Goal: Contribute content: Contribute content

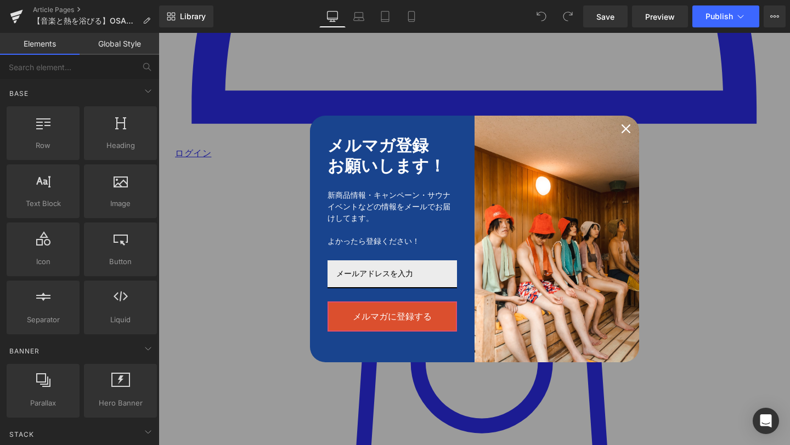
scroll to position [1885, 0]
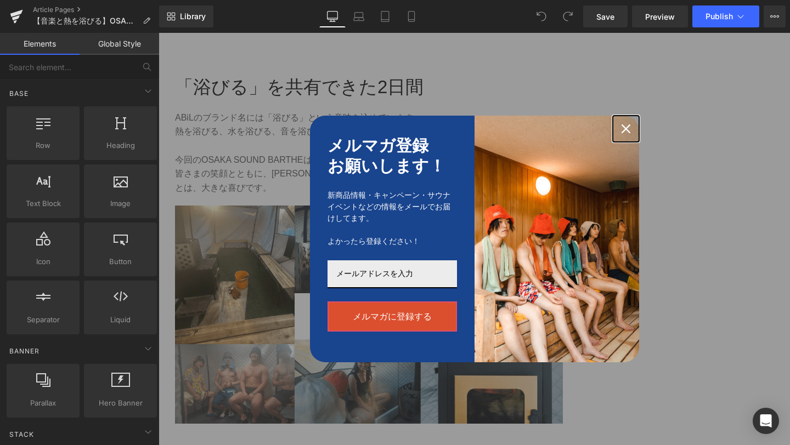
click at [625, 135] on div "Close" at bounding box center [626, 129] width 18 height 18
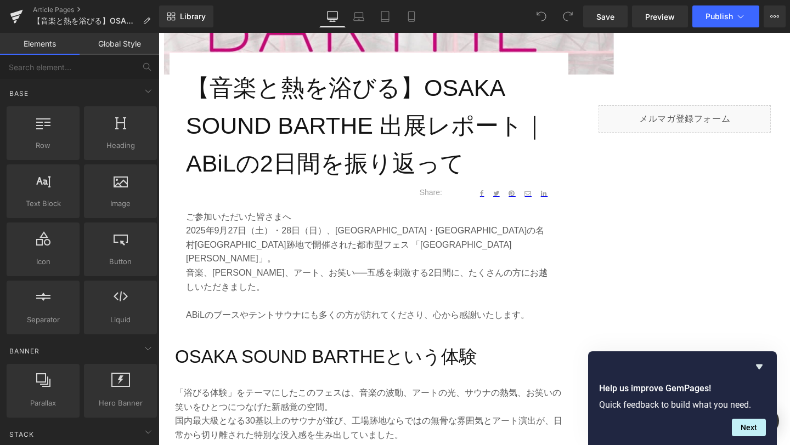
scroll to position [410, 0]
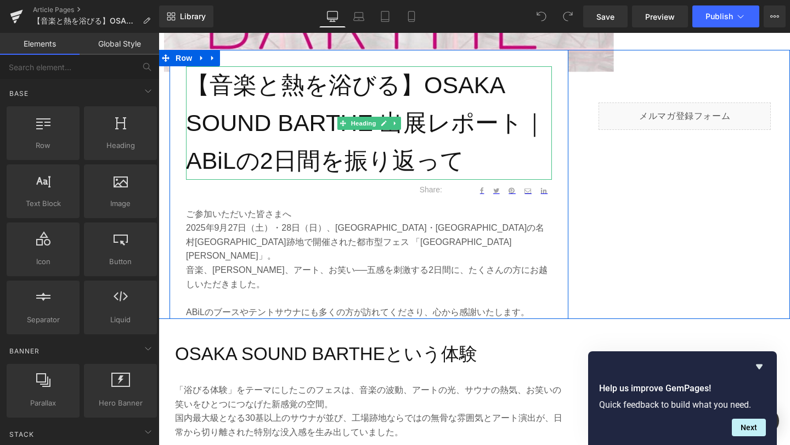
click at [426, 85] on h1 "【音楽と熱を浴びる】OSAKA SOUND BARTHE 出展レポート｜ABiLの2日間を振り返って" at bounding box center [369, 122] width 366 height 113
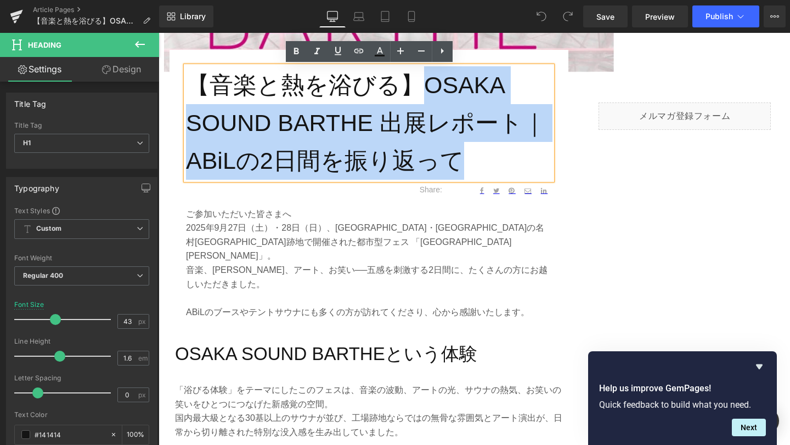
drag, startPoint x: 425, startPoint y: 82, endPoint x: 456, endPoint y: 153, distance: 77.3
click at [456, 153] on h1 "【音楽と熱を浴びる】OSAKA SOUND BARTHE 出展レポート｜ABiLの2日間を振り返って" at bounding box center [369, 122] width 366 height 113
copy h1 "OSAKA SOUND BARTHE 出展レポート｜ABiLの2日間を振り返って"
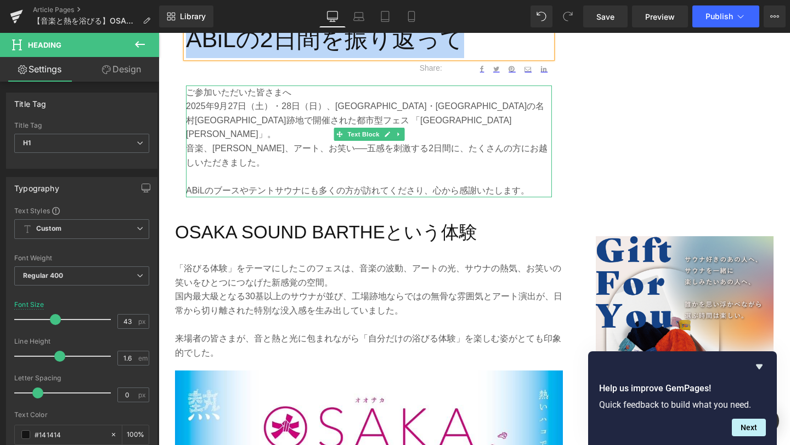
scroll to position [593, 0]
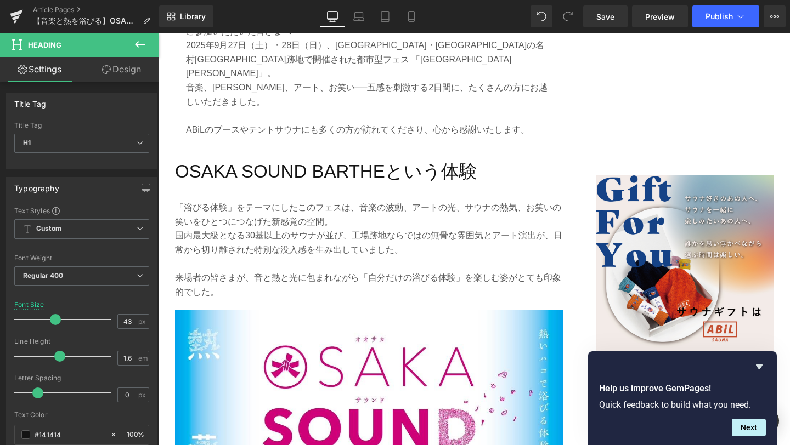
click at [473, 201] on p "「浴びる体験」をテーマにしたこのフェスは、音楽の波動、アートの光、サウナの熱気、お笑いの笑いをひとつにつなげた新感覚の空間。" at bounding box center [369, 215] width 388 height 28
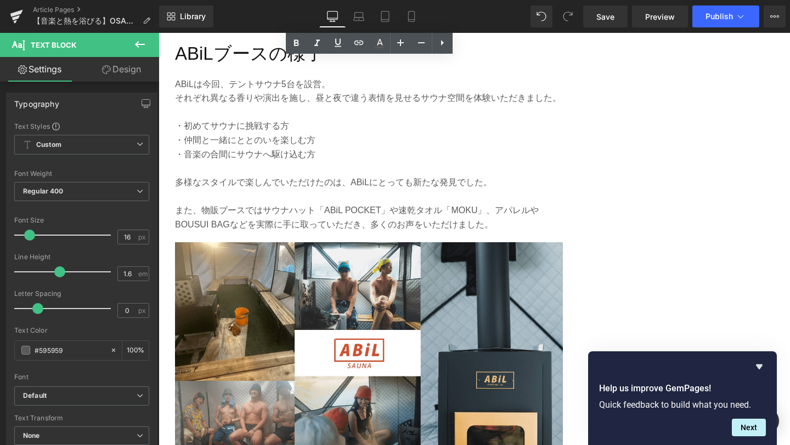
scroll to position [1459, 0]
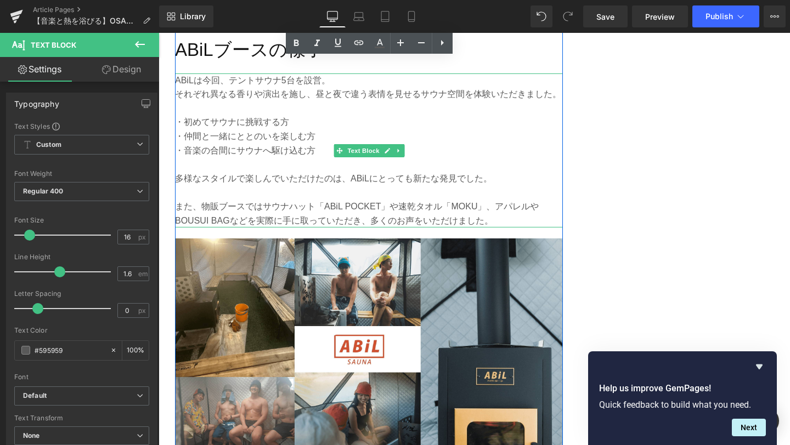
click at [263, 87] on p "それぞれ異なる香りや演出を施し、昼と夜で違う表情を見せるサウナ空間を体験いただきました。" at bounding box center [369, 94] width 388 height 14
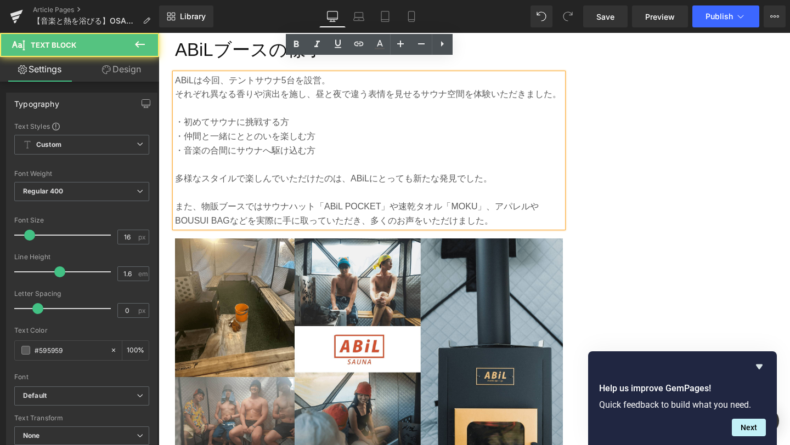
click at [264, 87] on p "それぞれ異なる香りや演出を施し、昼と夜で違う表情を見せるサウナ空間を体験いただきました。" at bounding box center [369, 94] width 388 height 14
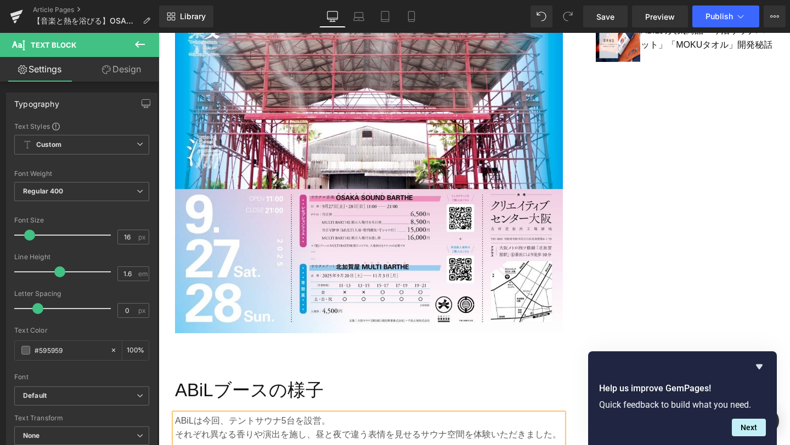
scroll to position [1170, 0]
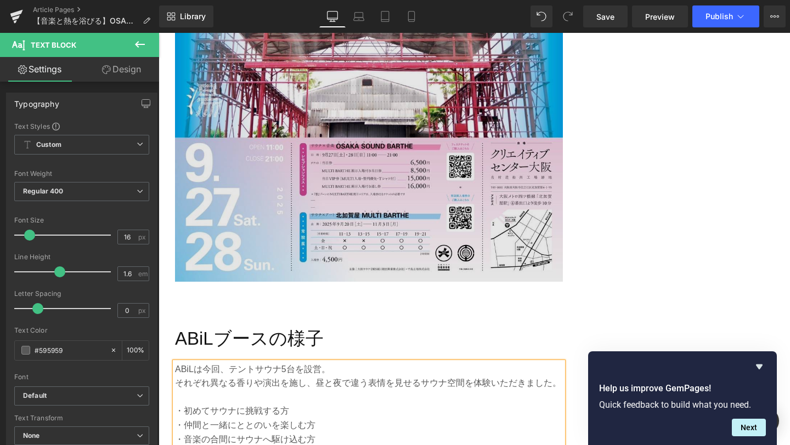
click at [417, 229] on img at bounding box center [369, 15] width 388 height 565
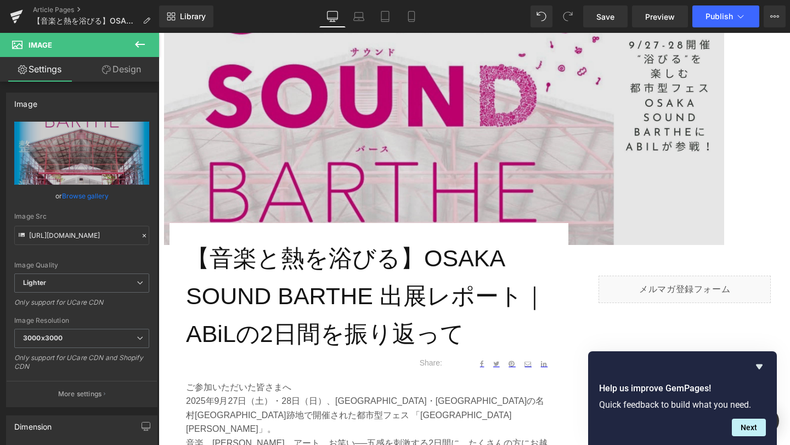
scroll to position [250, 0]
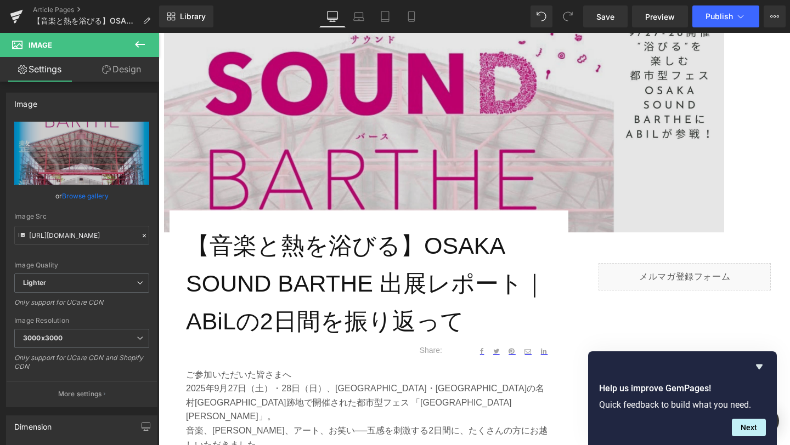
click at [399, 108] on img at bounding box center [444, 75] width 560 height 315
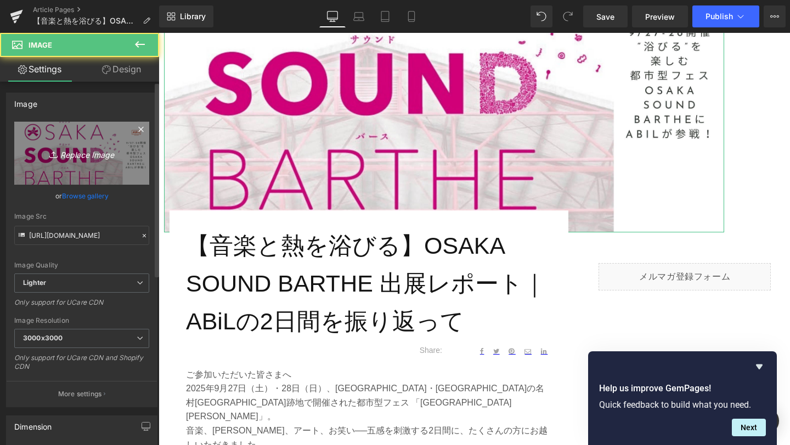
click at [80, 161] on link "Replace Image" at bounding box center [81, 153] width 135 height 63
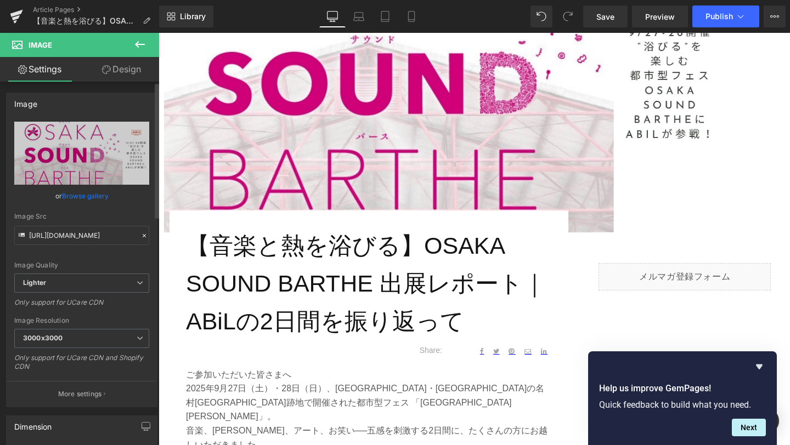
type input "C:\fakepath\1-min.png"
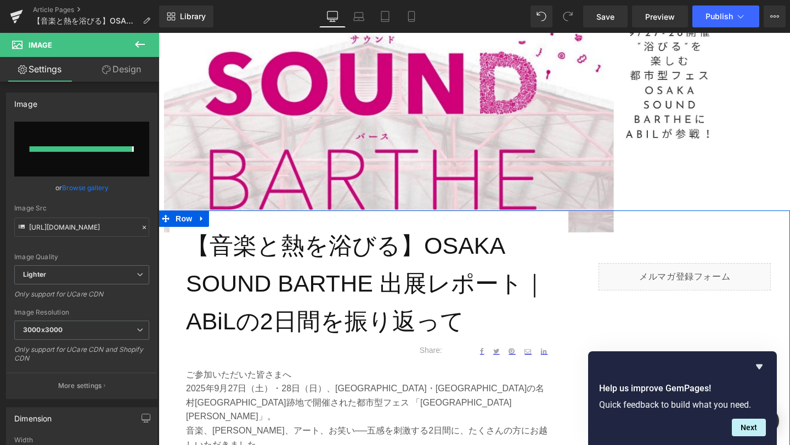
type input "[URL][DOMAIN_NAME]"
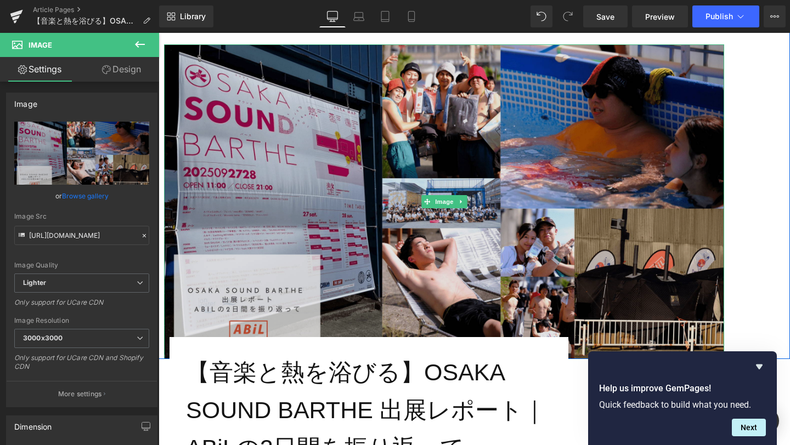
scroll to position [122, 0]
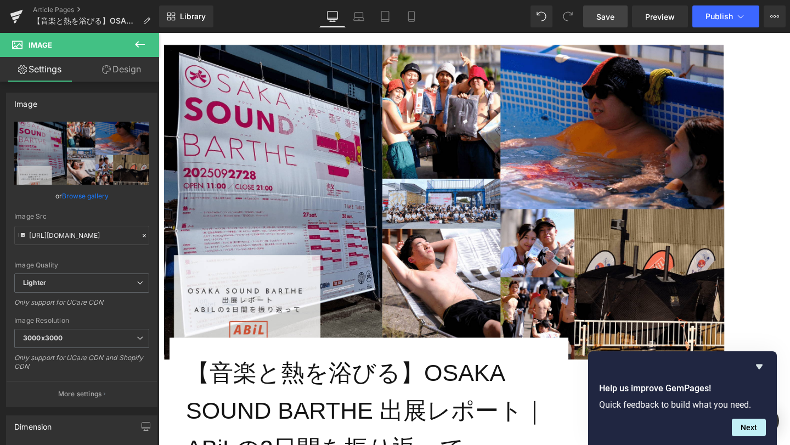
click at [604, 17] on span "Save" at bounding box center [605, 17] width 18 height 12
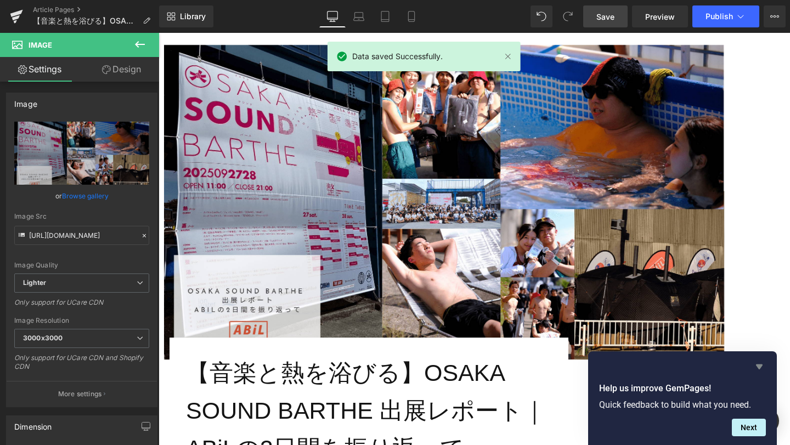
click at [758, 368] on icon "Hide survey" at bounding box center [759, 367] width 7 height 5
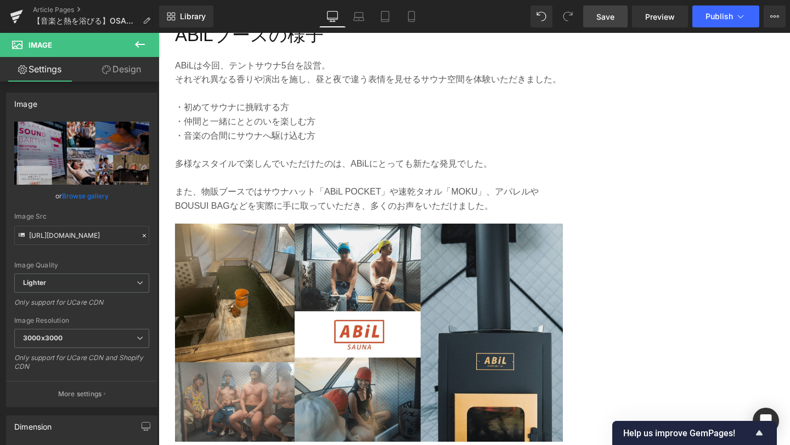
scroll to position [1476, 0]
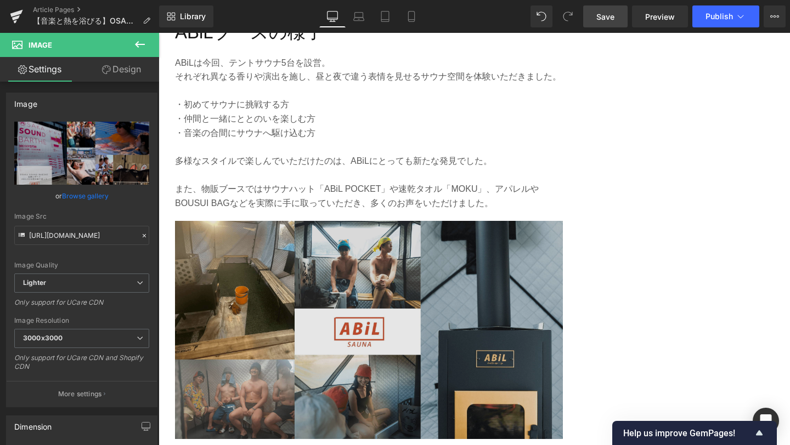
click at [342, 268] on img at bounding box center [369, 330] width 388 height 218
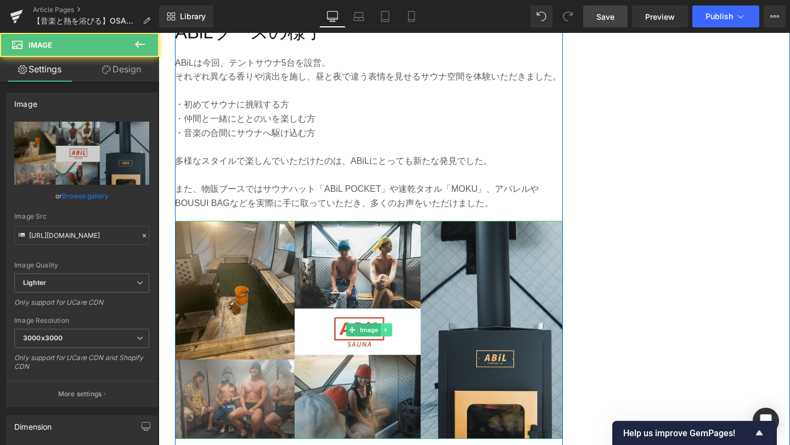
click at [388, 324] on link at bounding box center [386, 330] width 12 height 13
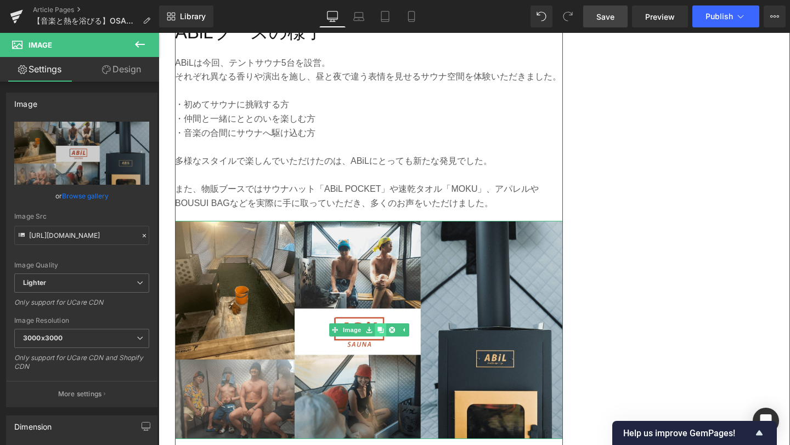
click at [383, 327] on icon at bounding box center [380, 330] width 6 height 6
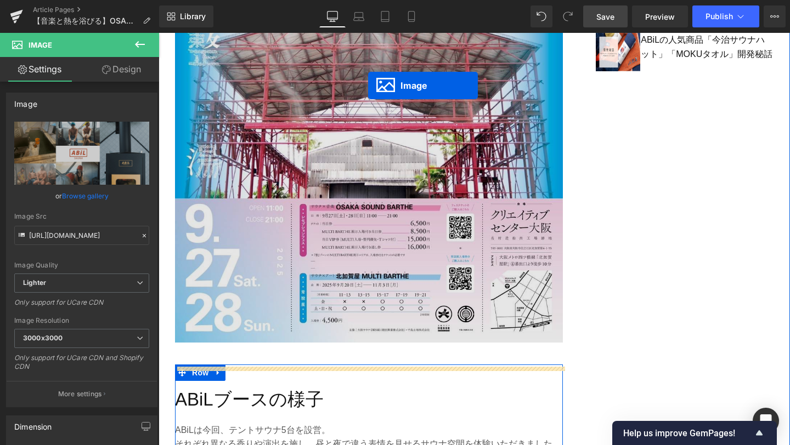
scroll to position [1087, 0]
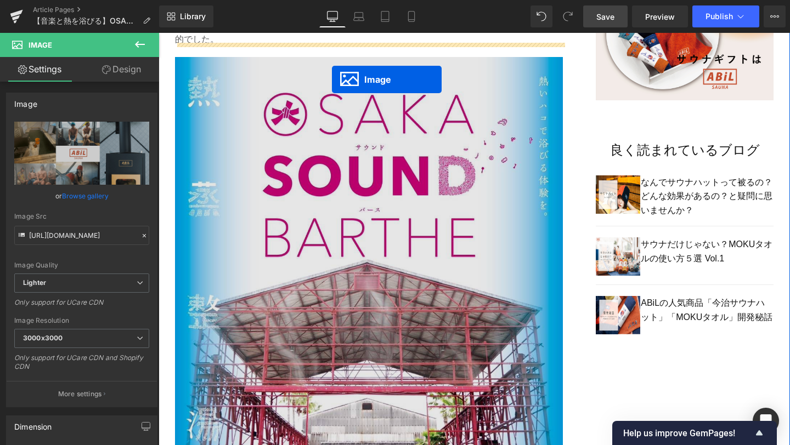
drag, startPoint x: 332, startPoint y: 301, endPoint x: 332, endPoint y: 80, distance: 221.0
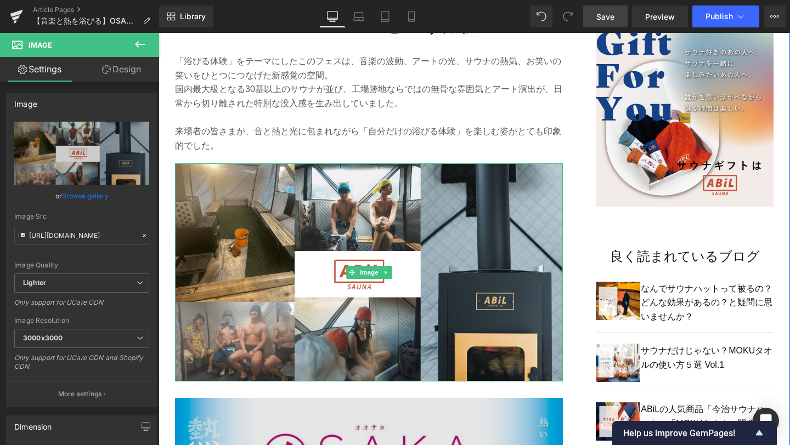
scroll to position [745, 0]
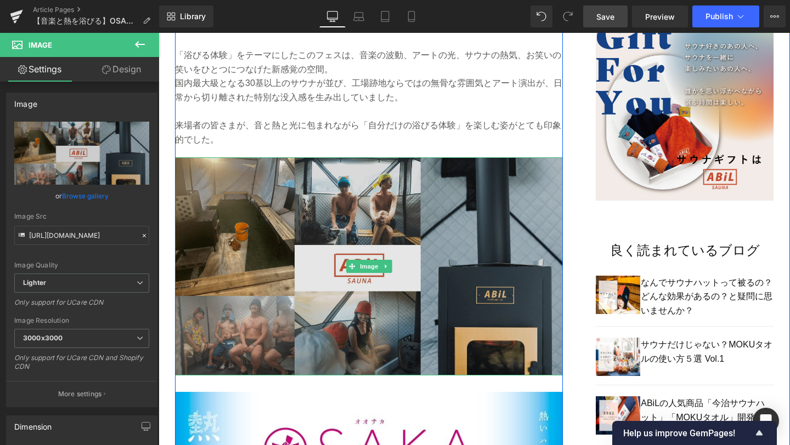
click at [284, 231] on img at bounding box center [369, 266] width 388 height 218
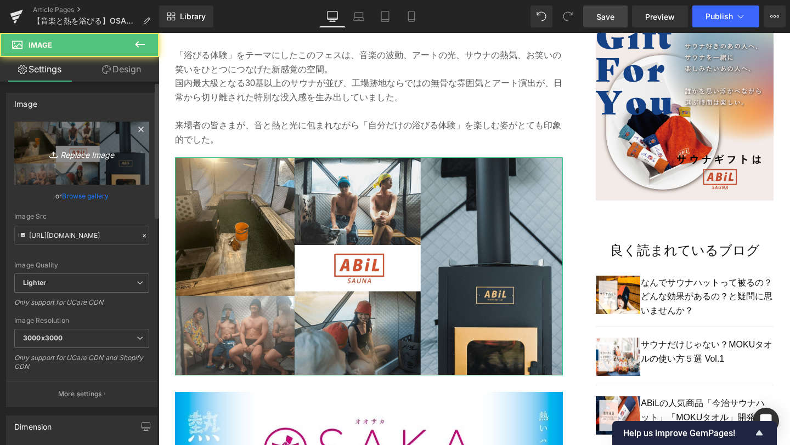
click at [70, 148] on icon "Replace Image" at bounding box center [82, 153] width 88 height 14
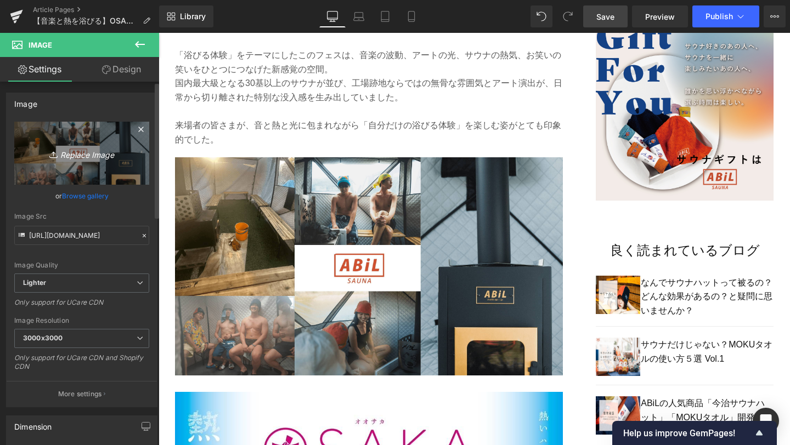
type input "C:\fakepath\2-min.png"
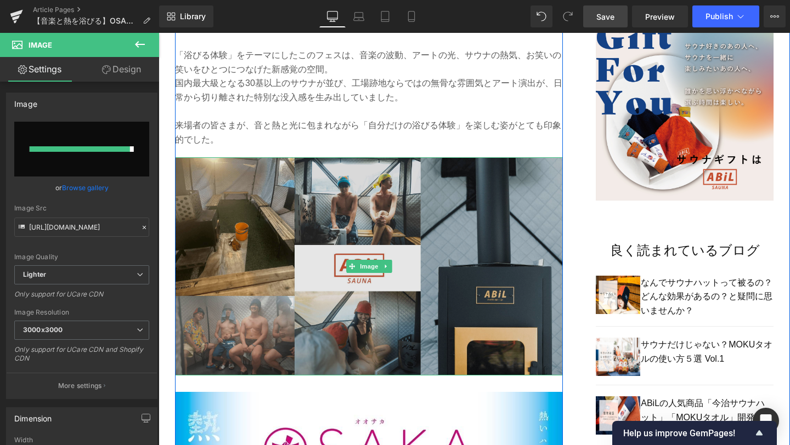
type input "[URL][DOMAIN_NAME]"
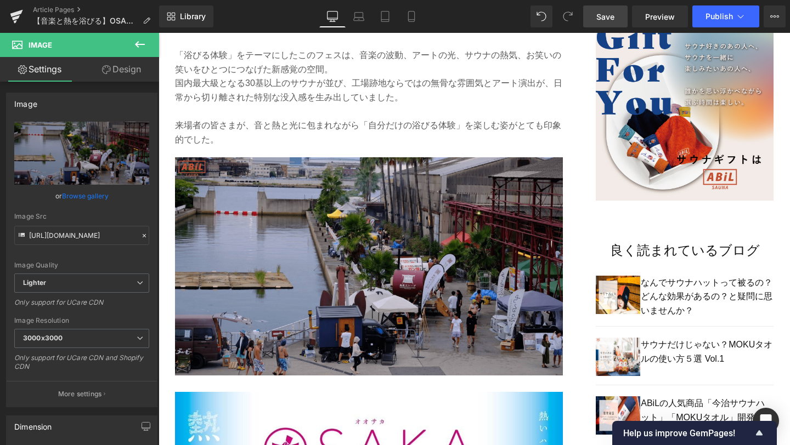
click at [598, 24] on link "Save" at bounding box center [605, 16] width 44 height 22
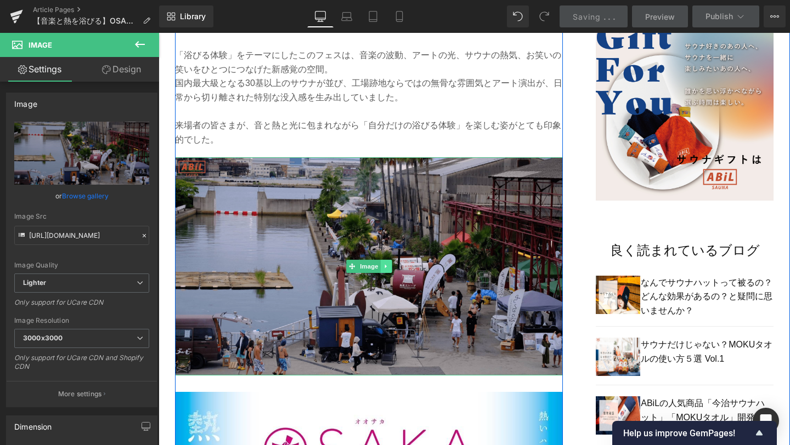
click at [387, 263] on icon at bounding box center [386, 266] width 6 height 7
click at [383, 264] on icon at bounding box center [380, 267] width 6 height 6
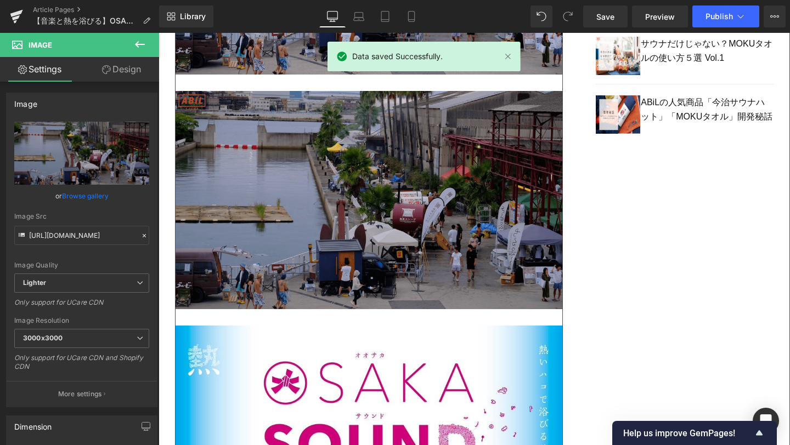
scroll to position [1047, 0]
click at [372, 243] on img at bounding box center [369, 199] width 388 height 218
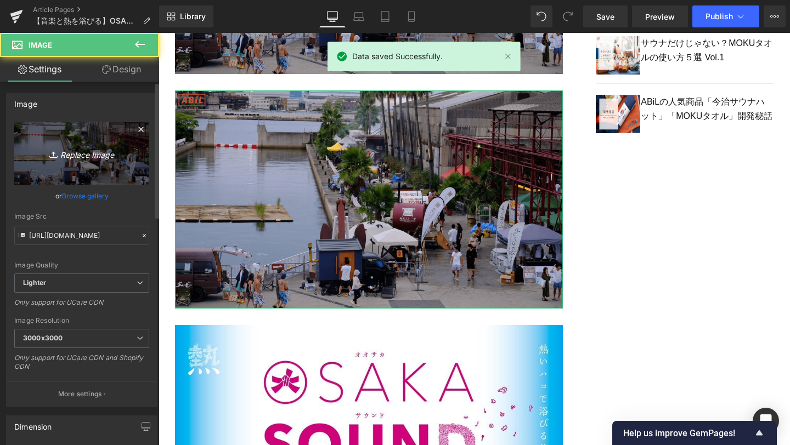
click at [102, 158] on icon "Replace Image" at bounding box center [82, 153] width 88 height 14
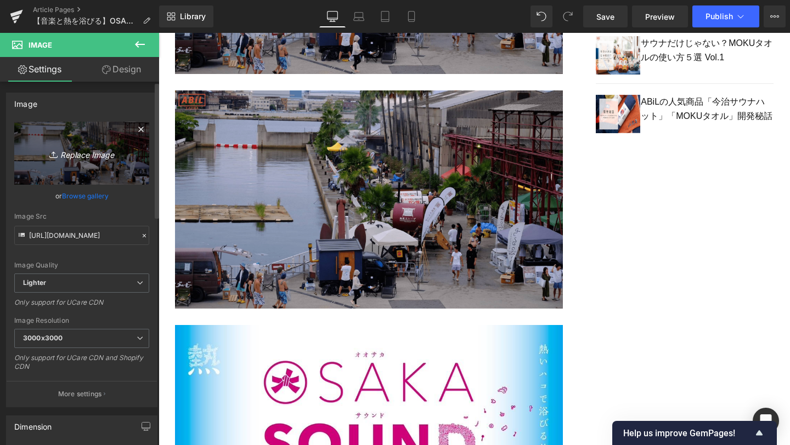
type input "C:\fakepath\3-min.png"
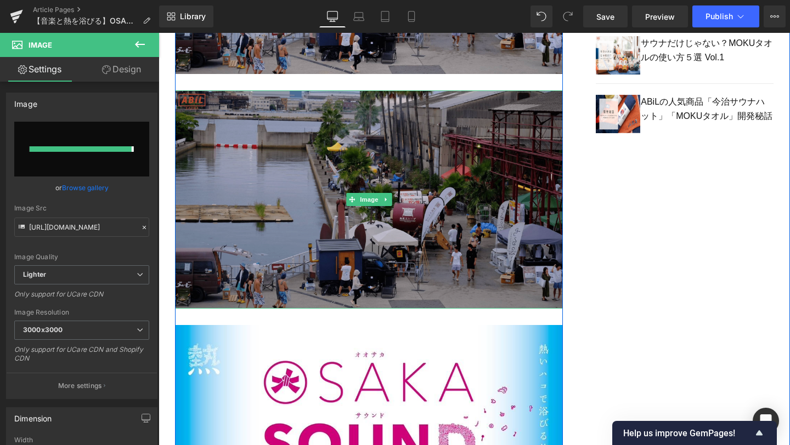
type input "[URL][DOMAIN_NAME]"
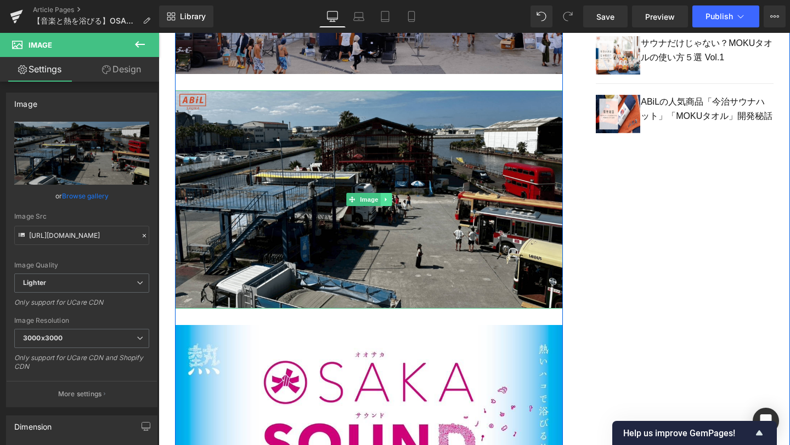
click at [389, 196] on icon at bounding box center [386, 199] width 6 height 7
click at [383, 197] on icon at bounding box center [380, 200] width 6 height 6
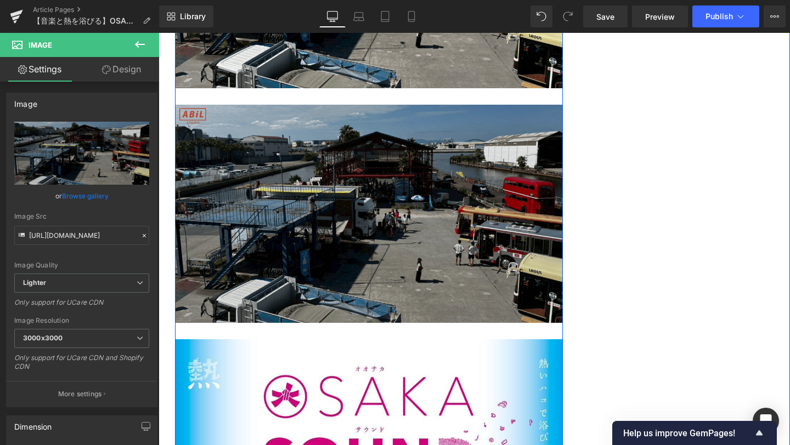
scroll to position [1281, 0]
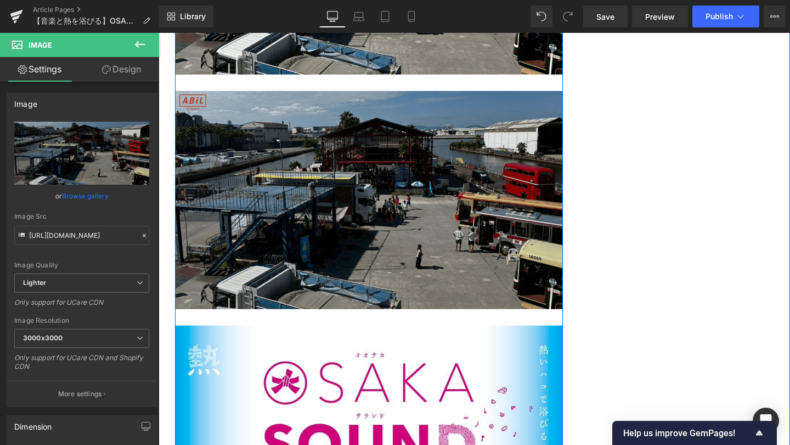
click at [376, 183] on div "Image" at bounding box center [369, 200] width 388 height 218
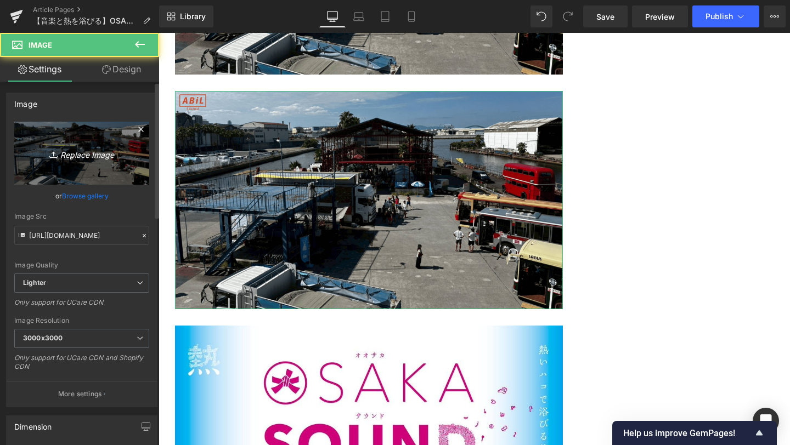
click at [95, 156] on icon "Replace Image" at bounding box center [82, 153] width 88 height 14
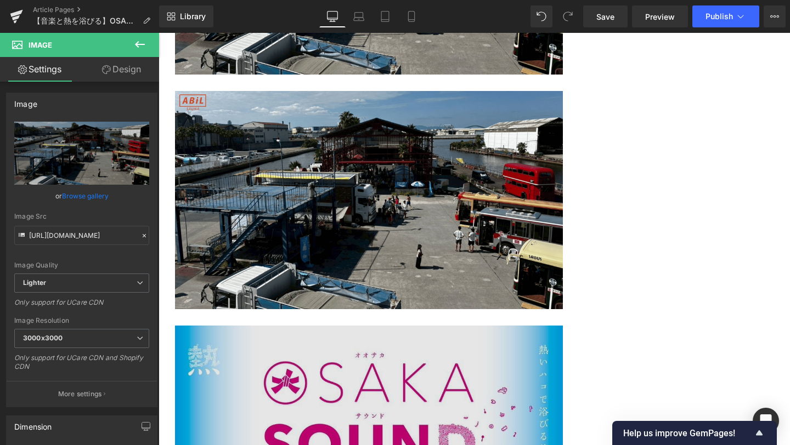
type input "C:\fakepath\4-min.png"
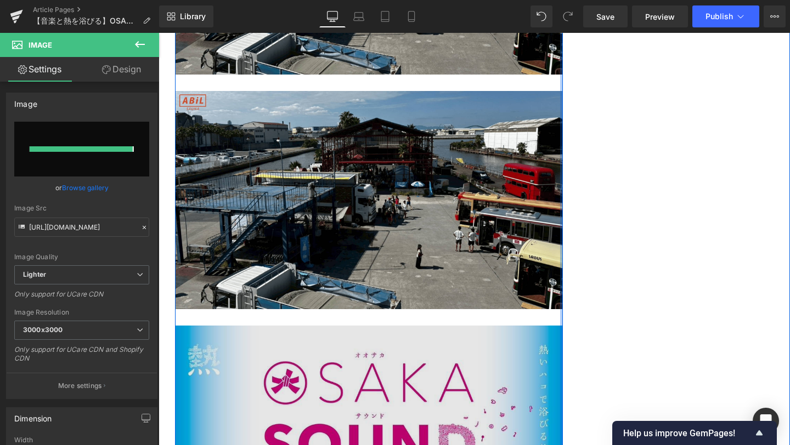
type input "[URL][DOMAIN_NAME]"
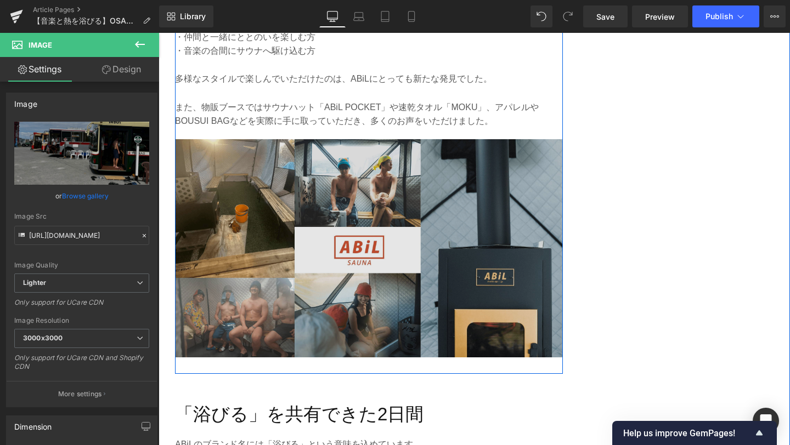
scroll to position [2280, 0]
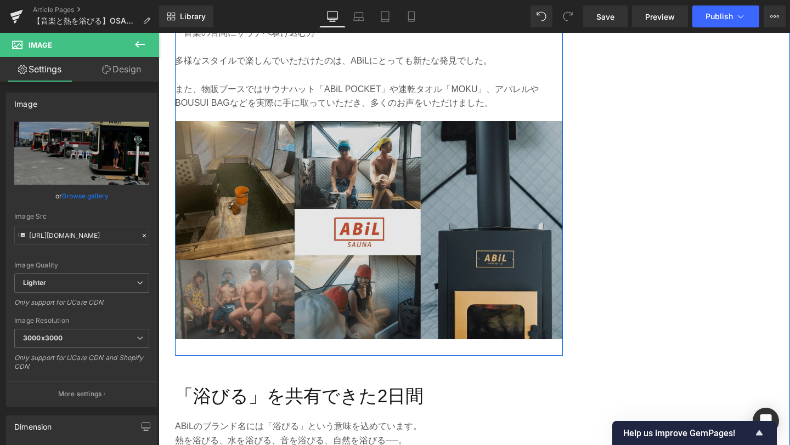
click at [379, 244] on img at bounding box center [369, 230] width 388 height 218
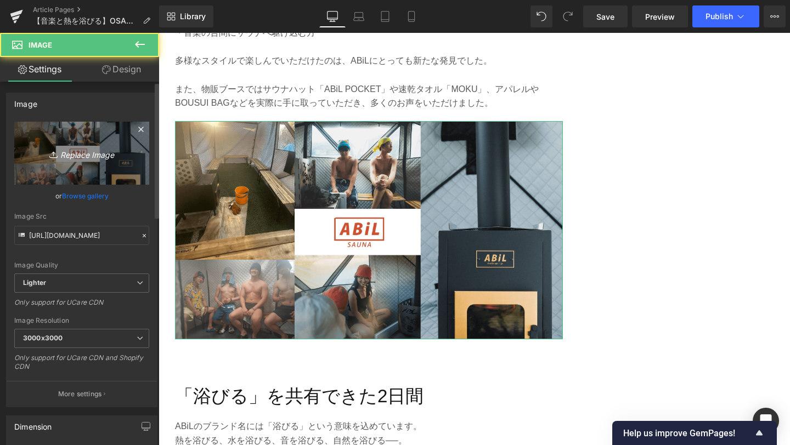
click at [107, 154] on icon "Replace Image" at bounding box center [82, 153] width 88 height 14
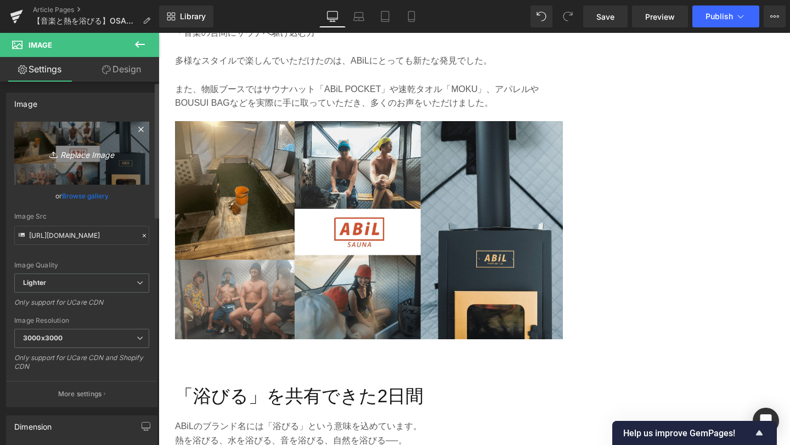
type input "C:\fakepath\5-min.png"
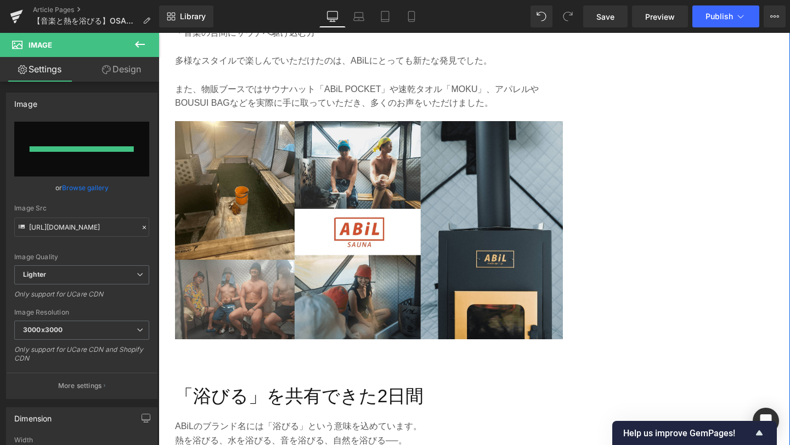
type input "[URL][DOMAIN_NAME]"
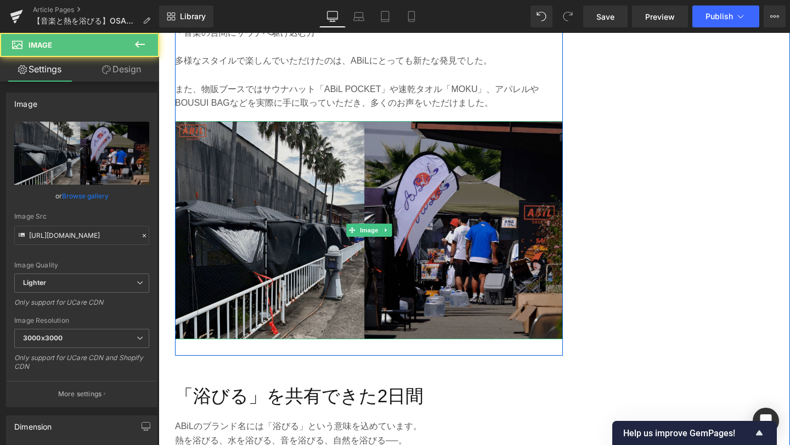
click at [468, 254] on img at bounding box center [369, 230] width 388 height 218
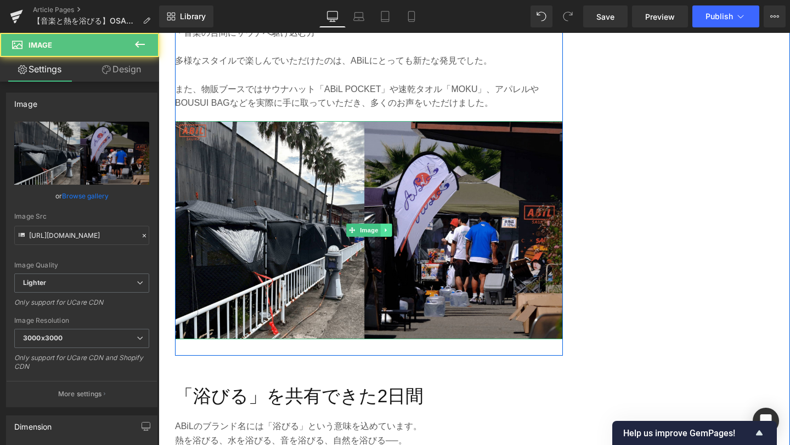
click at [388, 227] on icon at bounding box center [386, 230] width 6 height 7
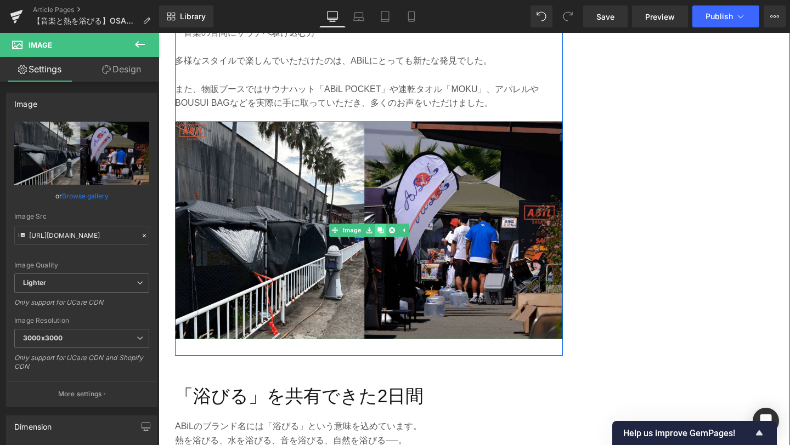
click at [383, 224] on link at bounding box center [381, 230] width 12 height 13
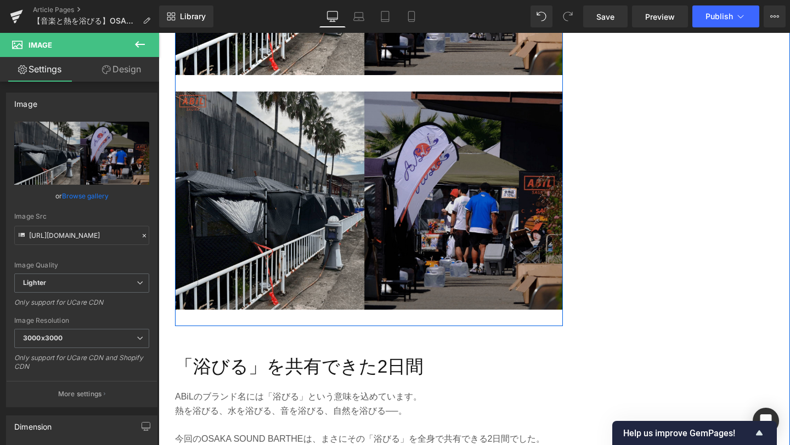
scroll to position [2545, 0]
click at [364, 228] on img at bounding box center [369, 200] width 388 height 218
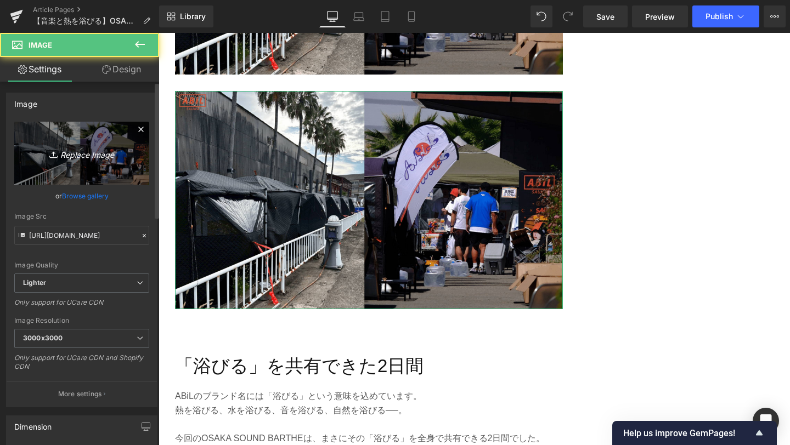
click at [94, 150] on icon "Replace Image" at bounding box center [82, 153] width 88 height 14
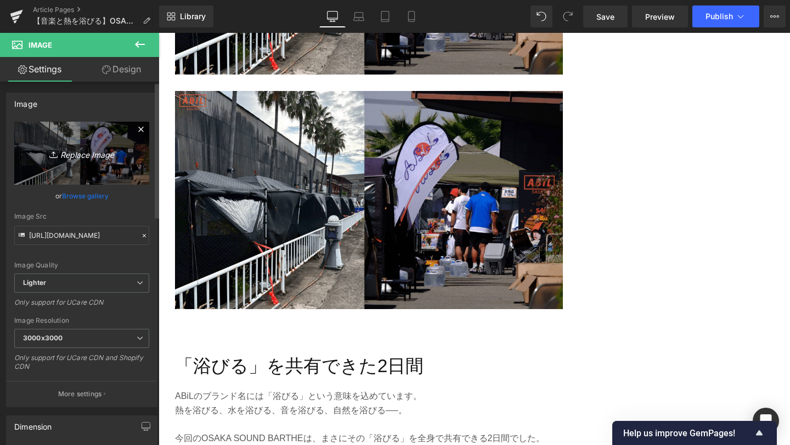
type input "C:\fakepath\6-min.png"
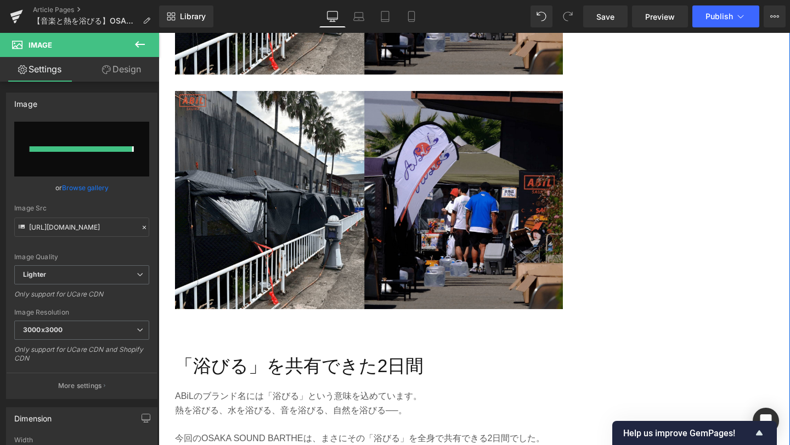
type input "[URL][DOMAIN_NAME]"
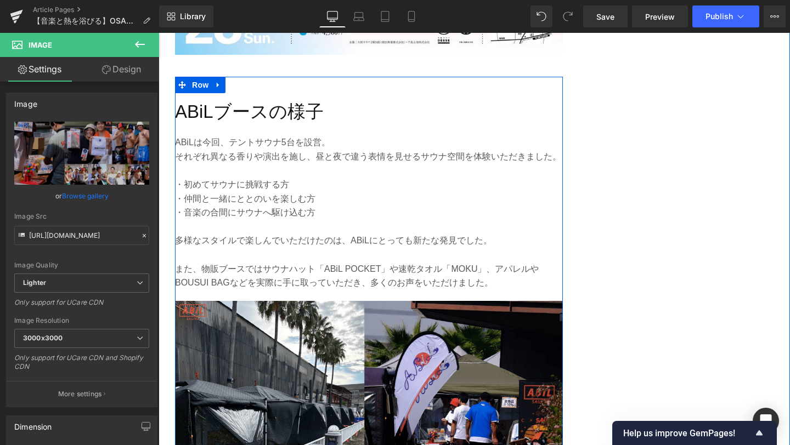
scroll to position [2098, 0]
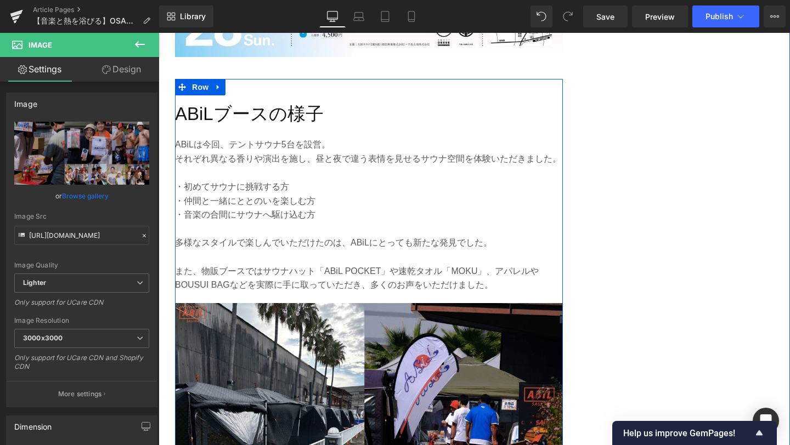
click at [512, 272] on p "また、物販ブースではサウナハット「ABiL POCKET」や速乾タオル「MOKU」、アパレルやBOUSUI BAGなどを実際に手に取っていただき、多くのお声を…" at bounding box center [369, 278] width 388 height 28
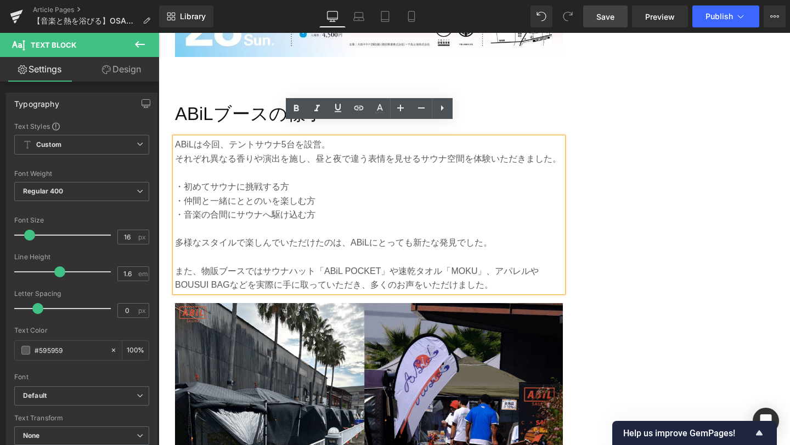
click at [598, 18] on span "Save" at bounding box center [605, 17] width 18 height 12
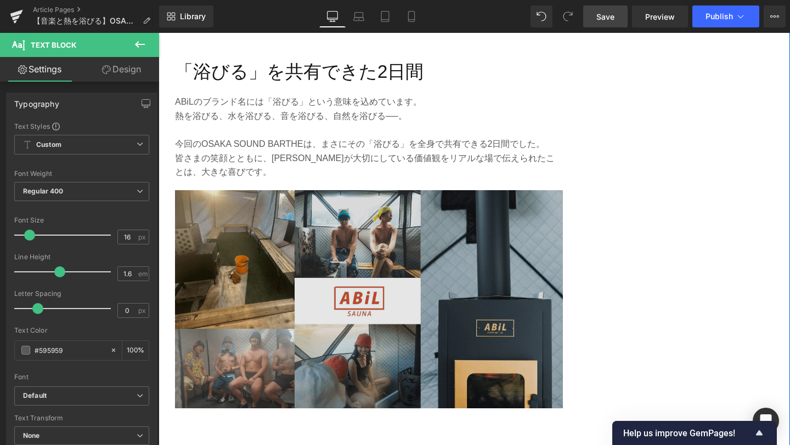
scroll to position [2855, 0]
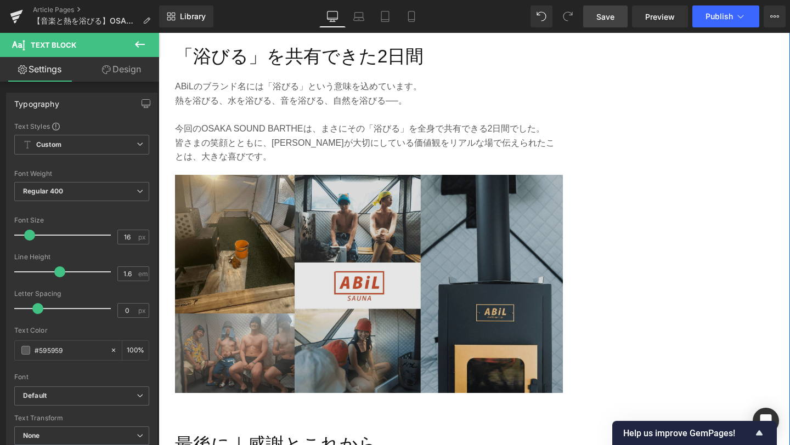
click at [364, 295] on img at bounding box center [369, 284] width 388 height 218
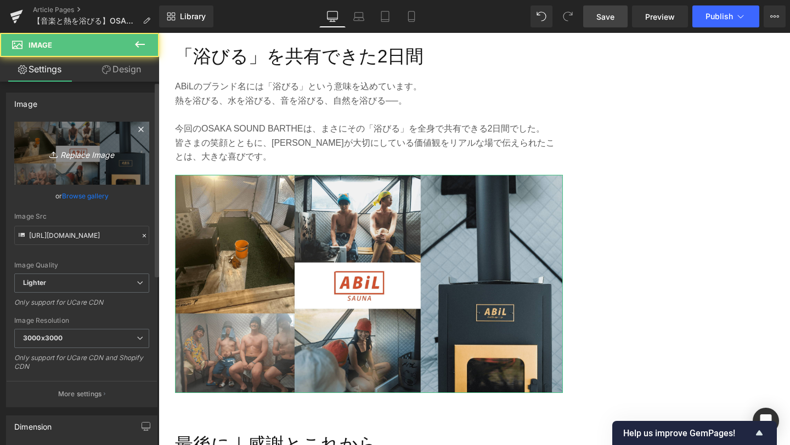
click at [89, 161] on link "Replace Image" at bounding box center [81, 153] width 135 height 63
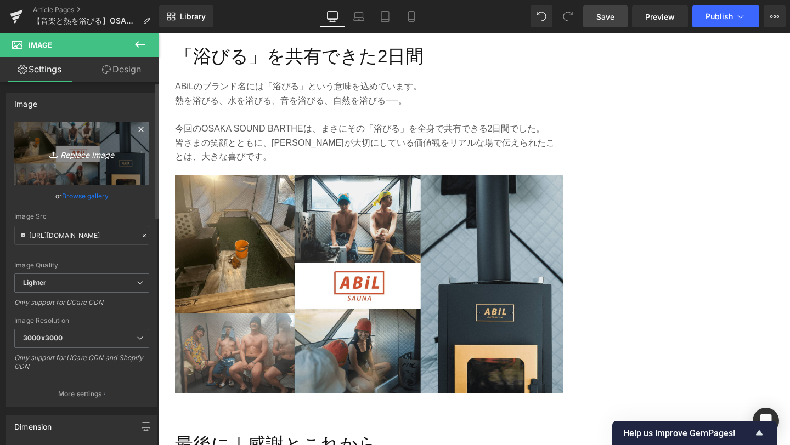
type input "C:\fakepath\7-min.png"
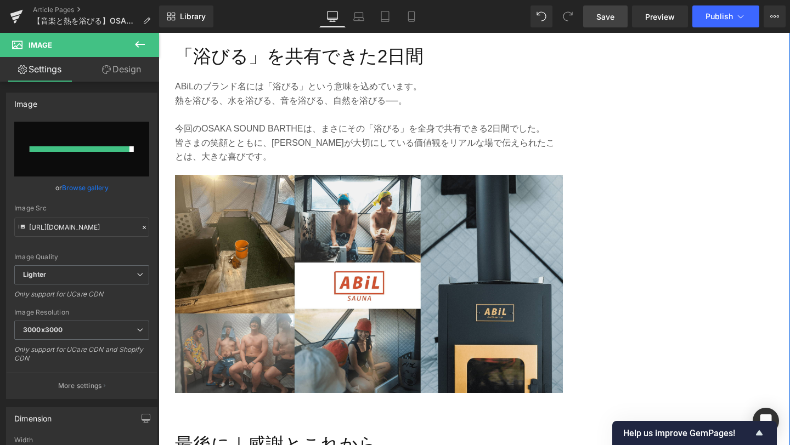
type input "[URL][DOMAIN_NAME]"
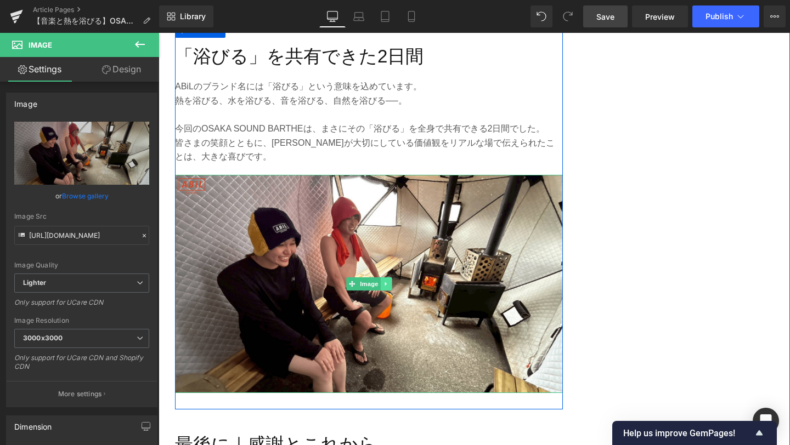
click at [386, 282] on icon at bounding box center [385, 284] width 2 height 4
click at [379, 281] on icon at bounding box center [380, 284] width 6 height 6
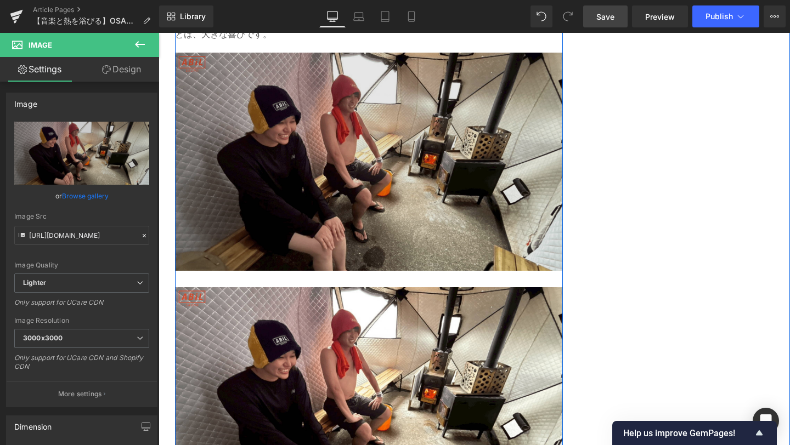
scroll to position [2931, 0]
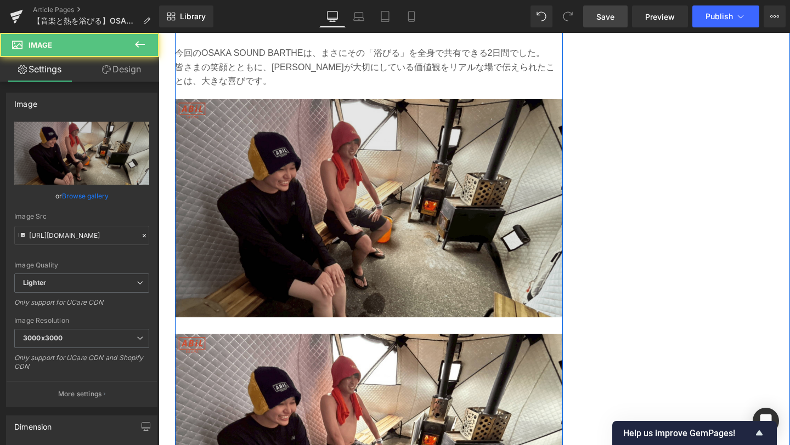
click at [370, 216] on img at bounding box center [369, 208] width 388 height 218
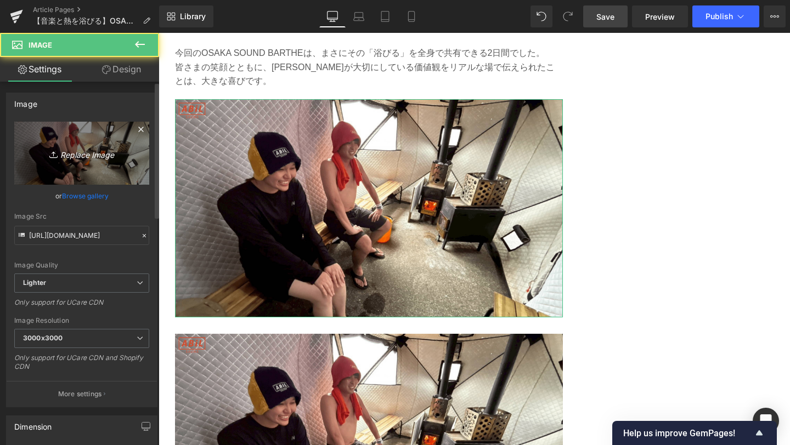
click at [60, 161] on link "Replace Image" at bounding box center [81, 153] width 135 height 63
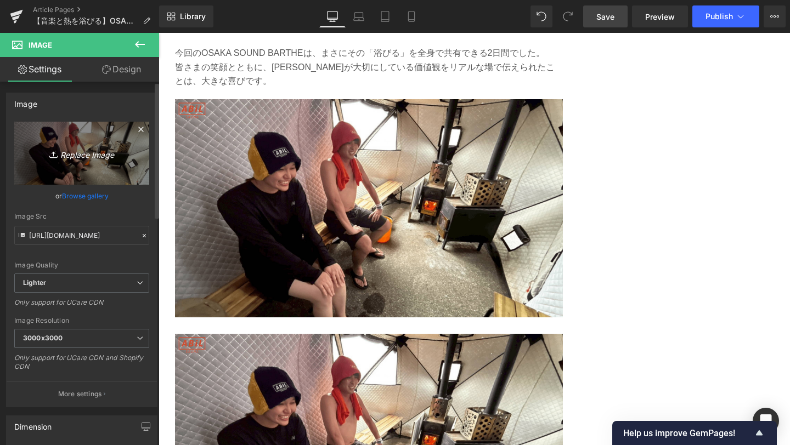
type input "C:\fakepath\9-min.png"
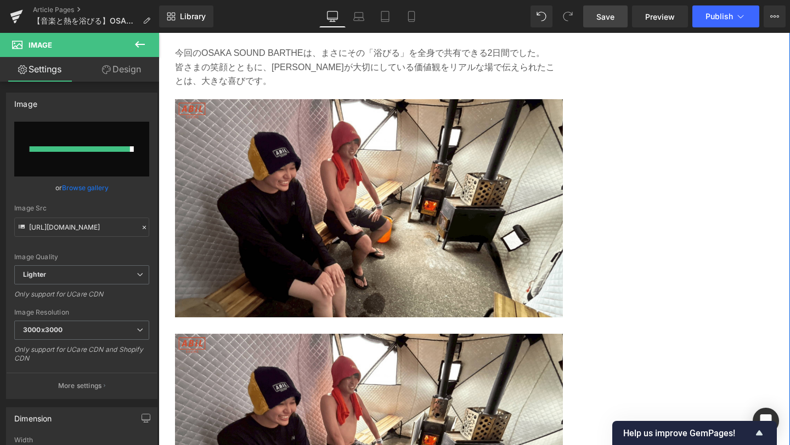
type input "[URL][DOMAIN_NAME]"
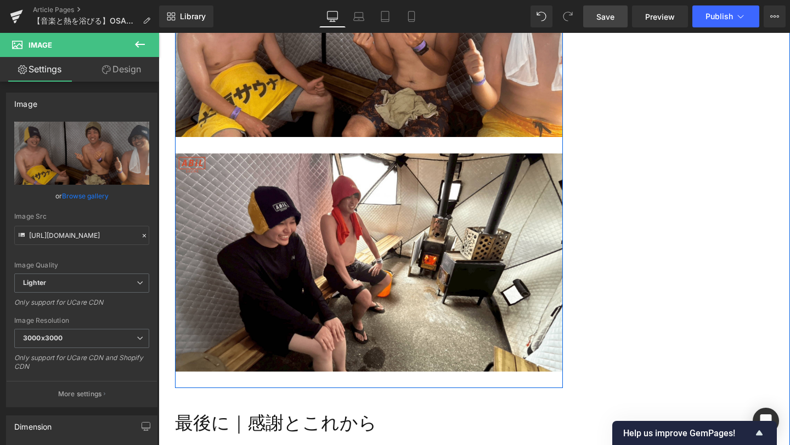
scroll to position [3121, 0]
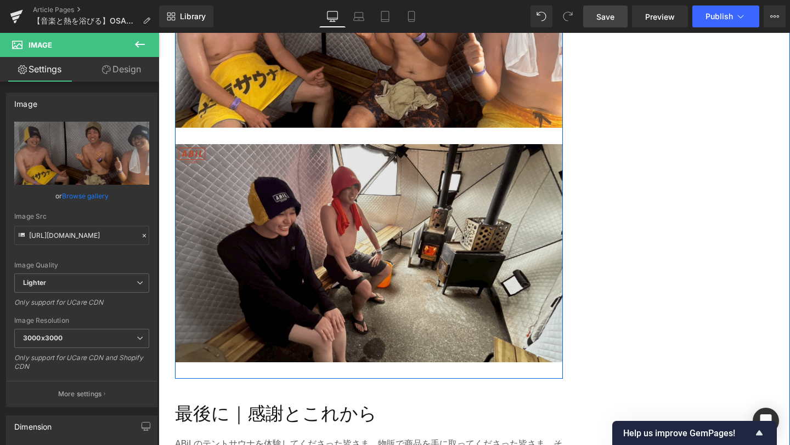
click at [384, 249] on img at bounding box center [369, 253] width 388 height 218
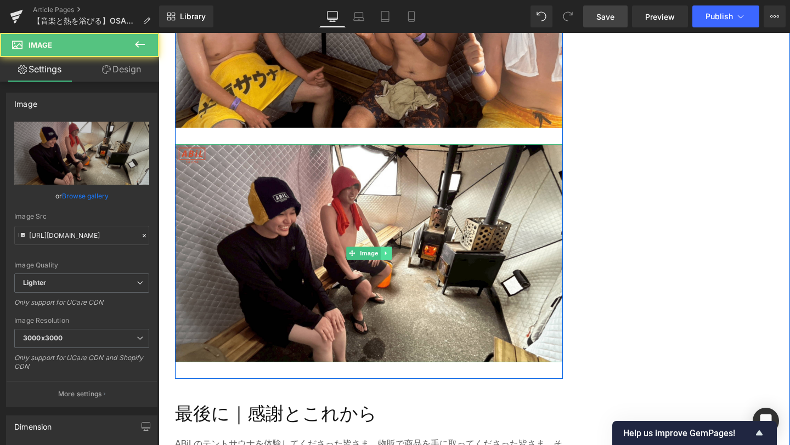
click at [385, 250] on icon at bounding box center [386, 253] width 6 height 7
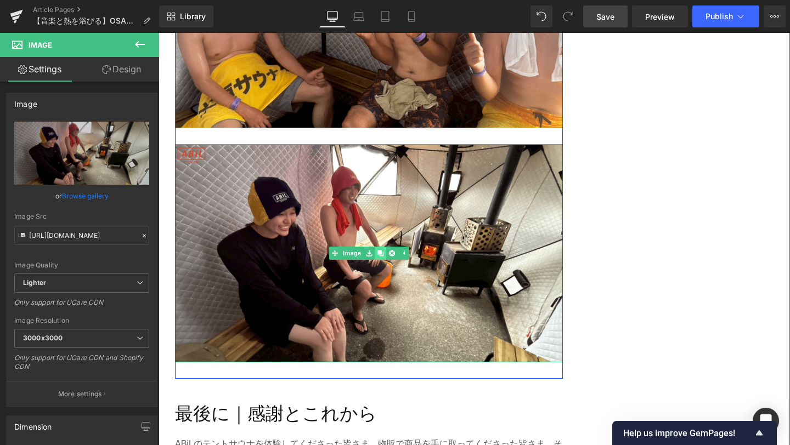
click at [378, 250] on icon at bounding box center [380, 253] width 6 height 6
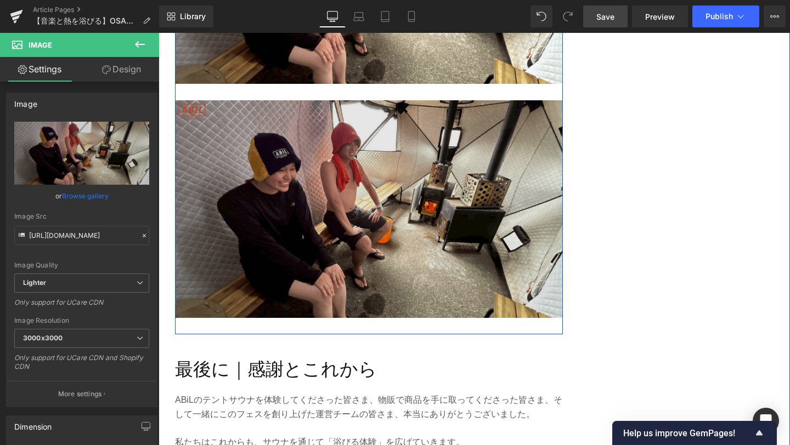
scroll to position [3408, 0]
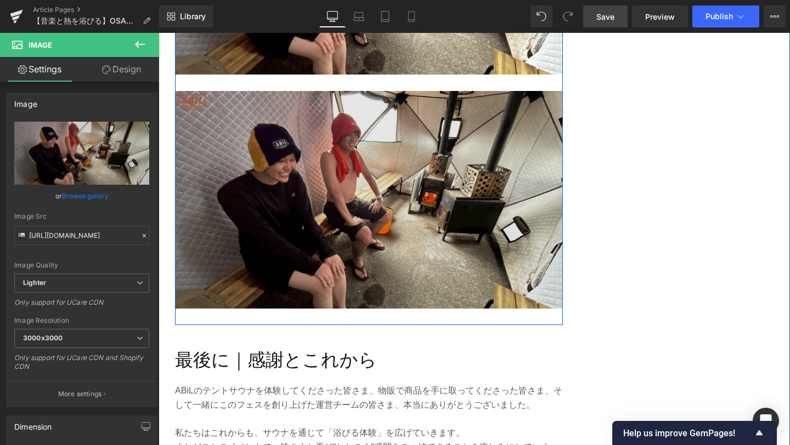
click at [322, 270] on img at bounding box center [369, 200] width 388 height 218
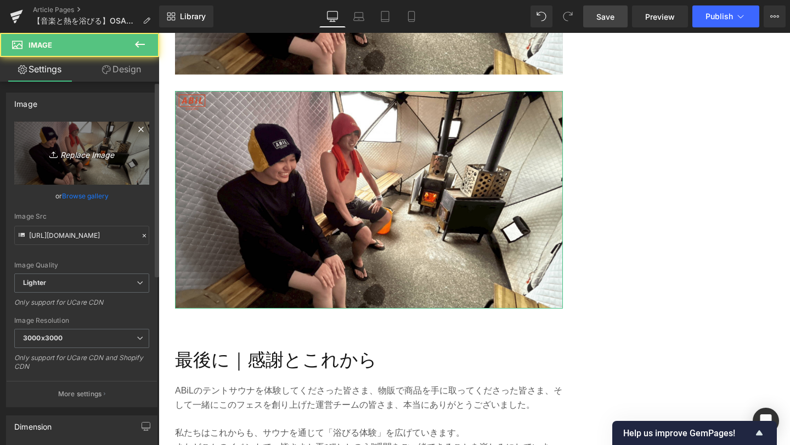
click at [81, 157] on icon "Replace Image" at bounding box center [82, 153] width 88 height 14
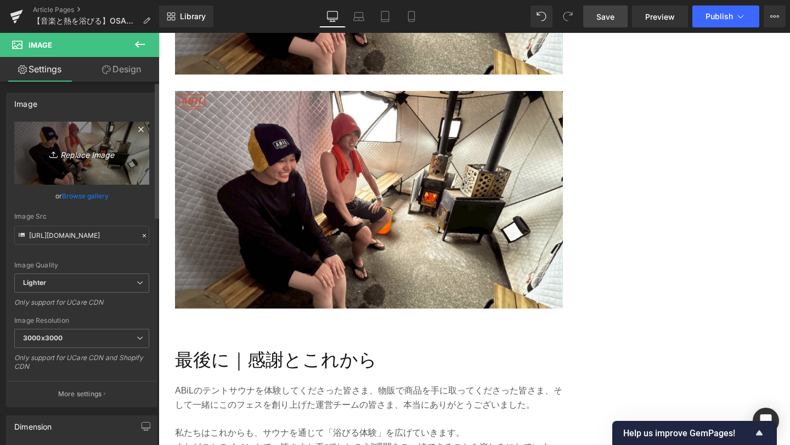
type input "C:\fakepath\10-min.png"
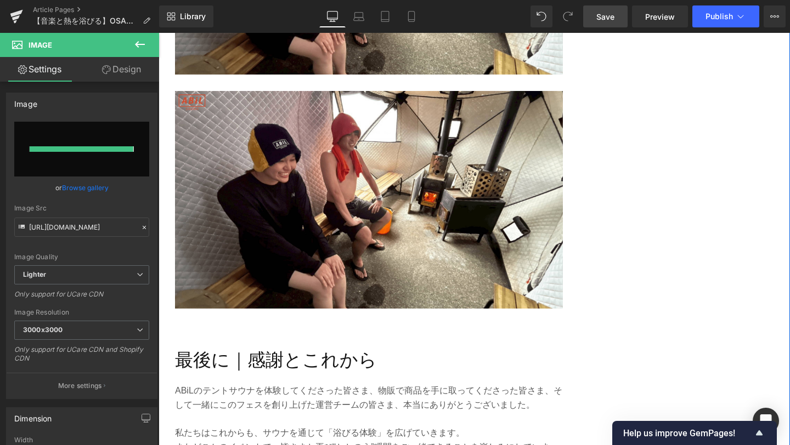
type input "[URL][DOMAIN_NAME]"
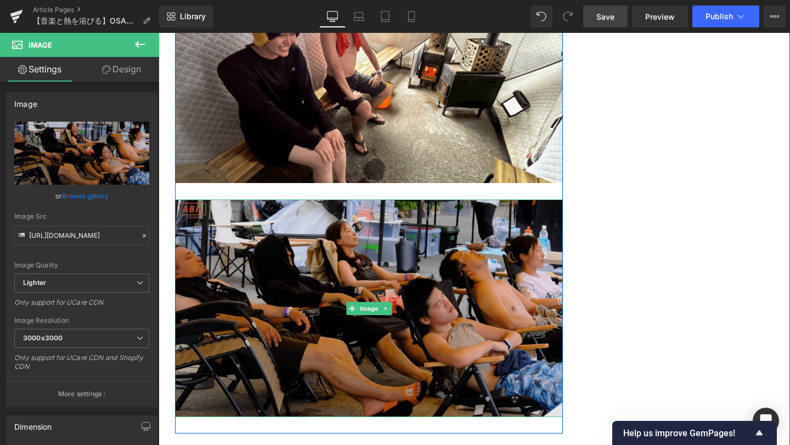
scroll to position [3311, 0]
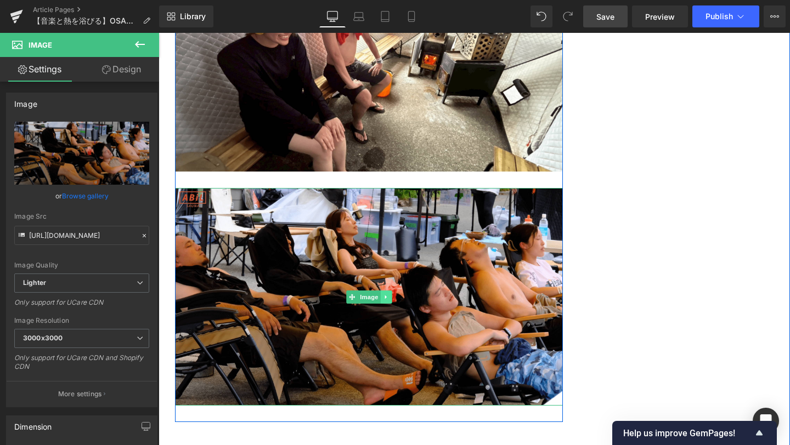
click at [384, 294] on icon at bounding box center [386, 297] width 6 height 7
click at [383, 294] on icon at bounding box center [380, 297] width 6 height 7
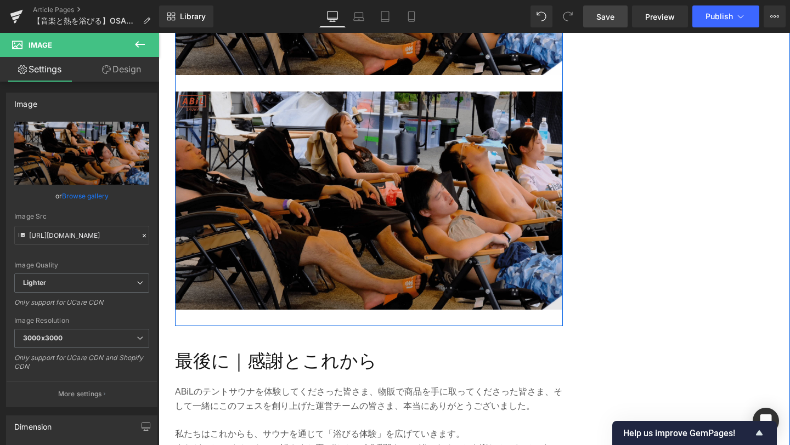
scroll to position [3643, 0]
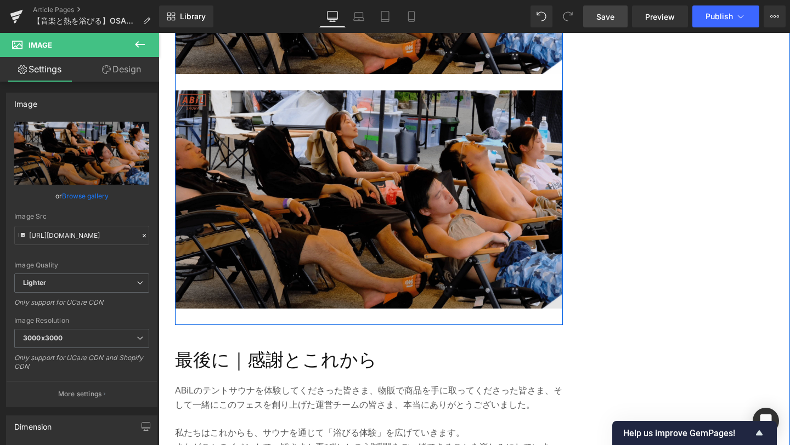
click at [333, 288] on img at bounding box center [369, 199] width 388 height 218
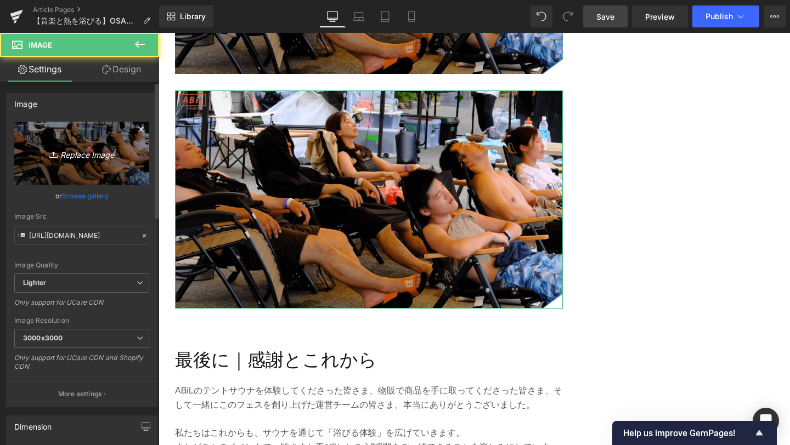
click at [47, 167] on link "Replace Image" at bounding box center [81, 153] width 135 height 63
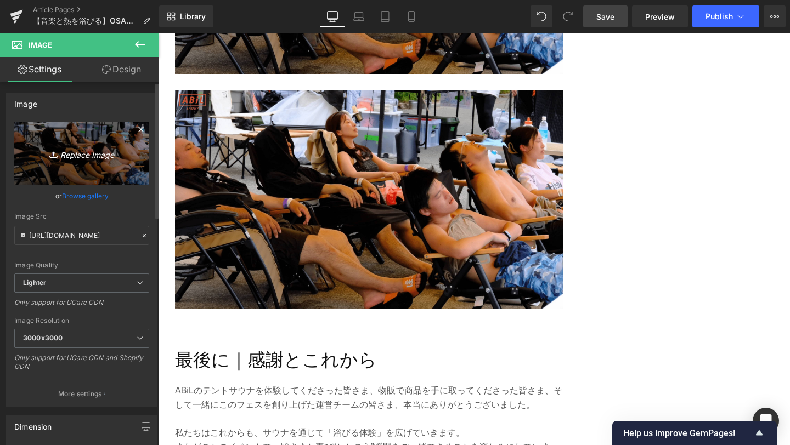
type input "C:\fakepath\8-min.png"
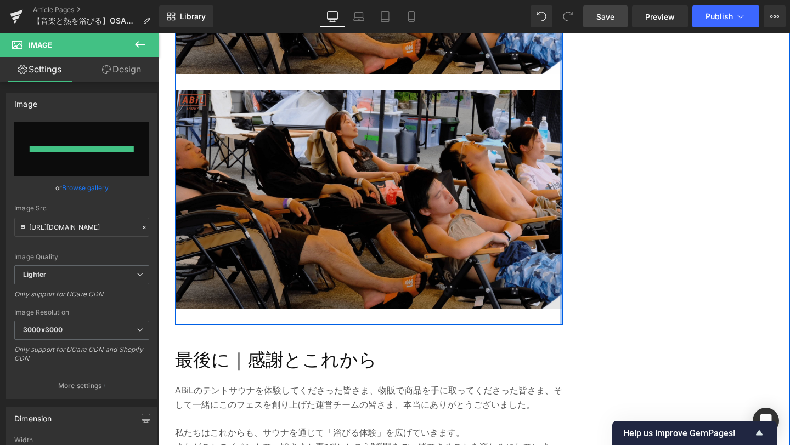
type input "[URL][DOMAIN_NAME]"
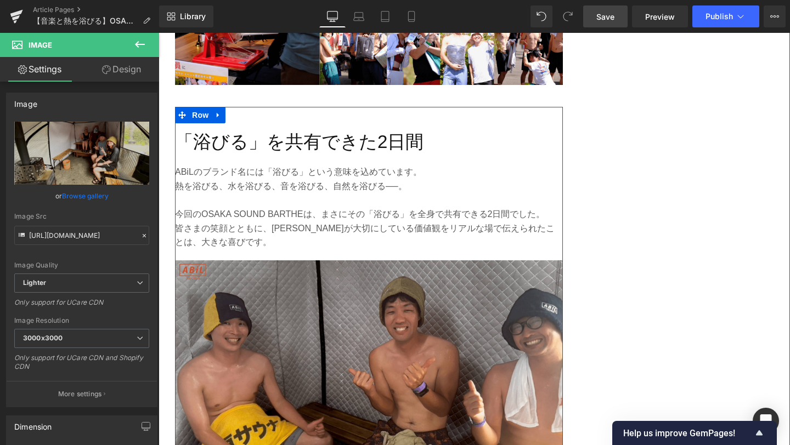
scroll to position [2767, 0]
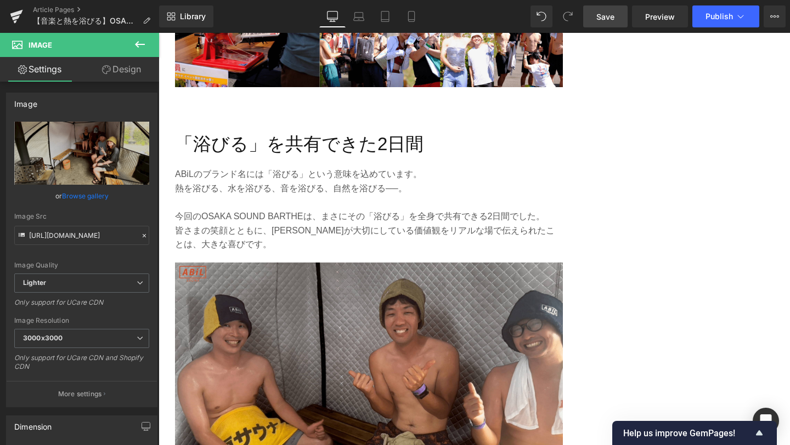
click at [613, 19] on span "Save" at bounding box center [605, 17] width 18 height 12
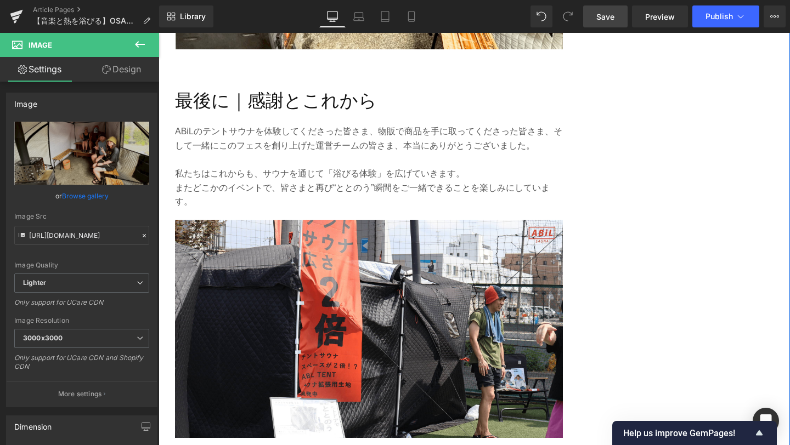
scroll to position [3918, 0]
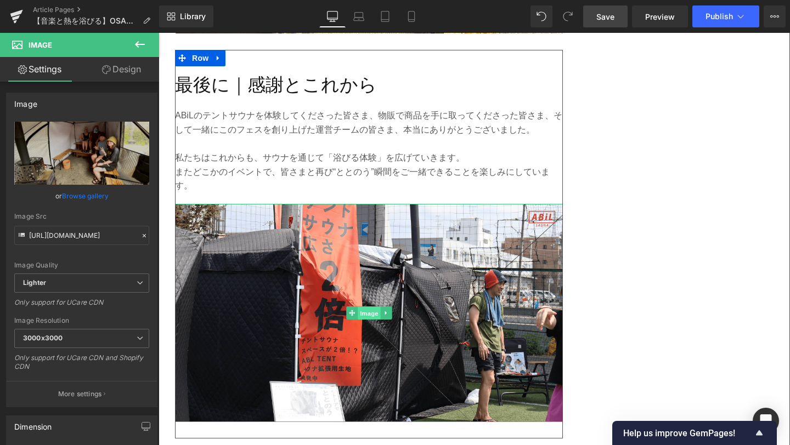
click at [361, 307] on span "Image" at bounding box center [369, 313] width 23 height 13
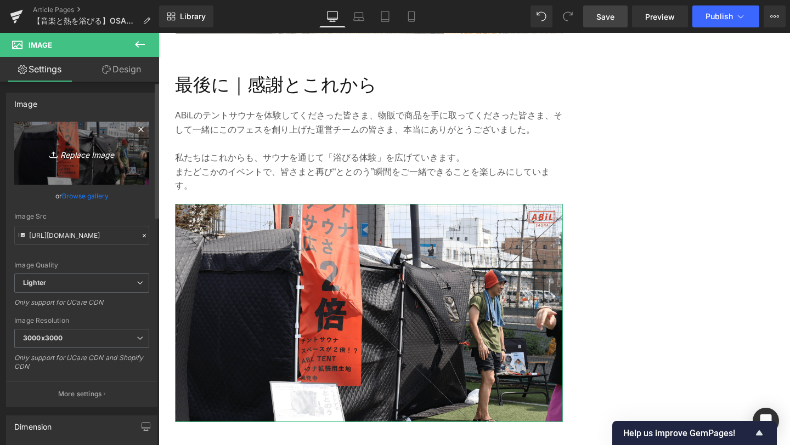
click at [66, 164] on link "Replace Image" at bounding box center [81, 153] width 135 height 63
type input "C:\fakepath\11-min.png"
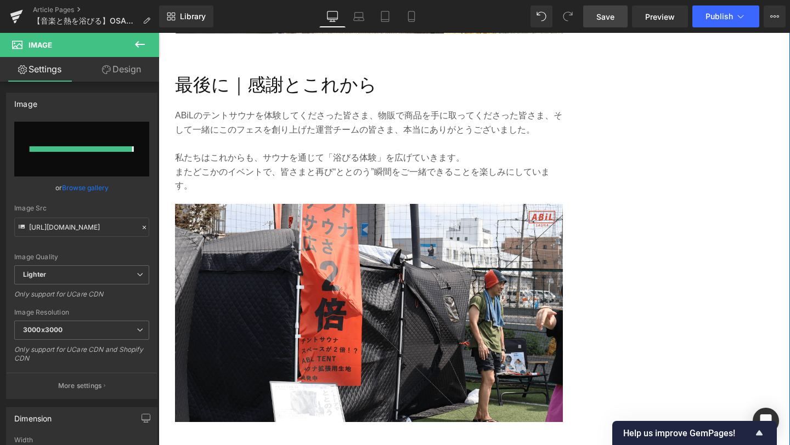
type input "[URL][DOMAIN_NAME]"
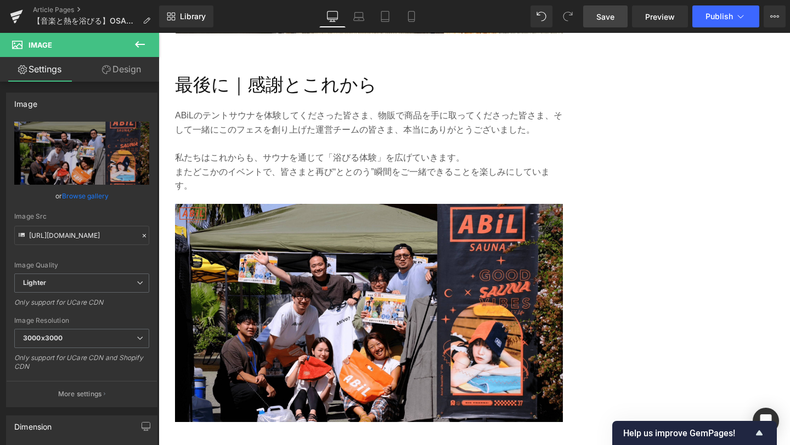
click at [608, 20] on span "Save" at bounding box center [605, 17] width 18 height 12
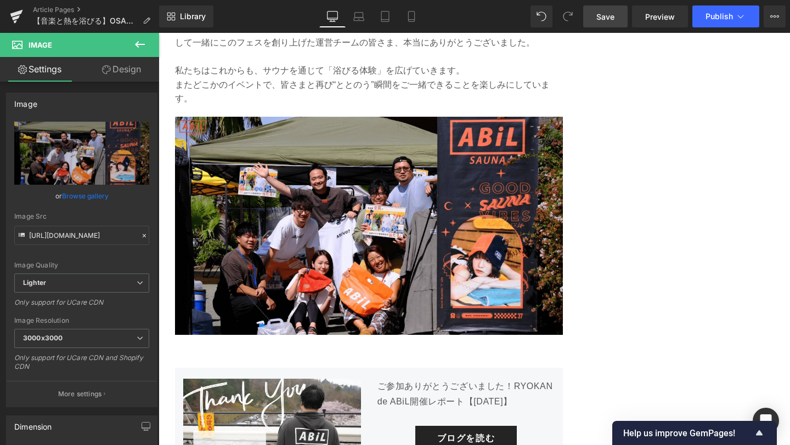
scroll to position [3989, 0]
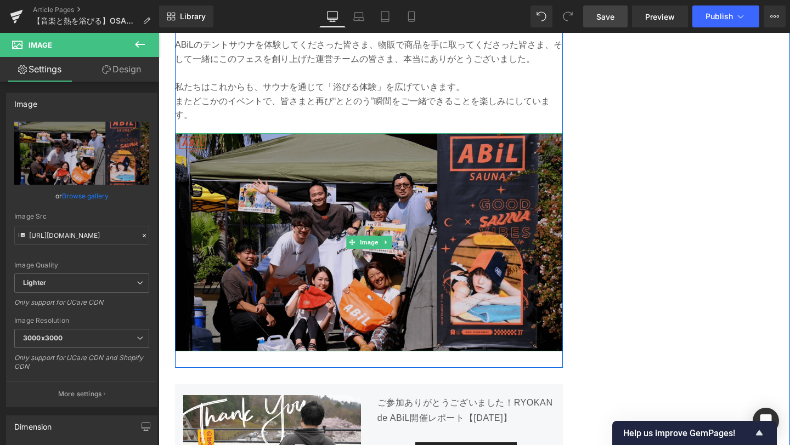
click at [401, 197] on img at bounding box center [369, 242] width 388 height 218
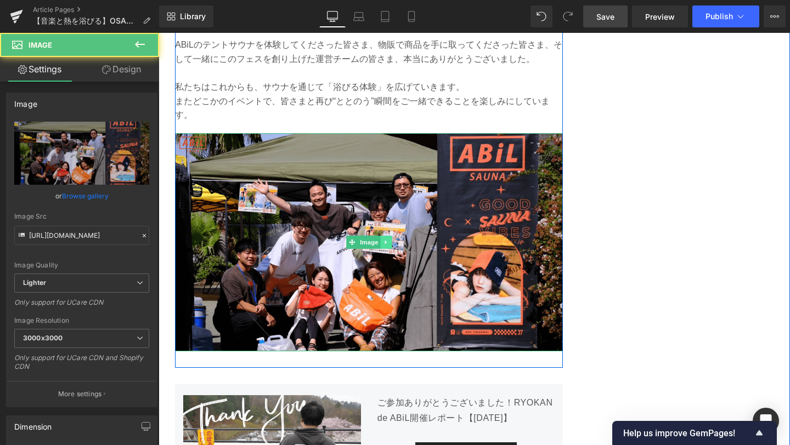
click at [384, 239] on icon at bounding box center [386, 242] width 6 height 7
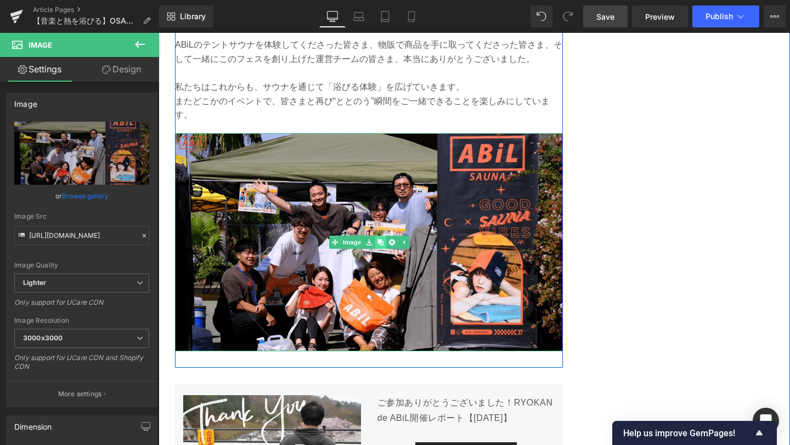
click at [378, 239] on icon at bounding box center [380, 242] width 6 height 6
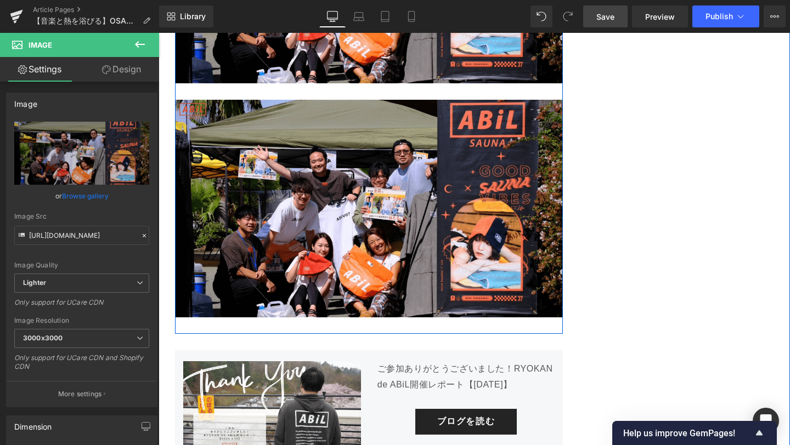
scroll to position [4266, 0]
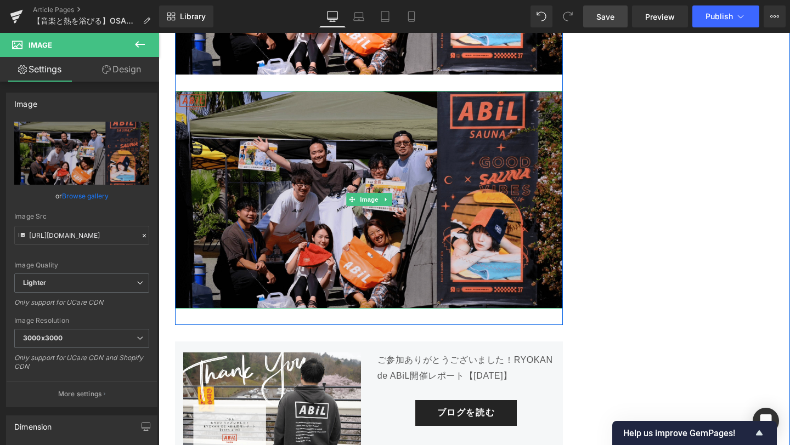
click at [367, 157] on img at bounding box center [369, 200] width 388 height 218
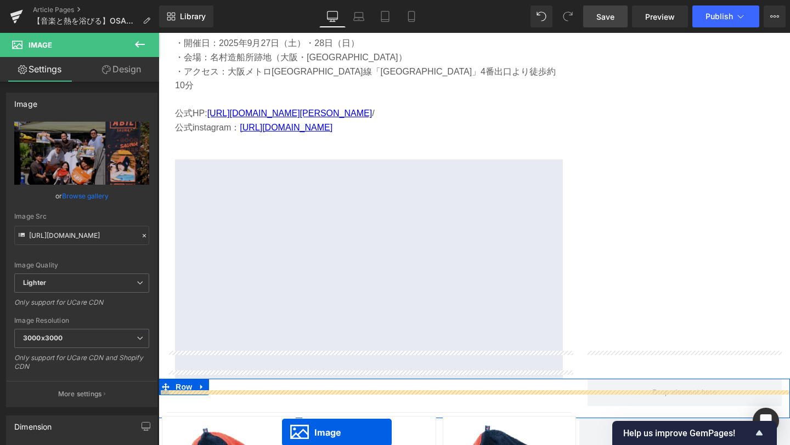
scroll to position [4650, 0]
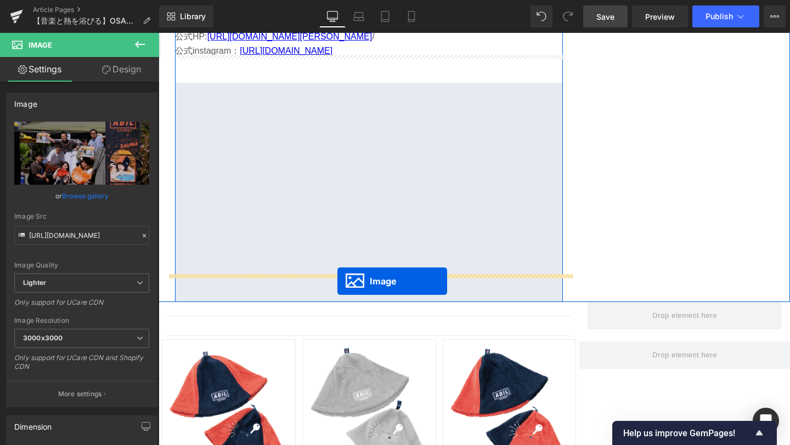
drag, startPoint x: 351, startPoint y: 183, endPoint x: 337, endPoint y: 281, distance: 99.1
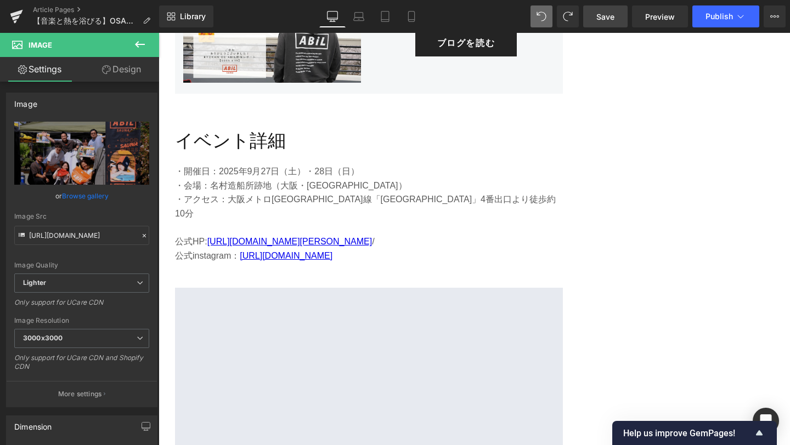
scroll to position [4668, 0]
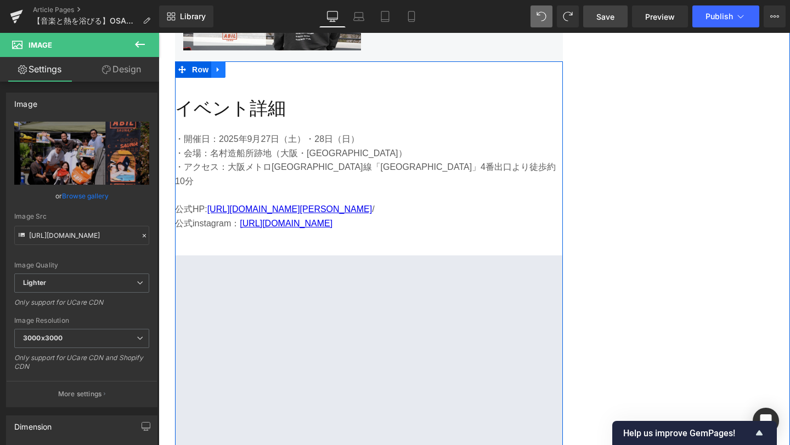
click at [217, 67] on icon at bounding box center [218, 69] width 2 height 5
click at [231, 66] on icon at bounding box center [233, 70] width 8 height 8
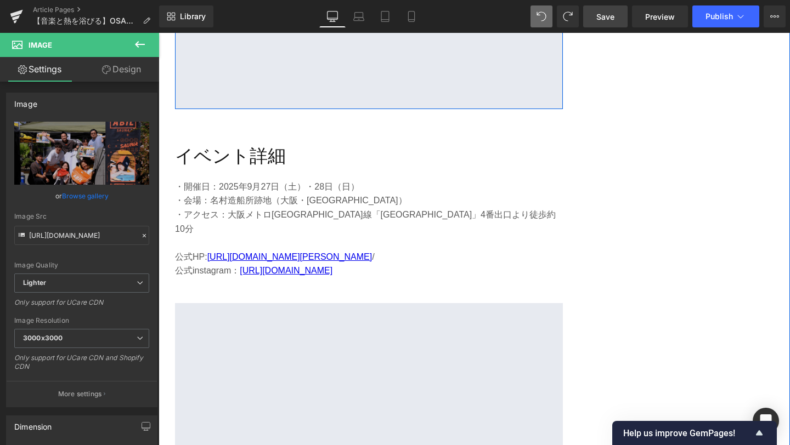
scroll to position [5038, 0]
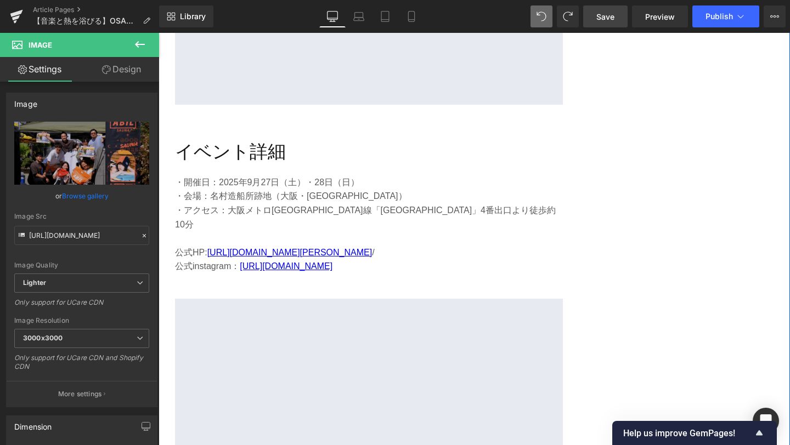
click at [308, 138] on h2 "イベント詳細" at bounding box center [369, 152] width 388 height 29
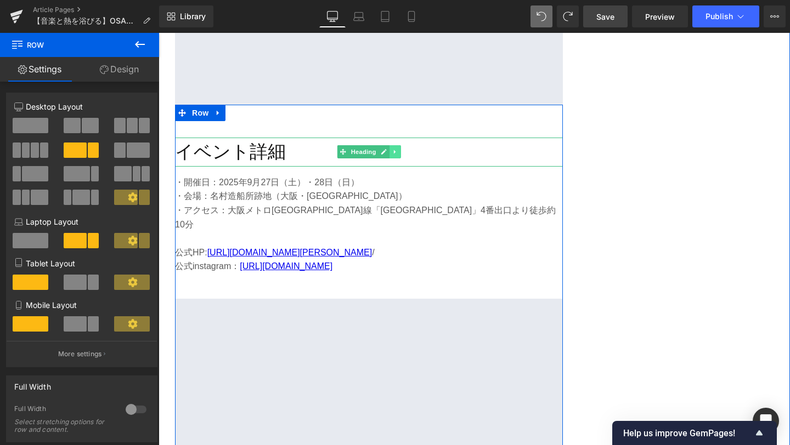
click at [395, 149] on icon at bounding box center [395, 152] width 6 height 7
click at [399, 149] on icon at bounding box center [401, 152] width 6 height 6
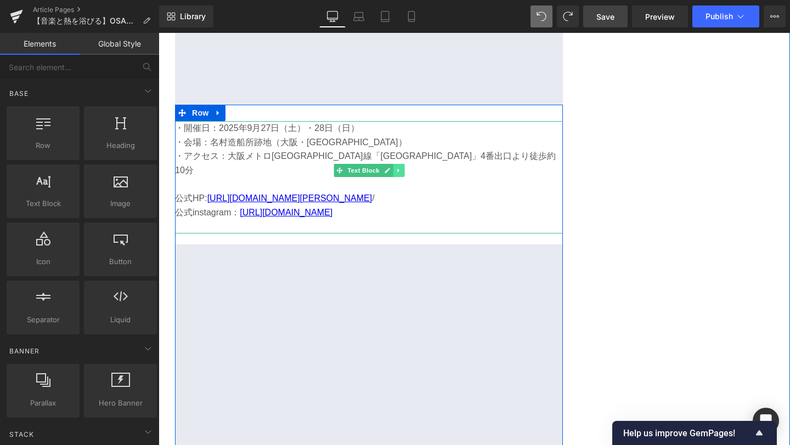
click at [400, 167] on icon at bounding box center [398, 170] width 6 height 7
click at [403, 167] on icon at bounding box center [404, 170] width 6 height 6
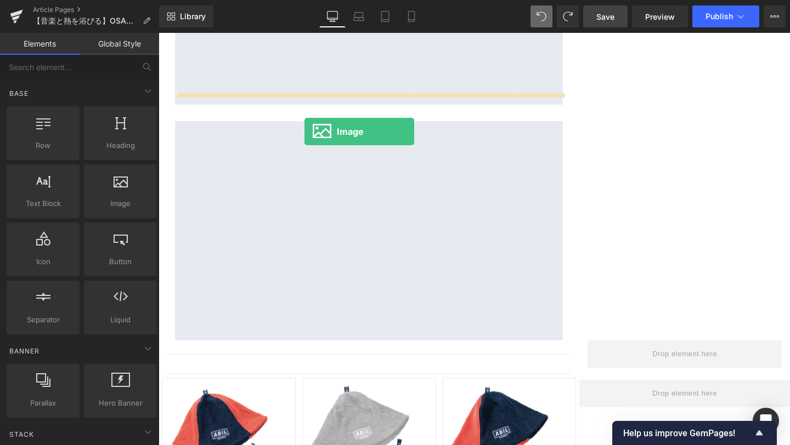
drag, startPoint x: 282, startPoint y: 228, endPoint x: 304, endPoint y: 131, distance: 99.5
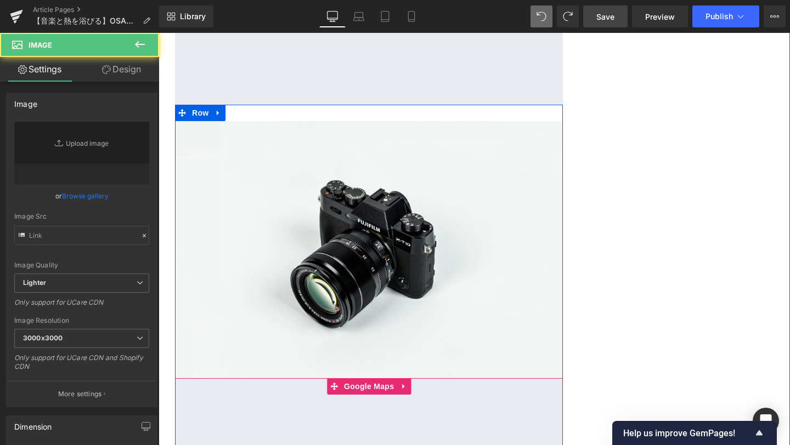
type input "//[DOMAIN_NAME][URL]"
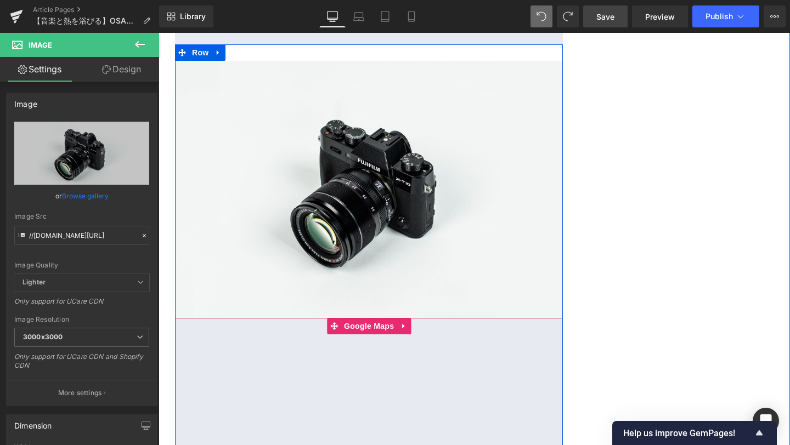
scroll to position [5101, 0]
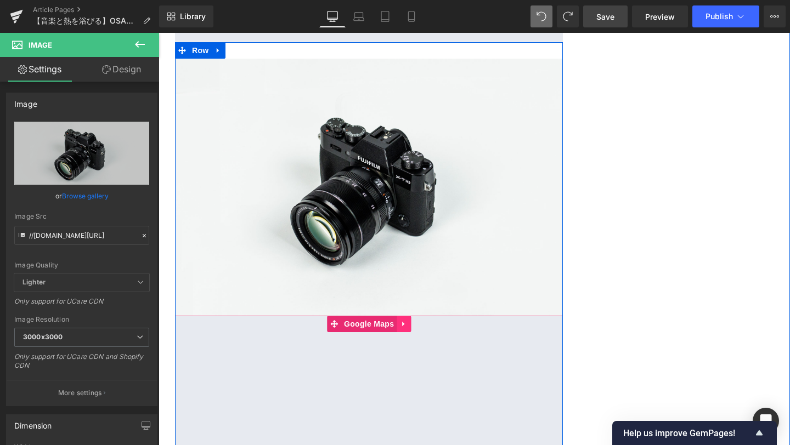
click at [404, 316] on link at bounding box center [404, 324] width 14 height 16
click at [411, 320] on icon at bounding box center [411, 324] width 8 height 8
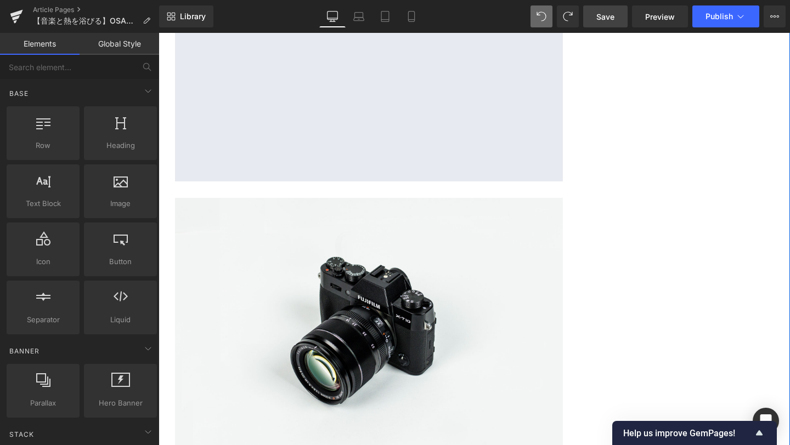
scroll to position [5036, 0]
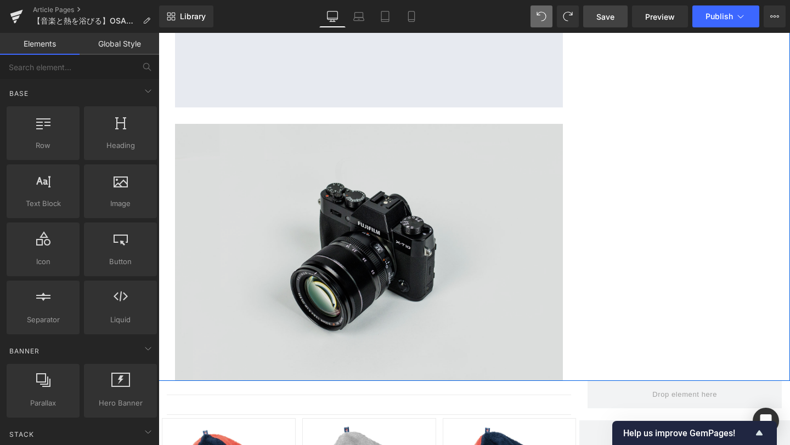
click at [380, 152] on img at bounding box center [369, 252] width 388 height 257
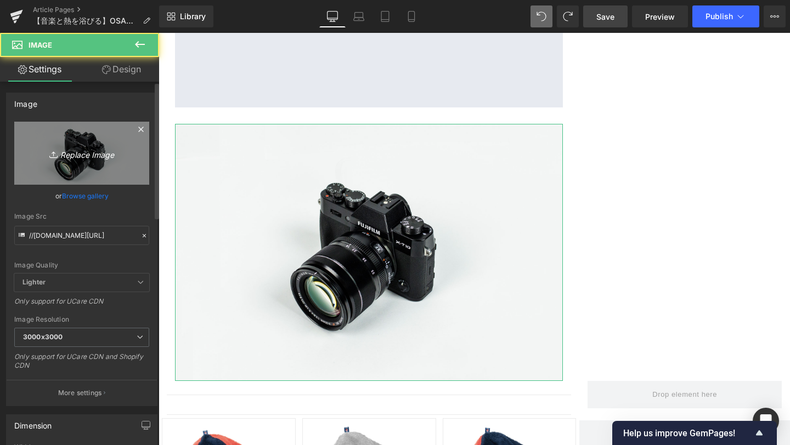
click at [83, 160] on link "Replace Image" at bounding box center [81, 153] width 135 height 63
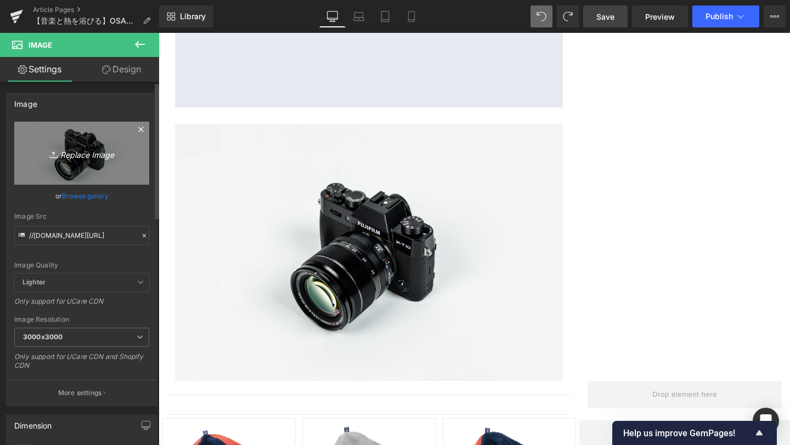
type input "C:\fakepath\12-min.png"
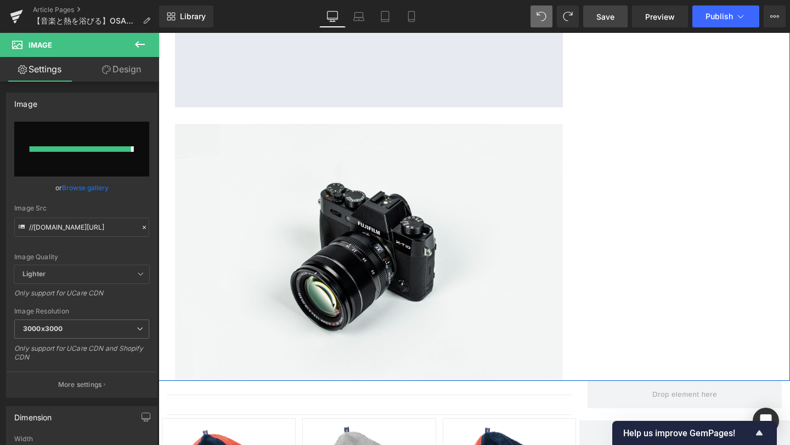
type input "[URL][DOMAIN_NAME]"
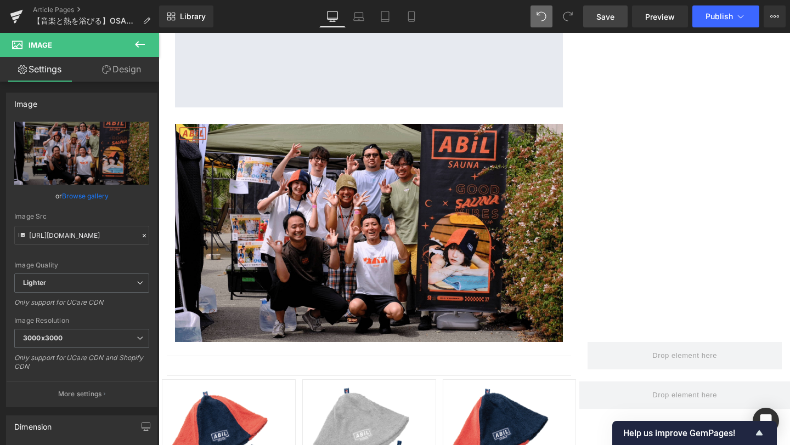
click at [599, 22] on span "Save" at bounding box center [605, 17] width 18 height 12
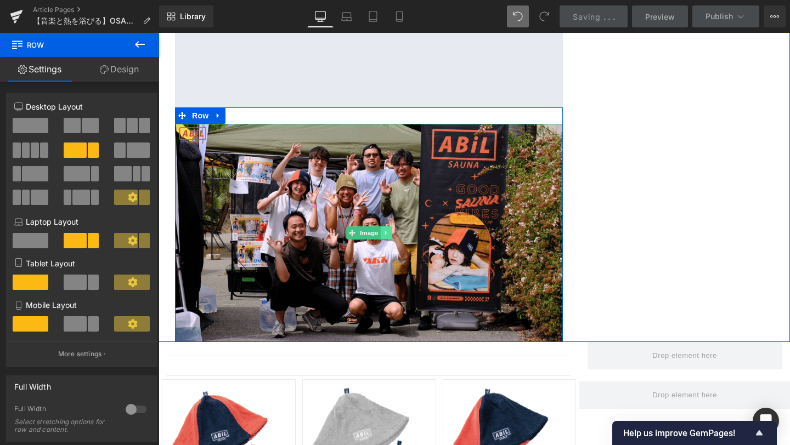
click at [389, 226] on link at bounding box center [386, 232] width 12 height 13
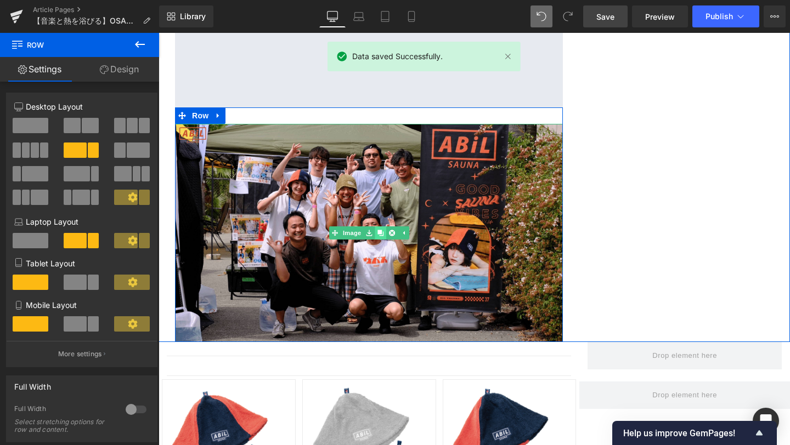
click at [382, 230] on icon at bounding box center [380, 233] width 6 height 7
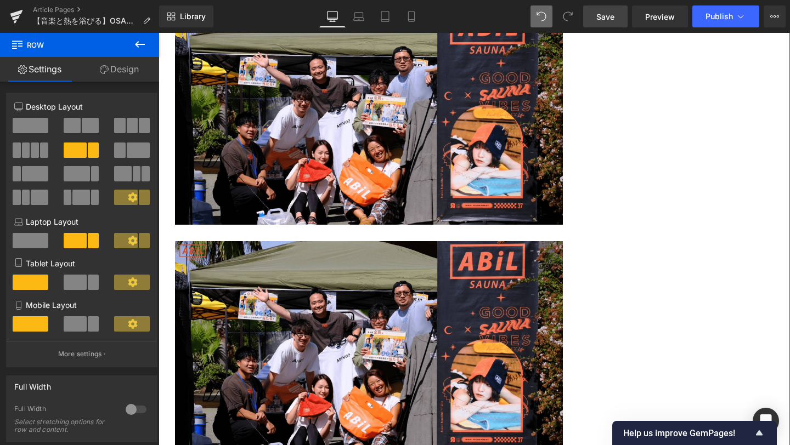
scroll to position [4110, 0]
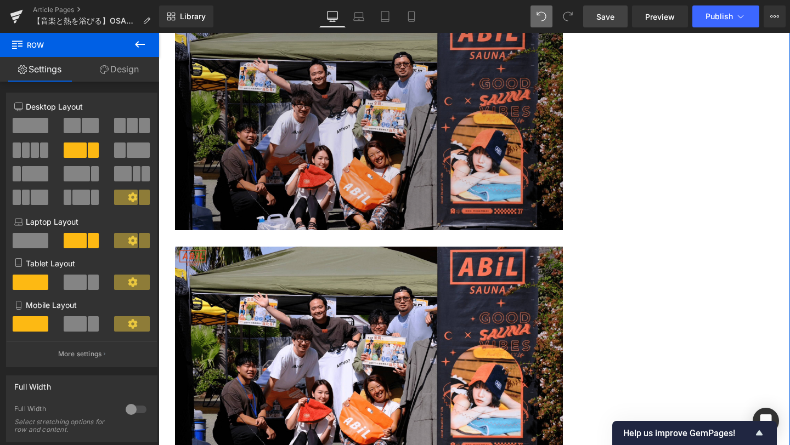
click at [389, 190] on img at bounding box center [369, 121] width 388 height 218
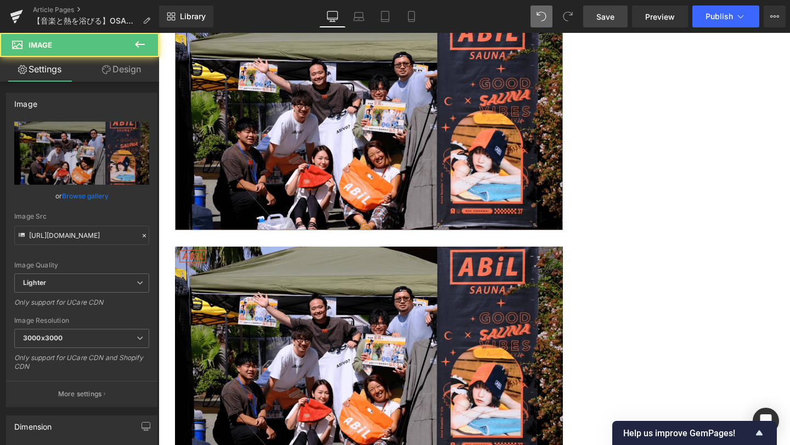
click at [115, 68] on link "Design" at bounding box center [122, 69] width 80 height 25
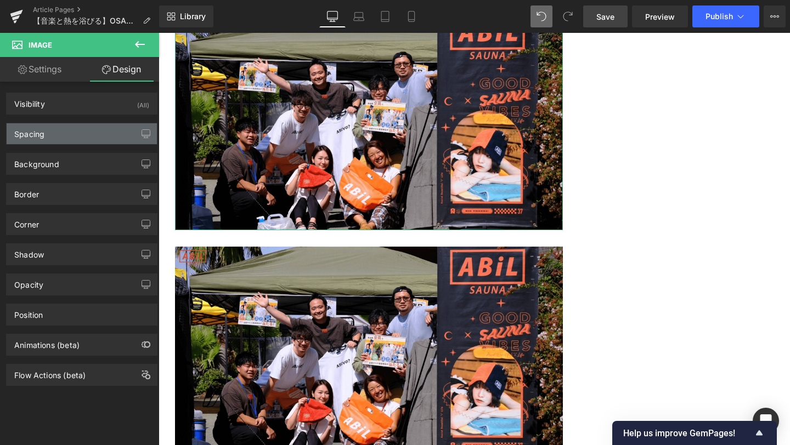
type input "0"
type input "30"
type input "0"
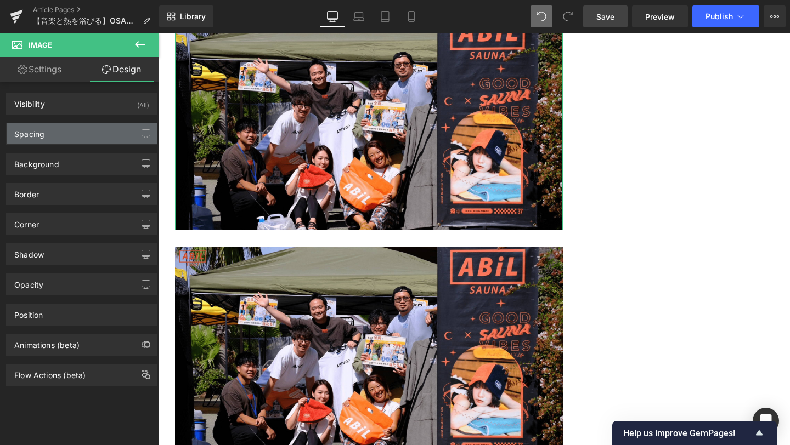
type input "0"
click at [86, 138] on div "Spacing" at bounding box center [82, 133] width 150 height 21
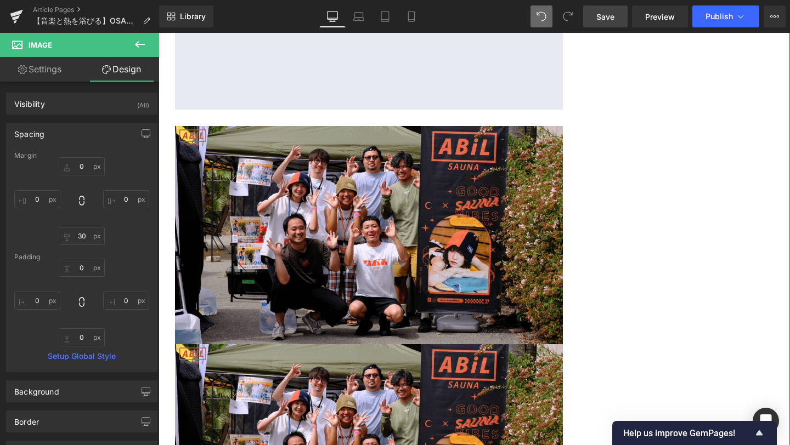
scroll to position [5107, 0]
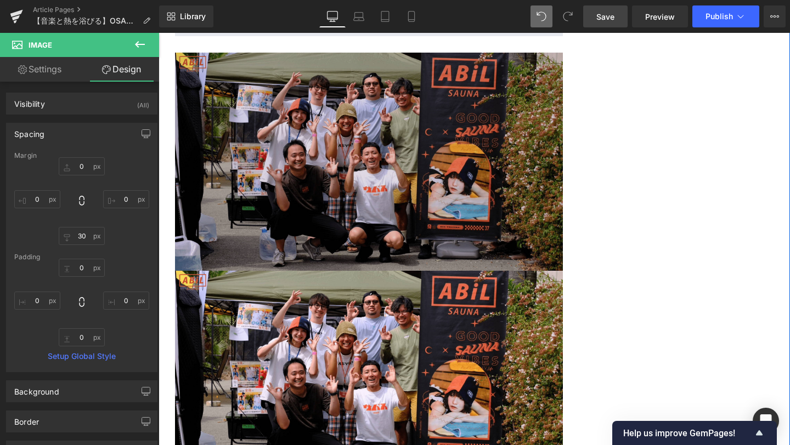
click at [356, 165] on img at bounding box center [369, 162] width 388 height 218
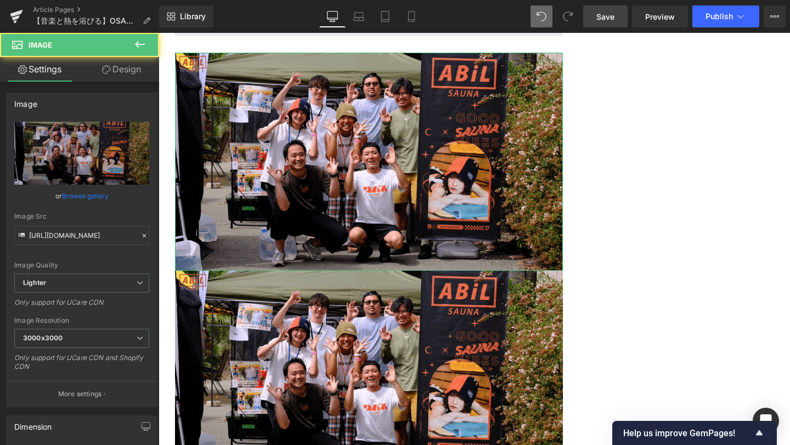
click at [126, 73] on link "Design" at bounding box center [122, 69] width 80 height 25
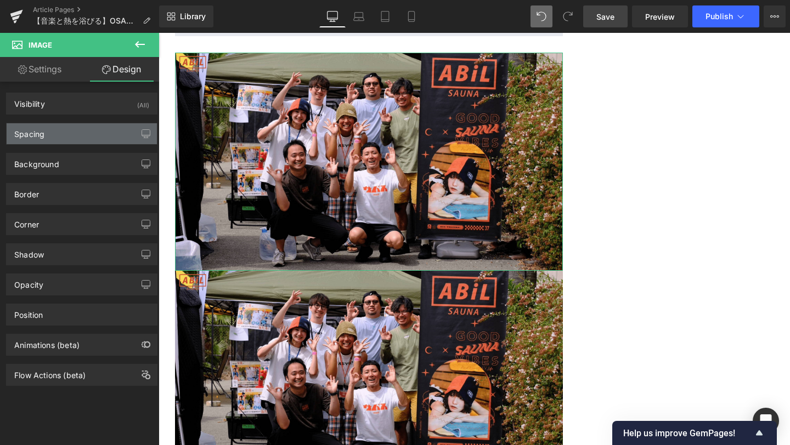
type input "0"
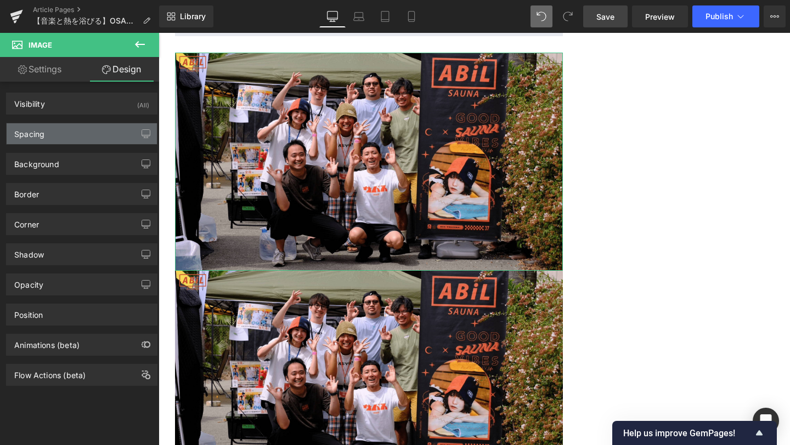
type input "0"
click at [86, 140] on div "Spacing" at bounding box center [82, 133] width 150 height 21
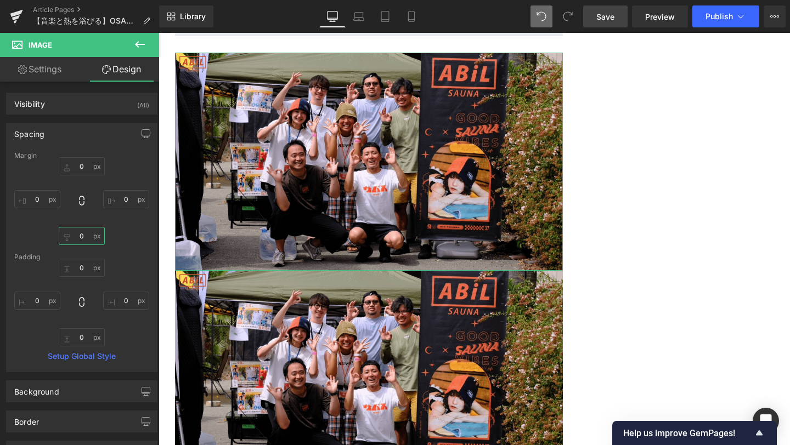
click at [82, 244] on input "0" at bounding box center [82, 236] width 46 height 18
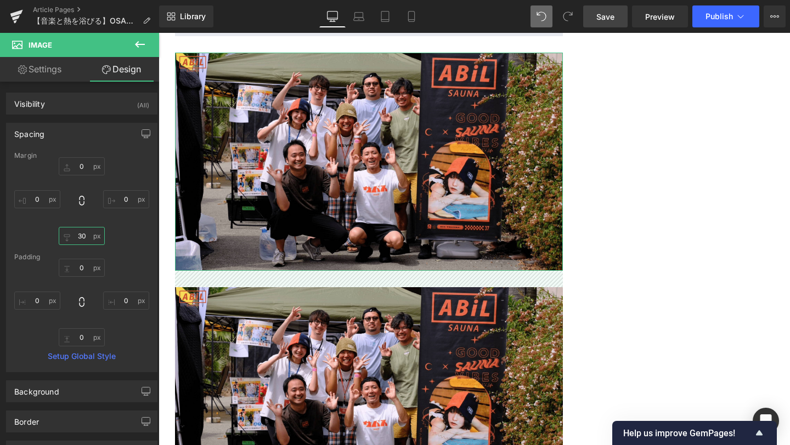
type input "30"
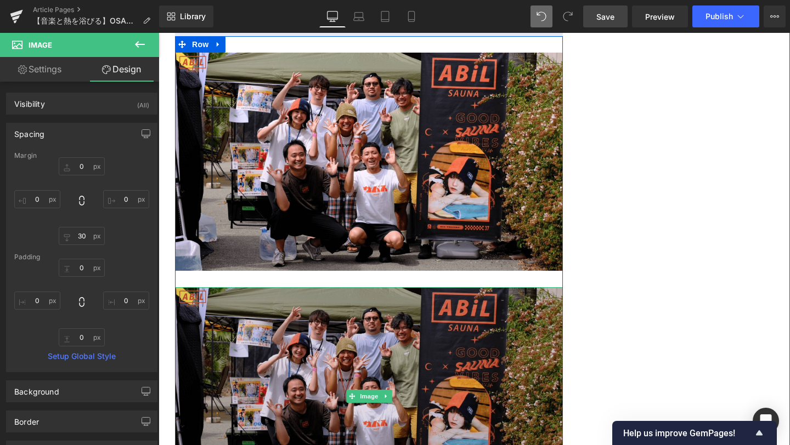
click at [243, 329] on img at bounding box center [369, 396] width 388 height 218
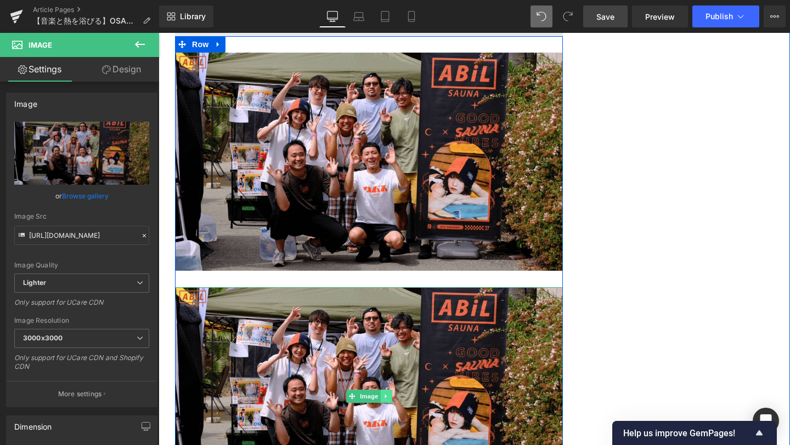
click at [387, 393] on icon at bounding box center [386, 396] width 6 height 7
click at [389, 393] on icon at bounding box center [392, 396] width 6 height 7
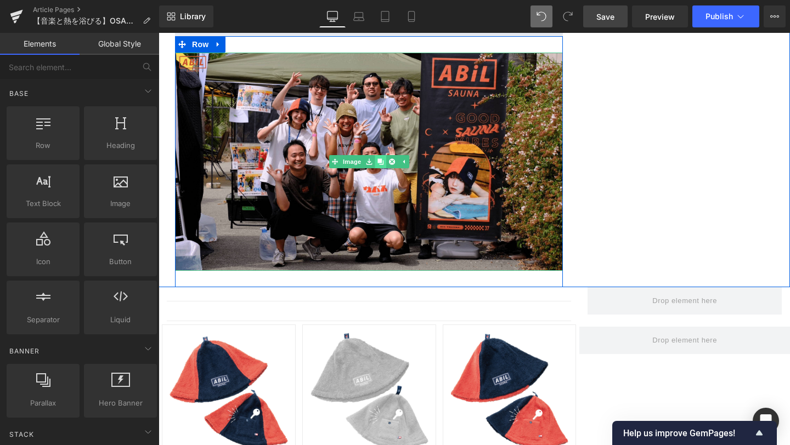
click at [379, 158] on icon at bounding box center [380, 161] width 6 height 7
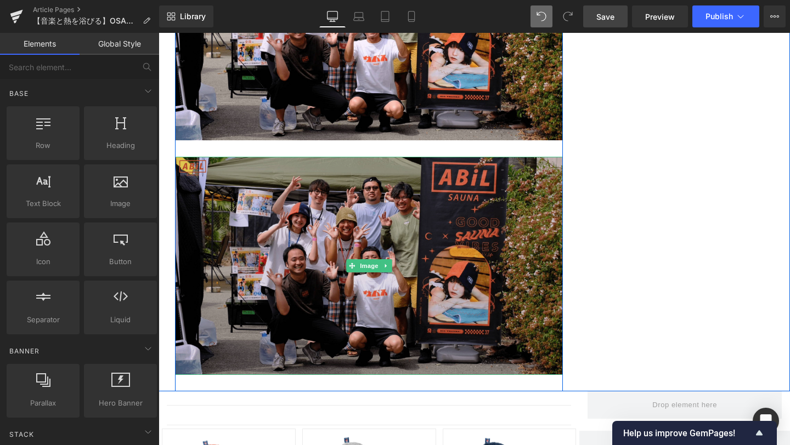
scroll to position [5293, 0]
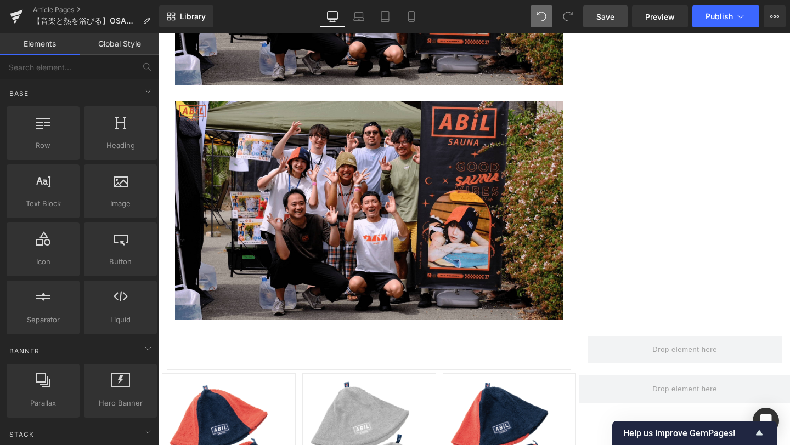
click at [364, 187] on div "Image" at bounding box center [369, 210] width 388 height 218
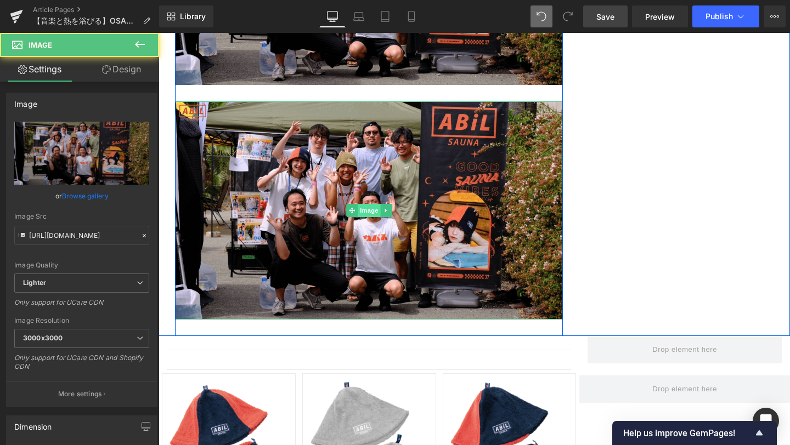
click at [367, 204] on span "Image" at bounding box center [369, 210] width 23 height 13
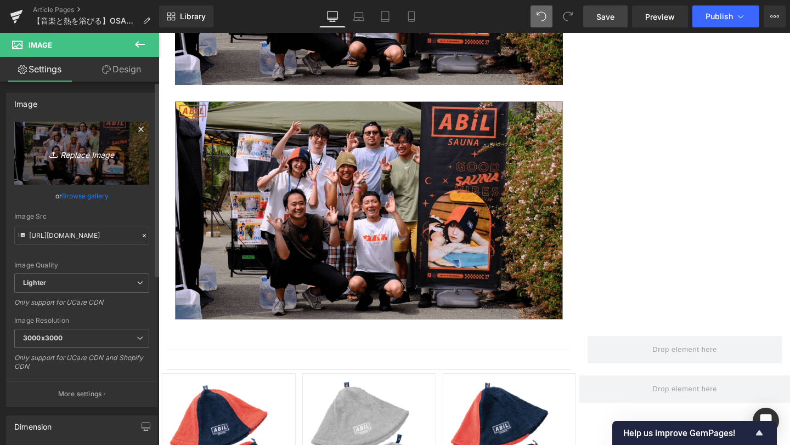
click at [64, 153] on icon "Replace Image" at bounding box center [82, 153] width 88 height 14
type input "C:\fakepath\13-min.png"
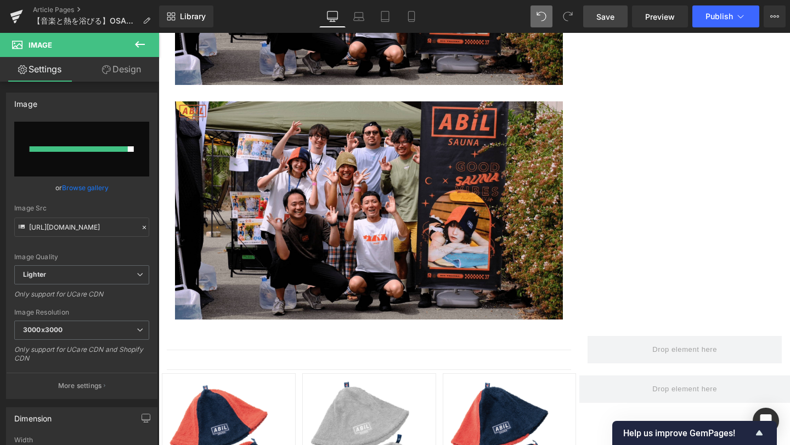
type input "[URL][DOMAIN_NAME]"
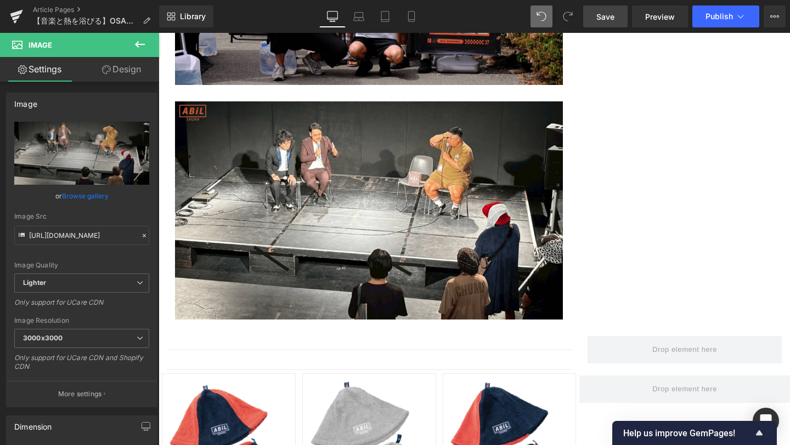
click at [609, 20] on span "Save" at bounding box center [605, 17] width 18 height 12
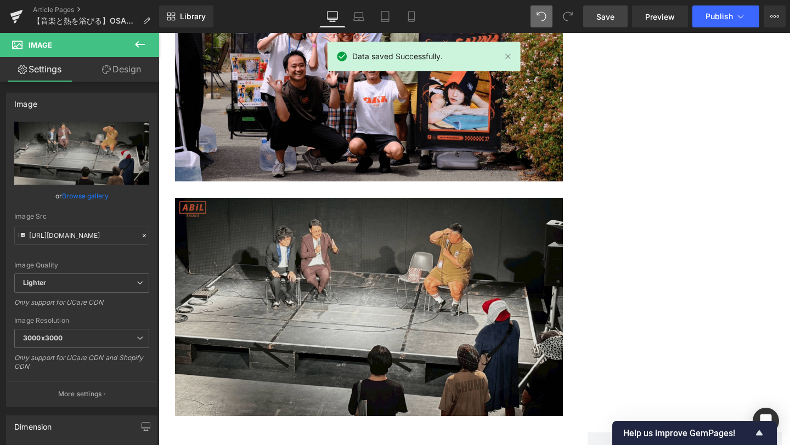
scroll to position [5211, 0]
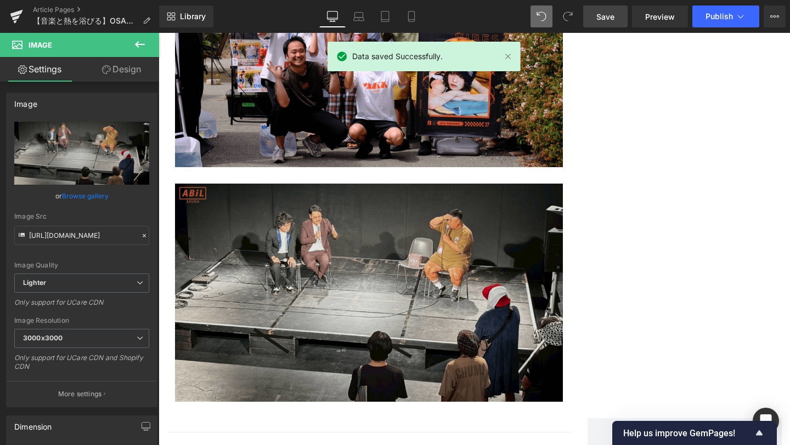
click at [379, 264] on div "Image" at bounding box center [369, 293] width 388 height 218
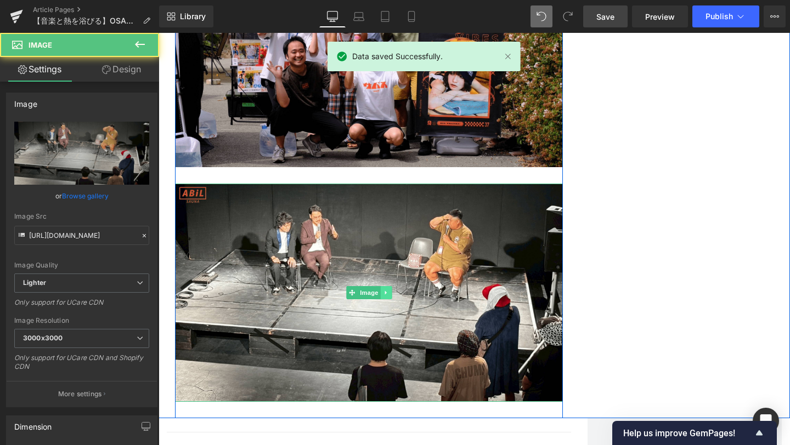
click at [385, 291] on icon at bounding box center [385, 293] width 2 height 4
click at [382, 290] on icon at bounding box center [380, 293] width 6 height 6
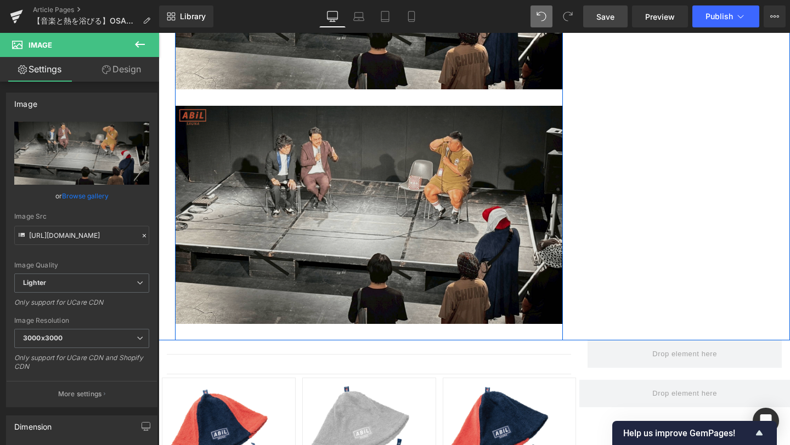
scroll to position [5524, 0]
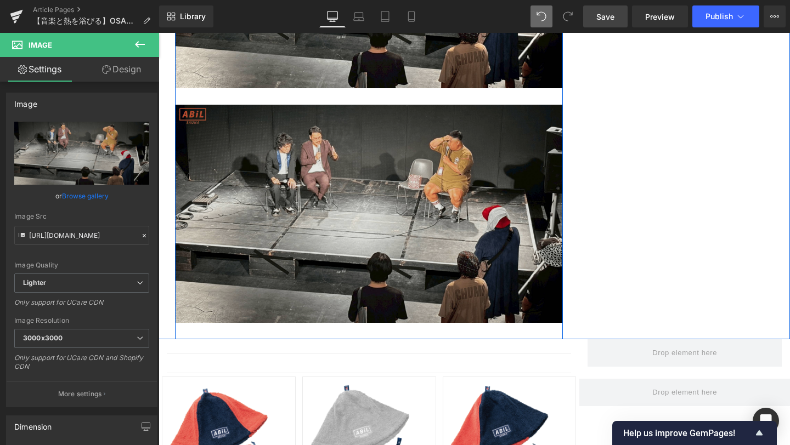
click at [361, 228] on img at bounding box center [369, 214] width 388 height 218
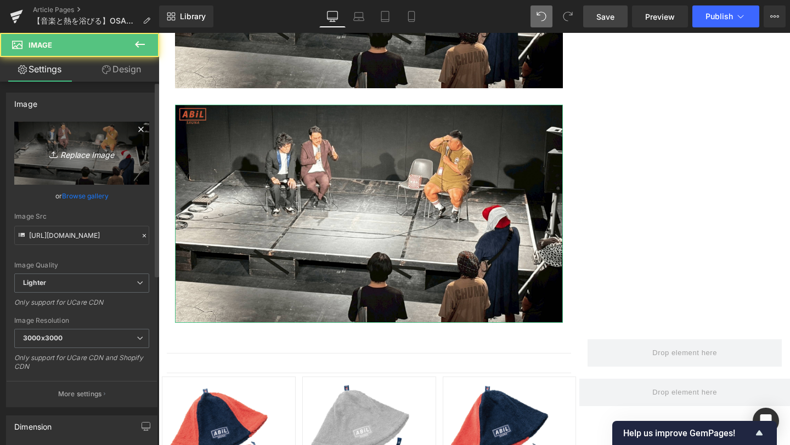
click at [99, 161] on link "Replace Image" at bounding box center [81, 153] width 135 height 63
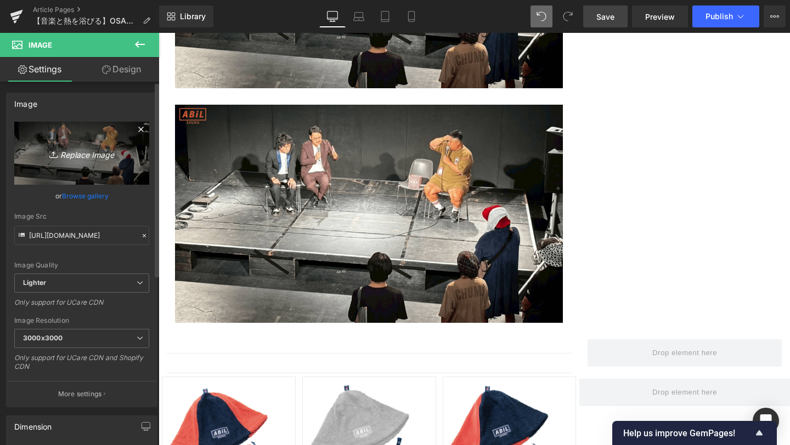
type input "C:\fakepath\14-min.png"
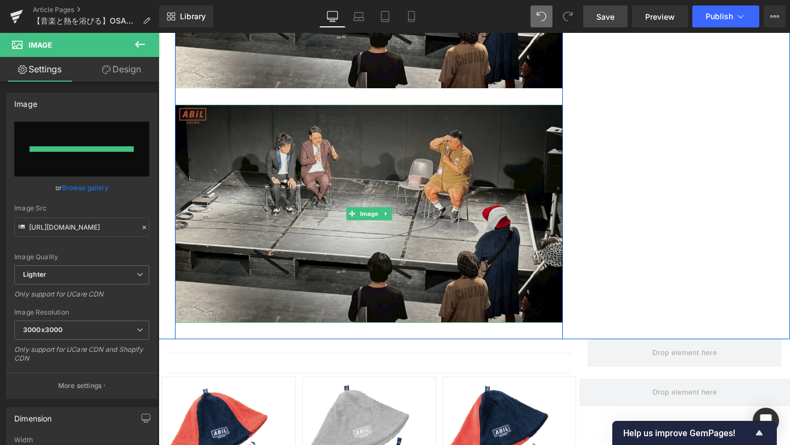
type input "[URL][DOMAIN_NAME]"
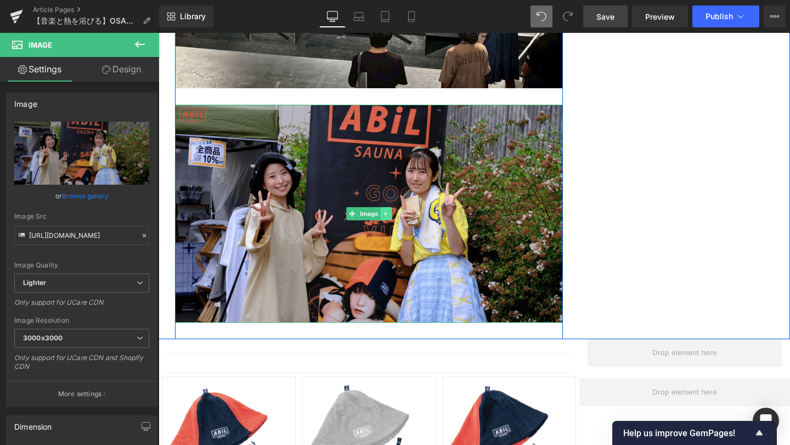
click at [389, 207] on link at bounding box center [386, 213] width 12 height 13
click at [381, 211] on icon at bounding box center [380, 214] width 6 height 6
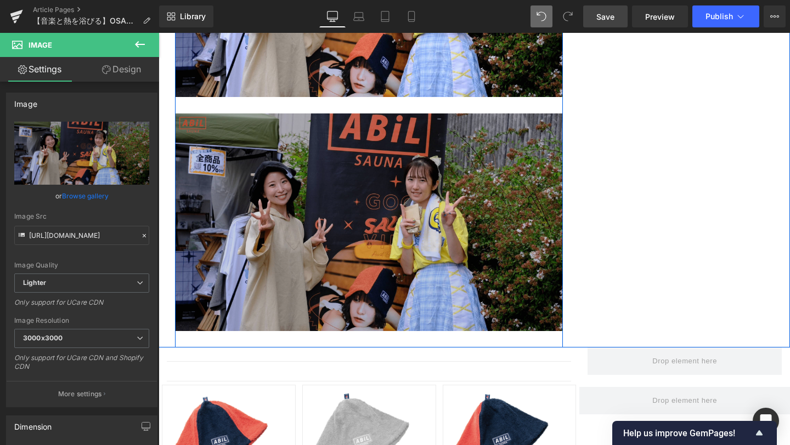
scroll to position [5759, 0]
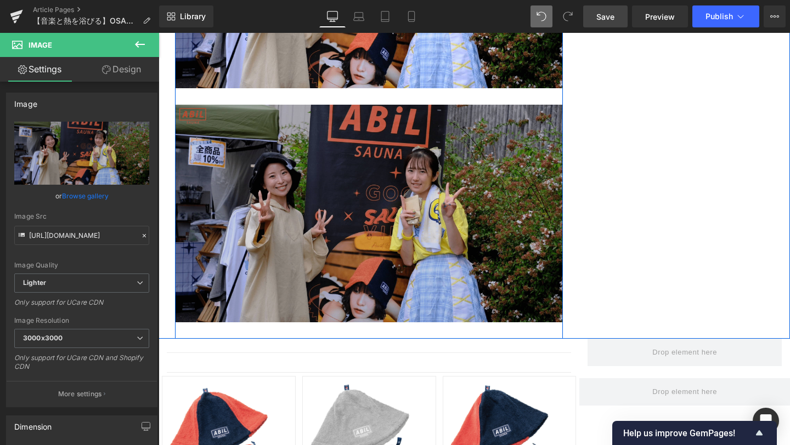
click at [384, 228] on img at bounding box center [369, 214] width 388 height 218
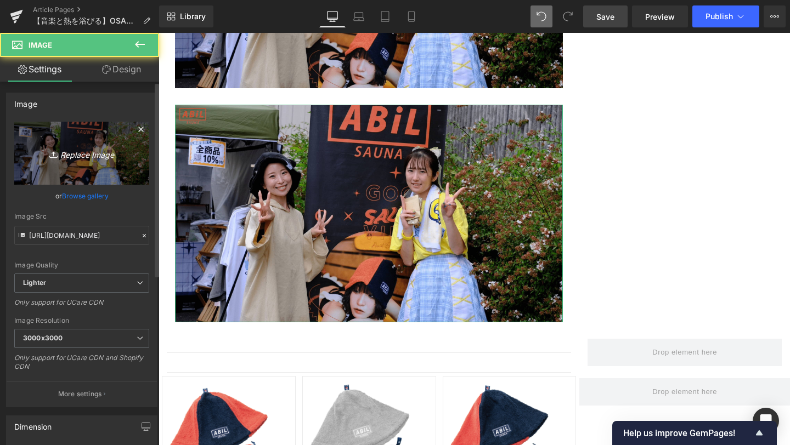
click at [115, 156] on icon "Replace Image" at bounding box center [82, 153] width 88 height 14
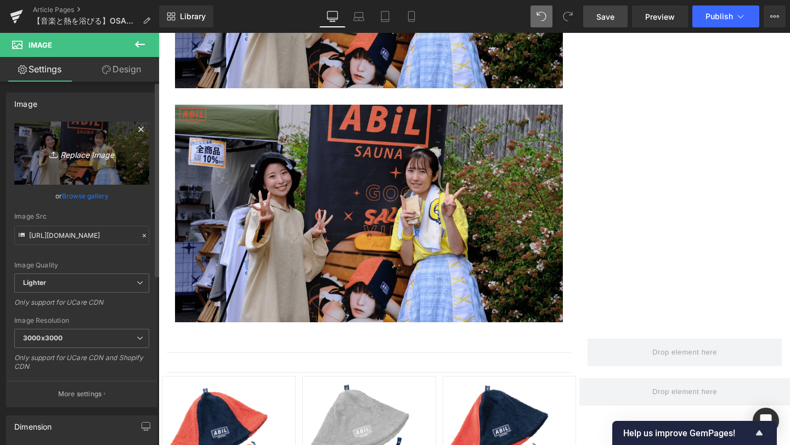
type input "C:\fakepath\15-min.png"
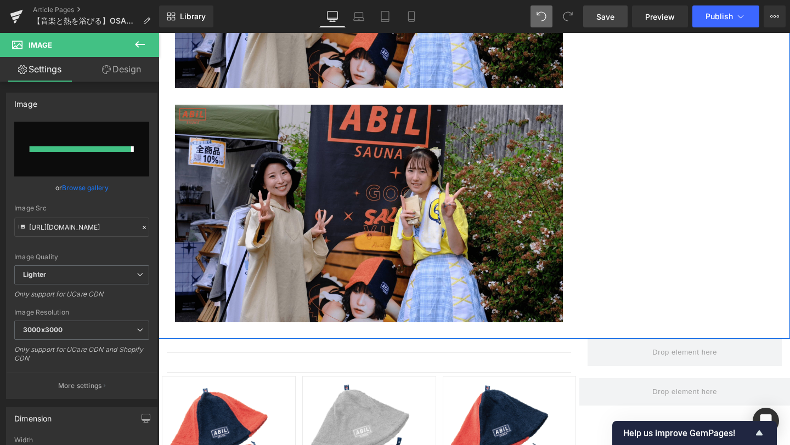
type input "[URL][DOMAIN_NAME]"
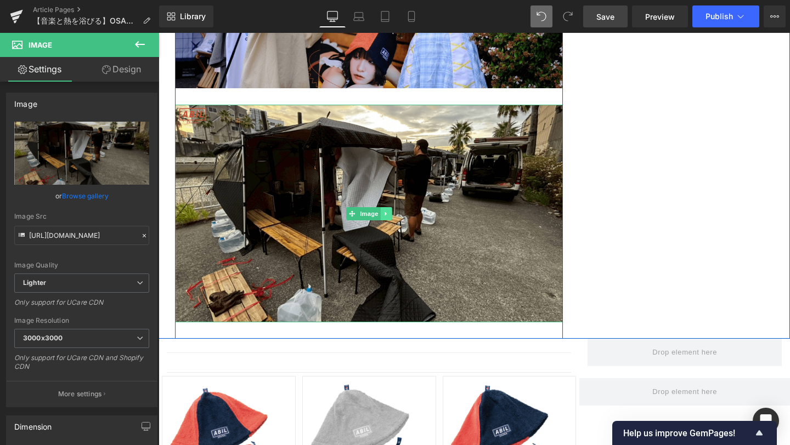
click at [387, 211] on icon at bounding box center [386, 214] width 6 height 7
click at [382, 211] on icon at bounding box center [380, 214] width 6 height 6
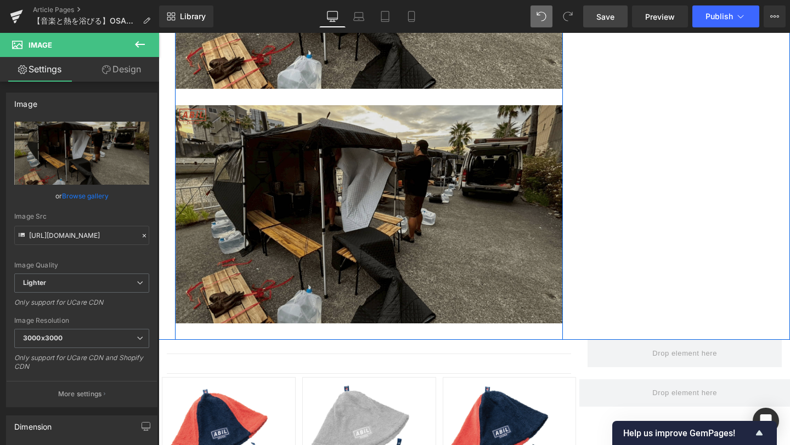
scroll to position [5993, 0]
click at [382, 192] on img at bounding box center [369, 214] width 388 height 218
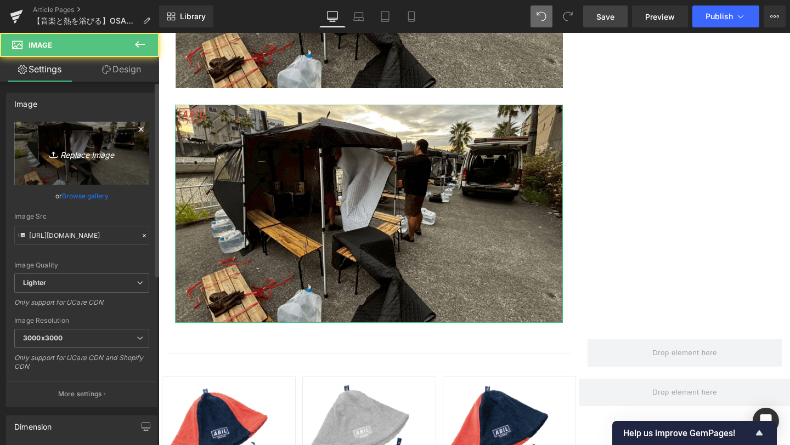
click at [107, 156] on icon "Replace Image" at bounding box center [82, 153] width 88 height 14
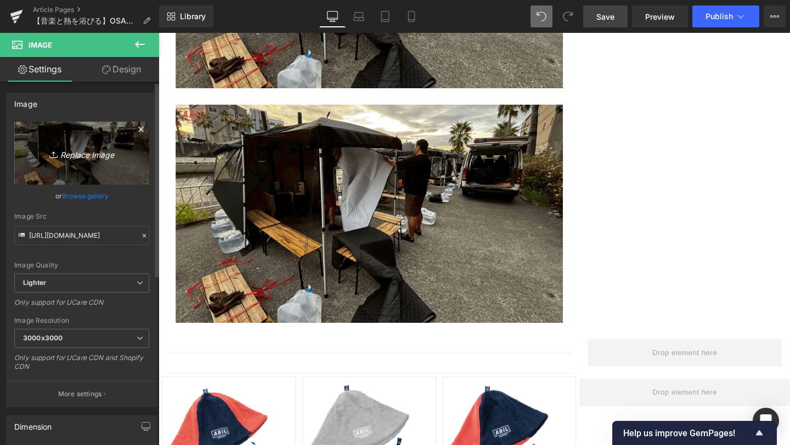
type input "C:\fakepath\16-min.png"
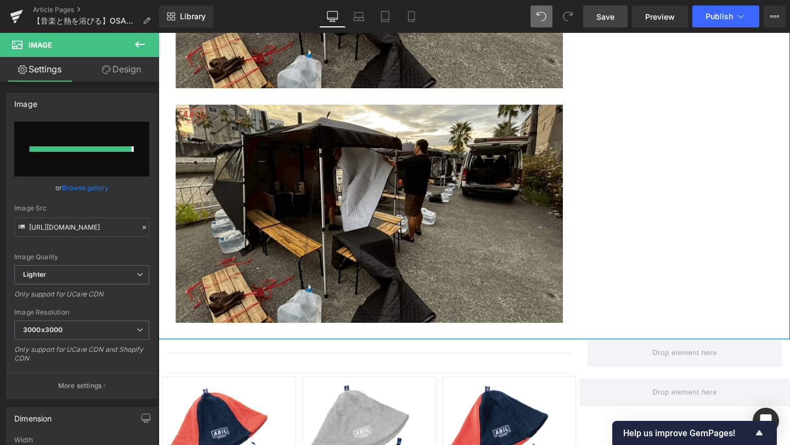
type input "[URL][DOMAIN_NAME]"
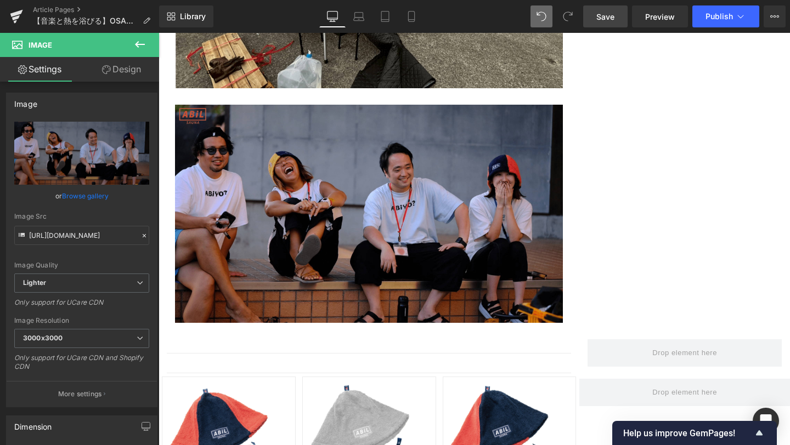
click at [607, 22] on link "Save" at bounding box center [605, 16] width 44 height 22
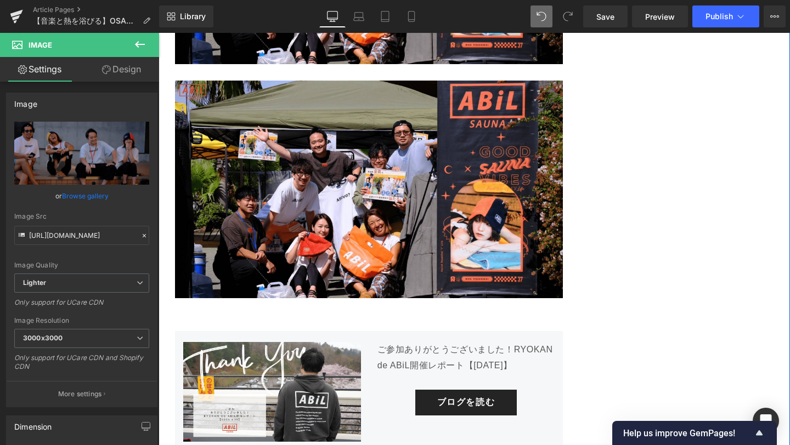
scroll to position [4270, 0]
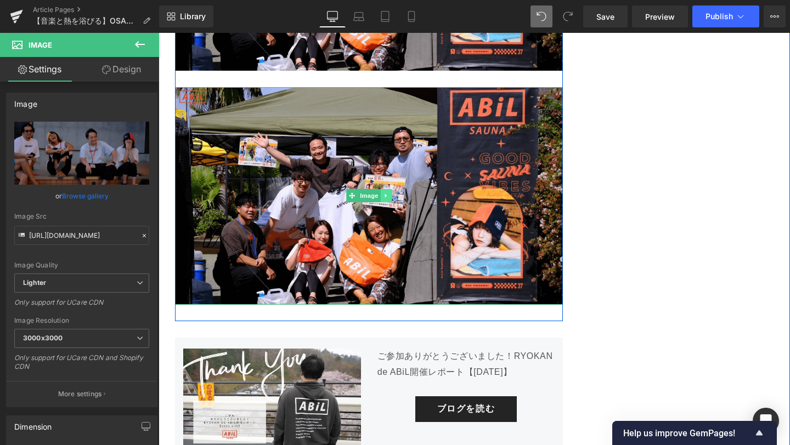
click at [390, 189] on link at bounding box center [386, 195] width 12 height 13
click at [391, 193] on icon at bounding box center [392, 196] width 6 height 6
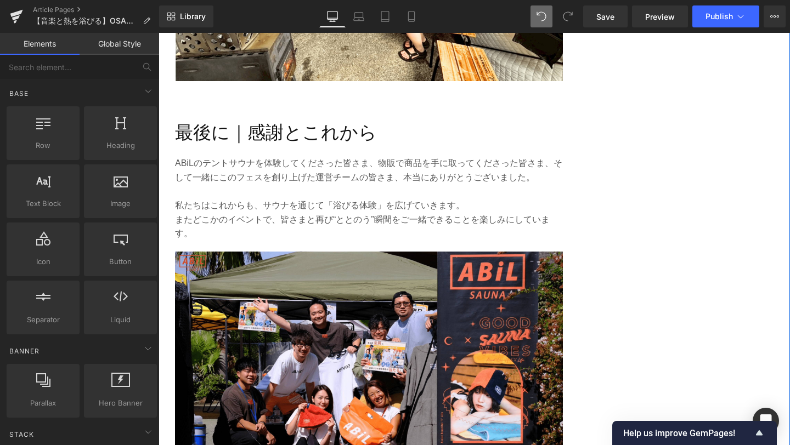
scroll to position [3868, 0]
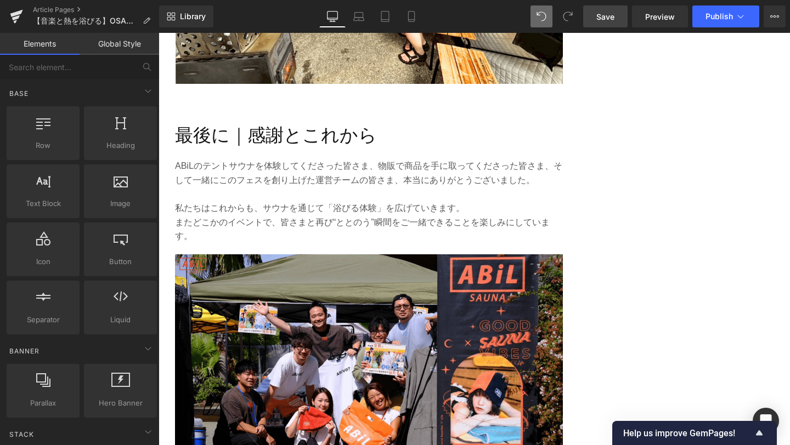
click at [602, 11] on span "Save" at bounding box center [605, 17] width 18 height 12
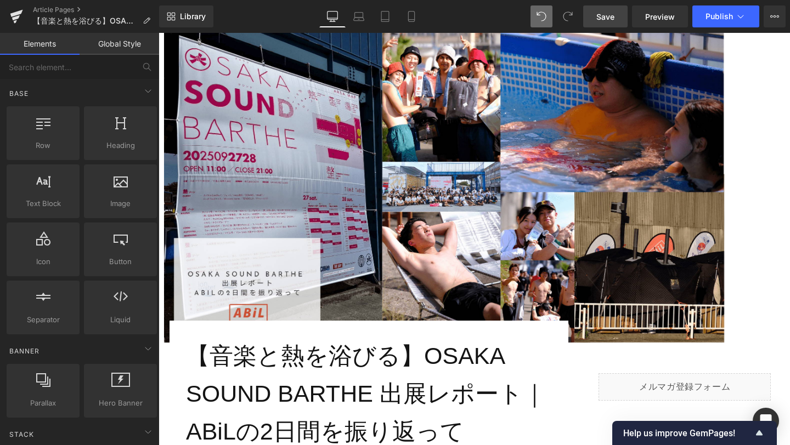
scroll to position [134, 0]
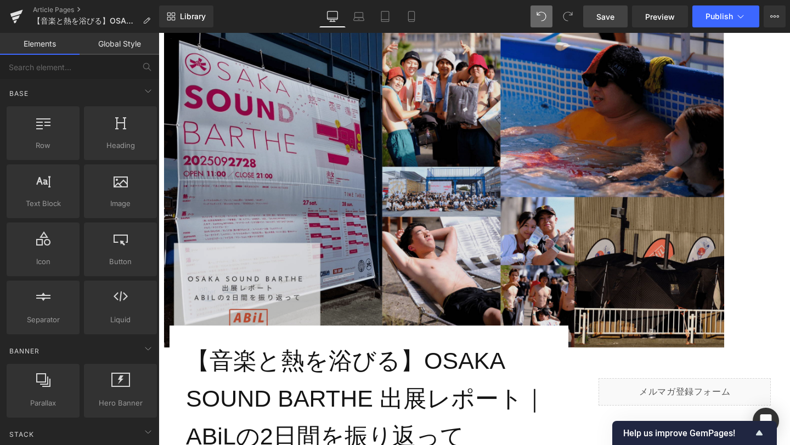
drag, startPoint x: 287, startPoint y: 189, endPoint x: 189, endPoint y: 203, distance: 99.3
click at [287, 189] on img at bounding box center [444, 190] width 560 height 315
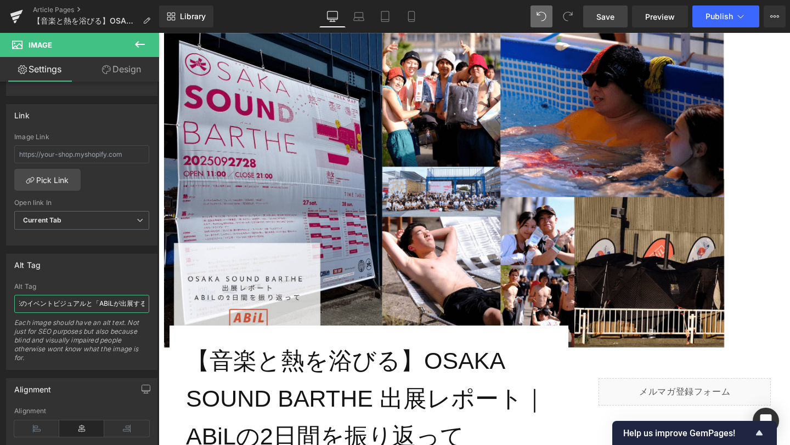
scroll to position [0, 211]
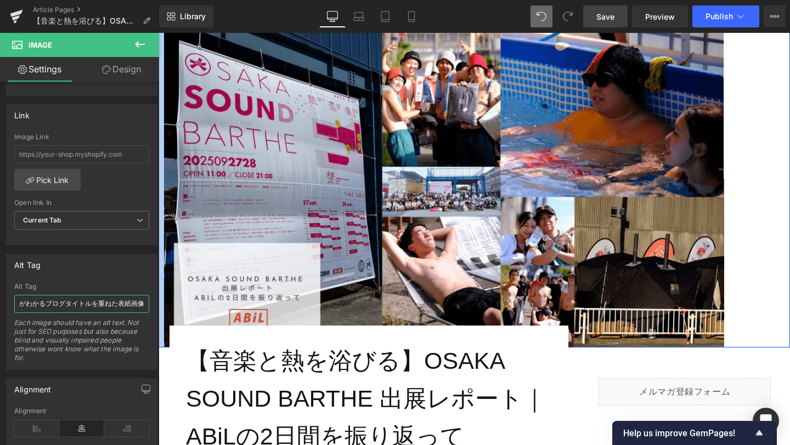
drag, startPoint x: 177, startPoint y: 338, endPoint x: 162, endPoint y: 304, distance: 36.6
type input "OSAKA SOUND [PERSON_NAME]のイベント看板と来場者の笑顔の写真、タイトル文字"
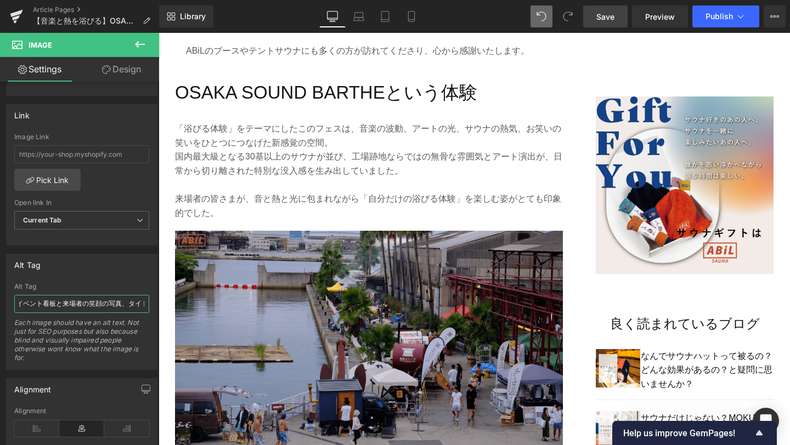
scroll to position [726, 0]
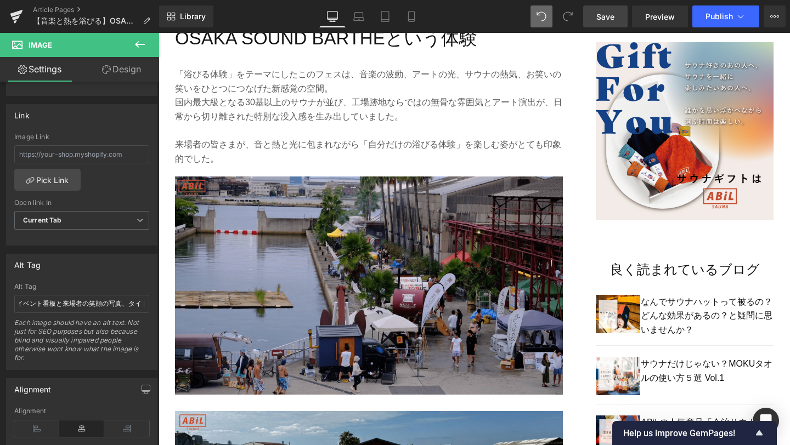
click at [313, 310] on img at bounding box center [369, 286] width 388 height 218
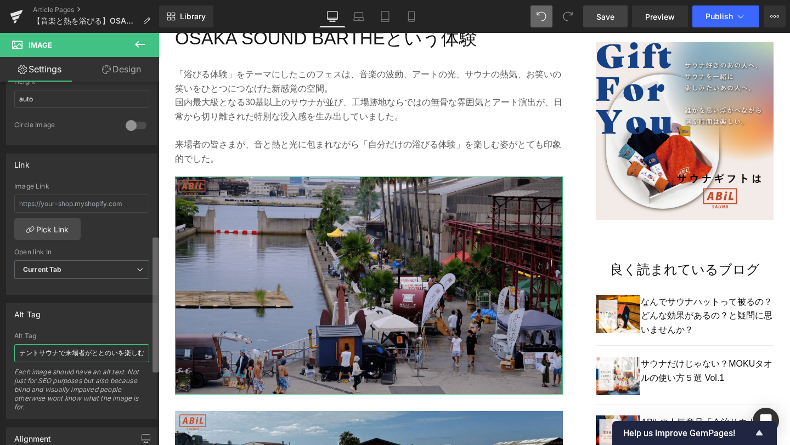
scroll to position [0, 64]
drag, startPoint x: 18, startPoint y: 353, endPoint x: 156, endPoint y: 360, distance: 138.4
click at [156, 360] on div "Image [URL][DOMAIN_NAME] Replace Image Upload image or Browse gallery Image Src…" at bounding box center [79, 266] width 159 height 369
drag, startPoint x: 141, startPoint y: 354, endPoint x: 12, endPoint y: 349, distance: 130.1
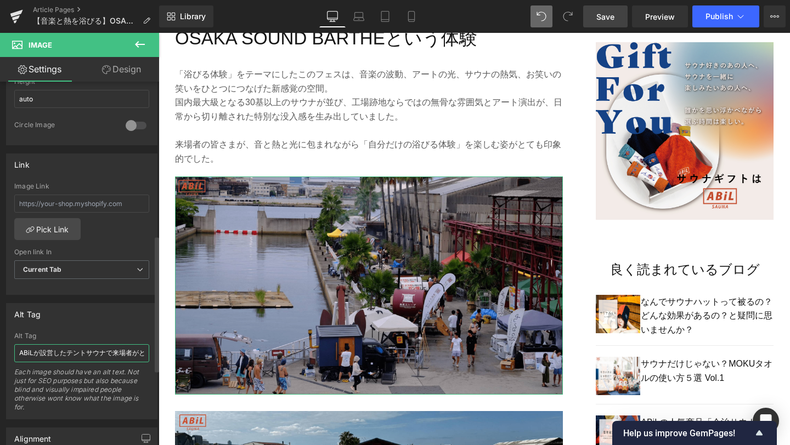
click at [12, 349] on div "ABiLが設営したテントサウナで来場者がととのいを楽しむ様子 Alt Tag ABiLが設営したテントサウナで来場者がととのいを楽しむ様子 Each imag…" at bounding box center [82, 375] width 150 height 87
type input "大阪・[GEOGRAPHIC_DATA]造船所跡地で盛り上がる[GEOGRAPHIC_DATA][PERSON_NAME]会場全景"
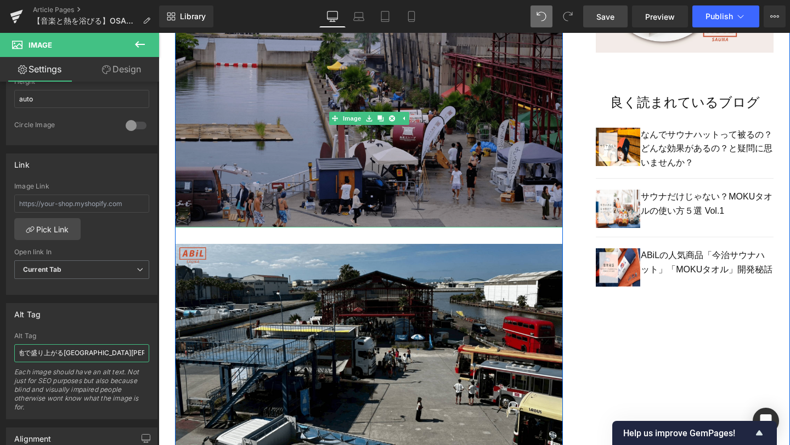
scroll to position [907, 0]
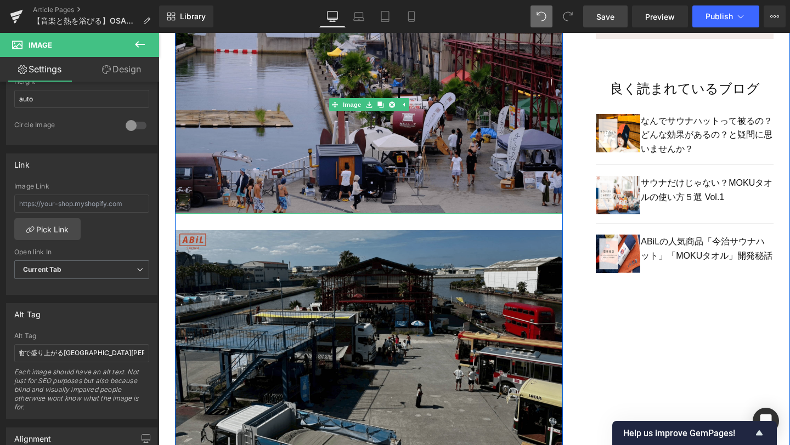
click at [269, 327] on img at bounding box center [369, 339] width 388 height 218
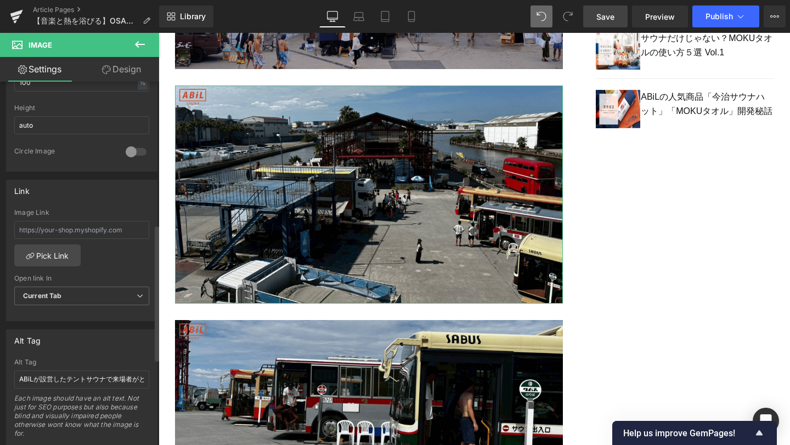
scroll to position [391, 0]
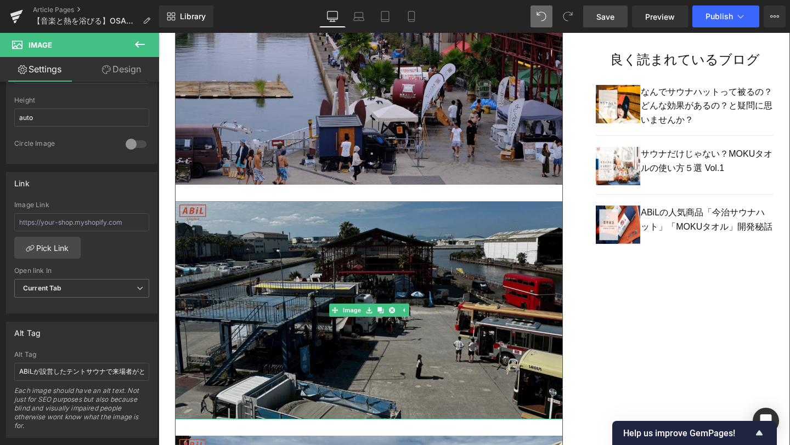
click at [387, 114] on img at bounding box center [369, 76] width 388 height 218
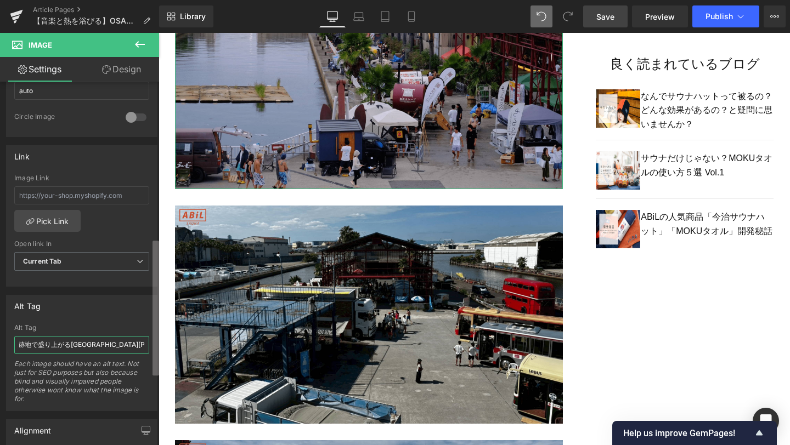
scroll to position [0, 116]
drag, startPoint x: 21, startPoint y: 345, endPoint x: 147, endPoint y: 347, distance: 126.1
click at [147, 347] on div "大阪・[GEOGRAPHIC_DATA]造船所跡地で盛り上がる[GEOGRAPHIC_DATA][PERSON_NAME]全景 [GEOGRAPHIC_DAT…" at bounding box center [82, 367] width 150 height 87
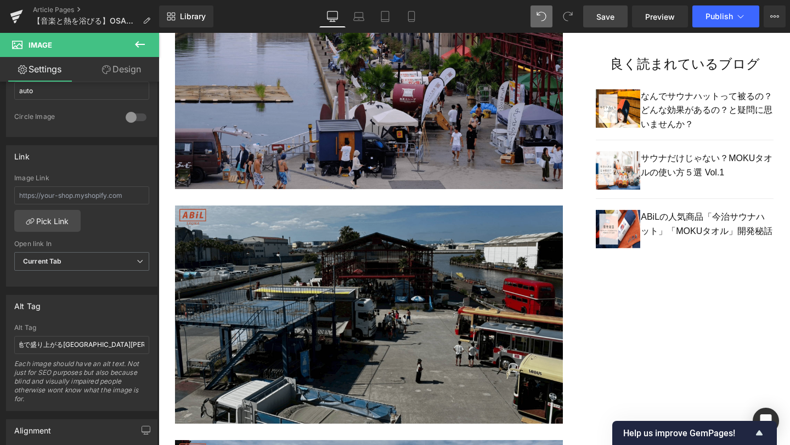
click at [352, 347] on img at bounding box center [369, 315] width 388 height 218
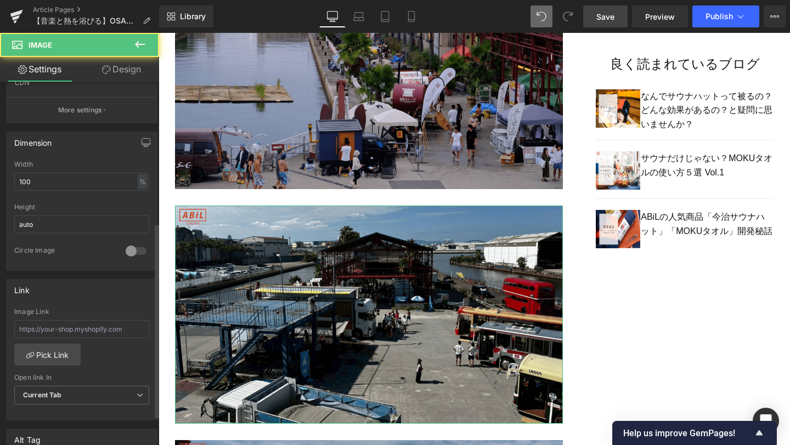
scroll to position [401, 0]
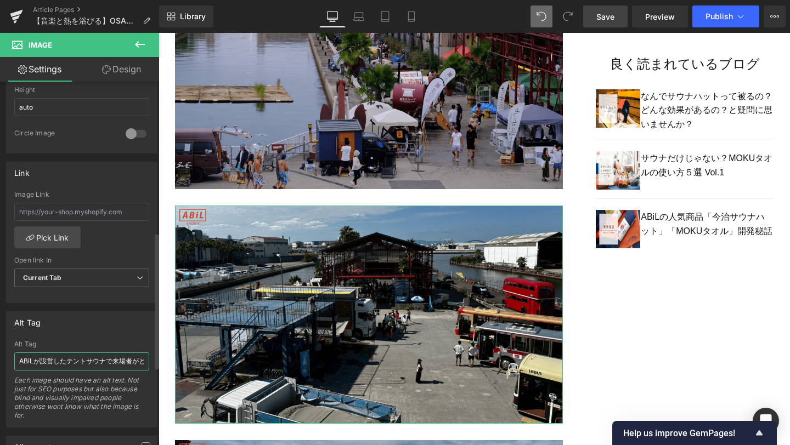
drag, startPoint x: 21, startPoint y: 359, endPoint x: 47, endPoint y: 362, distance: 26.0
click at [47, 362] on input "ABiLが設営したテントサウナで来場者がととのいを楽しむ様子" at bounding box center [81, 362] width 135 height 18
drag, startPoint x: 20, startPoint y: 360, endPoint x: 147, endPoint y: 367, distance: 126.9
click at [147, 367] on div "ABiLが設営したテントサウナで来場者がととのいを楽しむ様子 Alt Tag ABiLが設営したテントサウナで来場者がととのいを楽しむ様子 Each imag…" at bounding box center [82, 384] width 150 height 87
type input "大阪・[GEOGRAPHIC_DATA]造船所跡地で盛り上がる[GEOGRAPHIC_DATA][PERSON_NAME]会場全景"
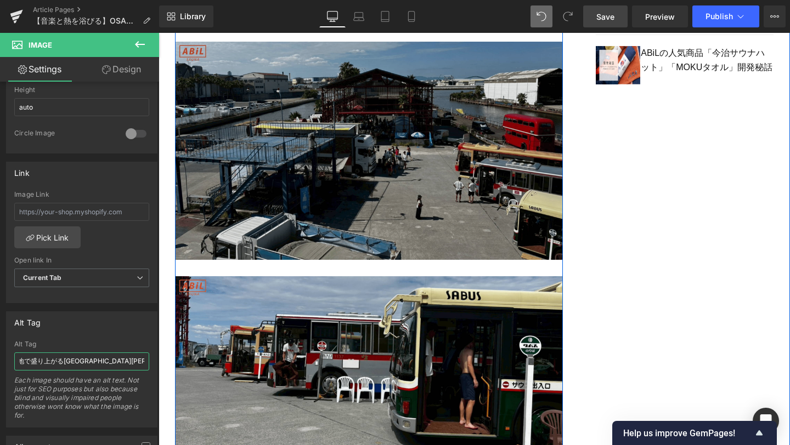
scroll to position [1105, 0]
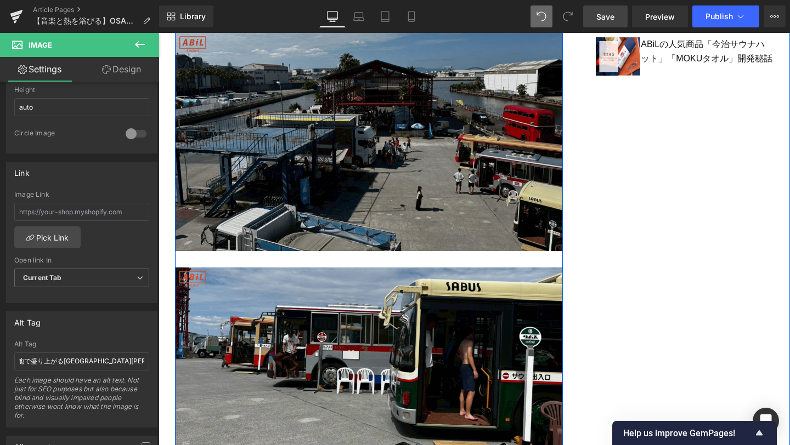
click at [267, 344] on img at bounding box center [369, 377] width 388 height 218
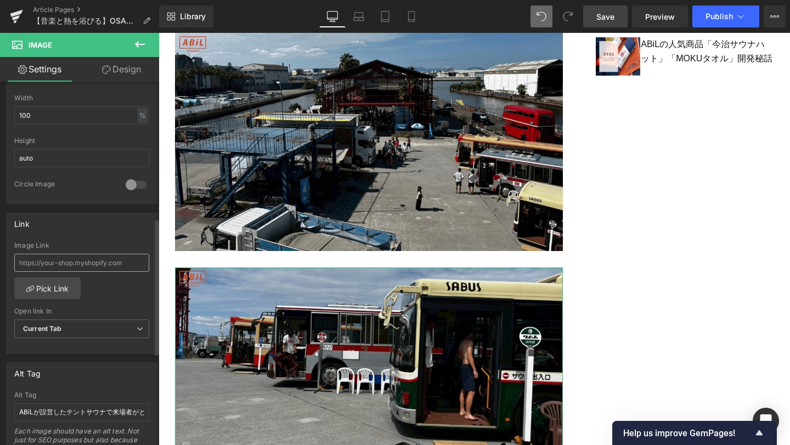
scroll to position [371, 0]
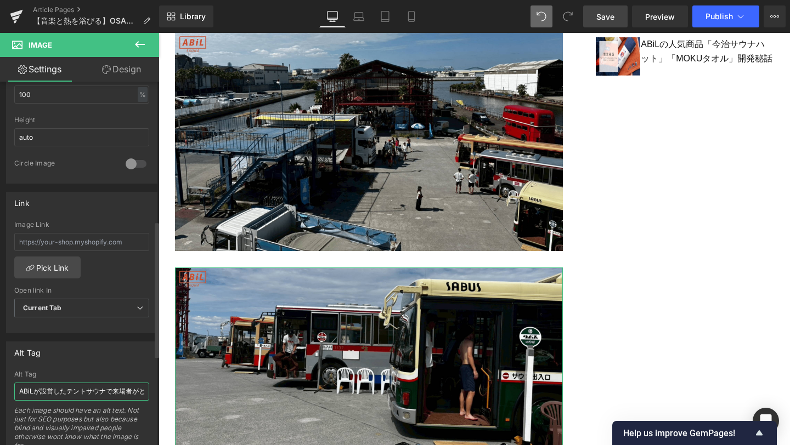
click at [35, 390] on input "ABiLが設営したテントサウナで来場者がととのいを楽しむ様子" at bounding box center [81, 392] width 135 height 18
drag, startPoint x: 18, startPoint y: 390, endPoint x: 141, endPoint y: 398, distance: 124.1
click at [141, 398] on input "ABiLが設営したテントサウナで来場者がととのいを楽しむ様子" at bounding box center [81, 392] width 135 height 18
type input "大阪・[GEOGRAPHIC_DATA]造船所跡地で盛り上がる[GEOGRAPHIC_DATA][PERSON_NAME]会場全景"
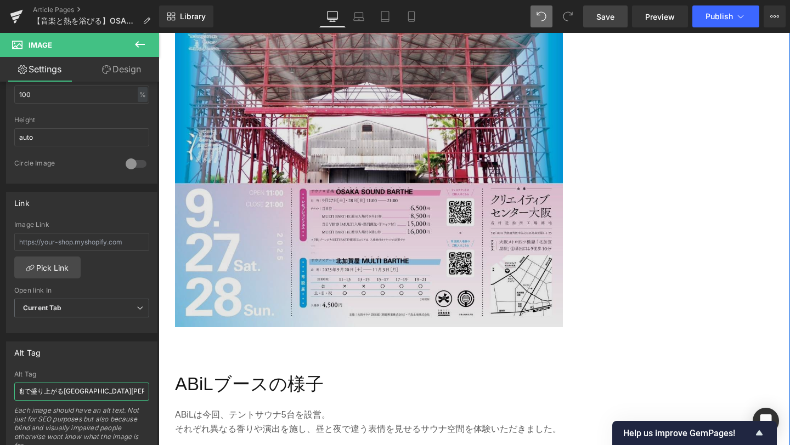
scroll to position [1679, 0]
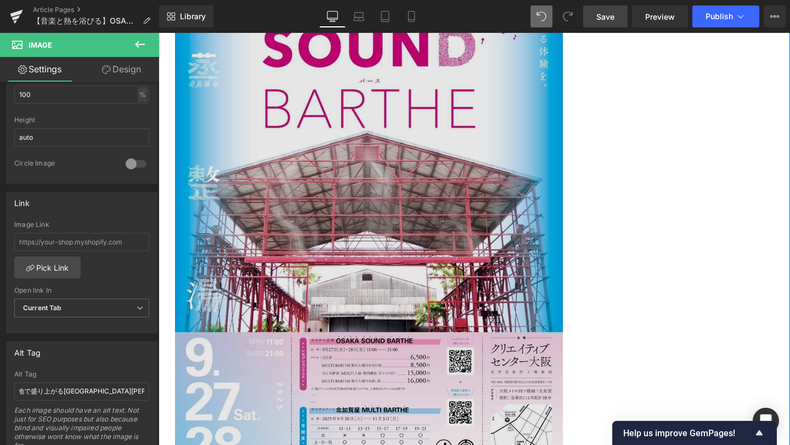
click at [339, 277] on img at bounding box center [369, 210] width 388 height 565
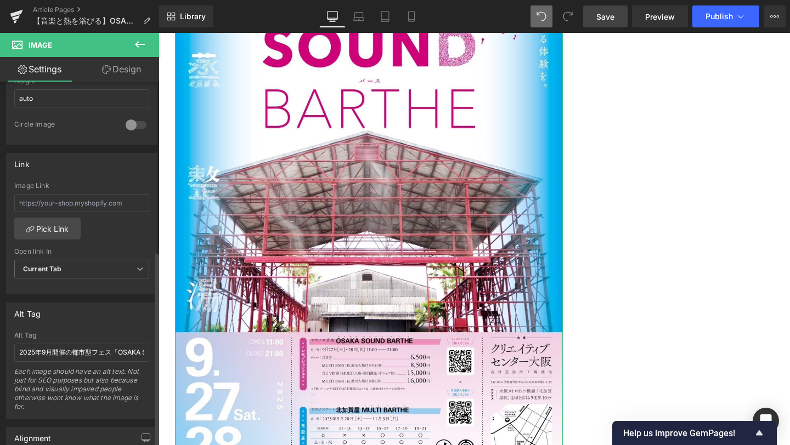
scroll to position [420, 0]
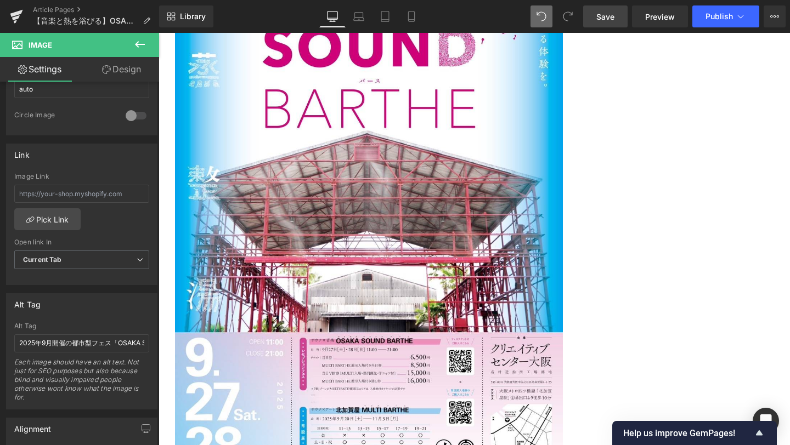
drag, startPoint x: 611, startPoint y: 14, endPoint x: 251, endPoint y: 278, distance: 446.7
click at [611, 14] on span "Save" at bounding box center [605, 17] width 18 height 12
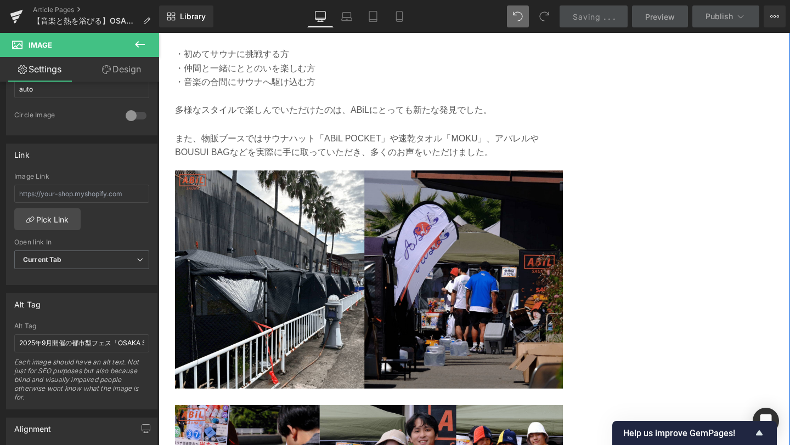
scroll to position [2252, 0]
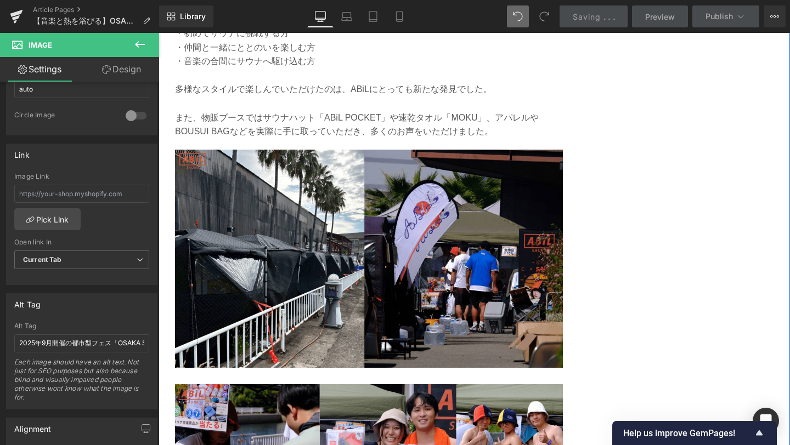
click at [409, 310] on img at bounding box center [369, 259] width 388 height 218
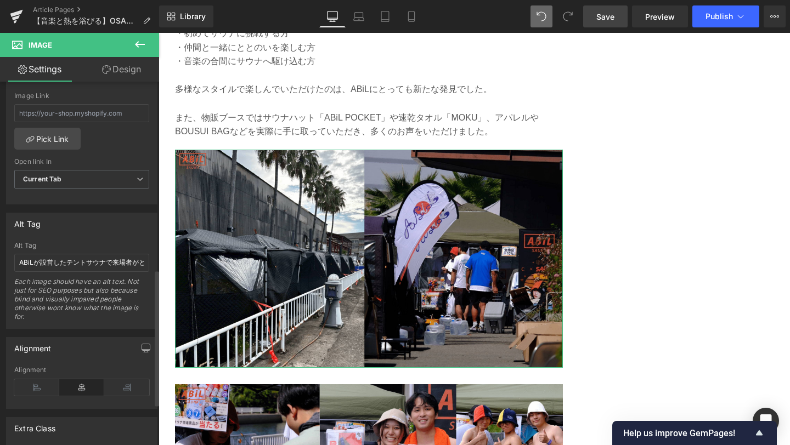
scroll to position [513, 0]
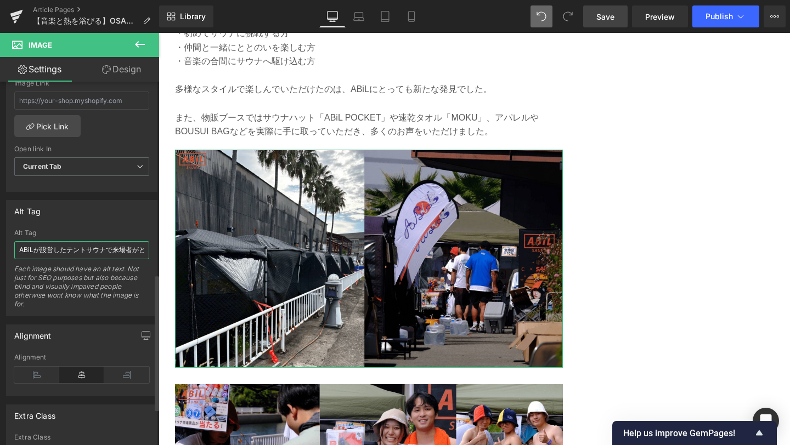
click at [20, 248] on input "ABiLが設営したテントサウナで来場者がととのいを楽しむ様子" at bounding box center [81, 250] width 135 height 18
drag, startPoint x: 20, startPoint y: 251, endPoint x: 154, endPoint y: 250, distance: 134.4
click at [154, 250] on div "Image [URL][DOMAIN_NAME] Replace Image Upload image or Browse gallery Image Src…" at bounding box center [79, 266] width 159 height 369
type input "ABiLが設営したテントサウナ5基と物販ブースの全景"
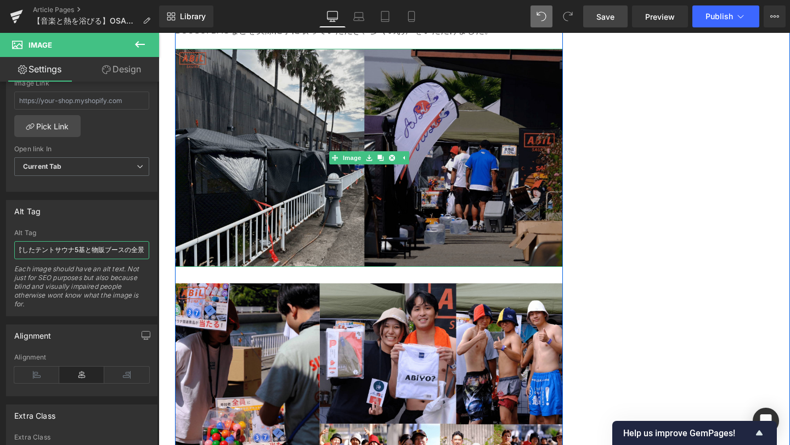
scroll to position [2409, 0]
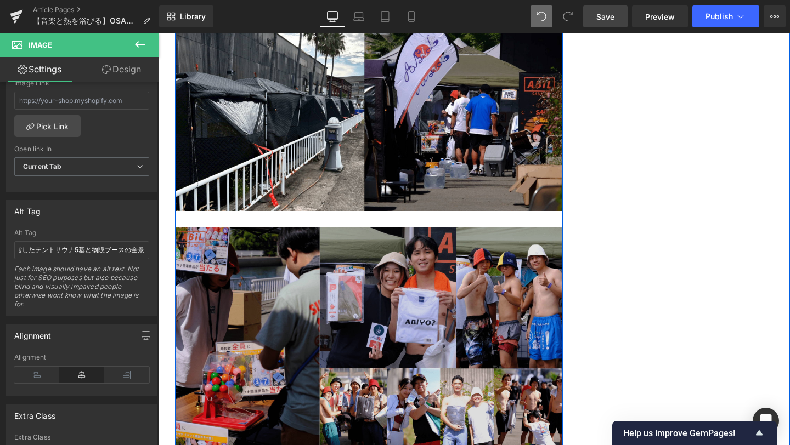
click at [279, 274] on img at bounding box center [369, 337] width 388 height 218
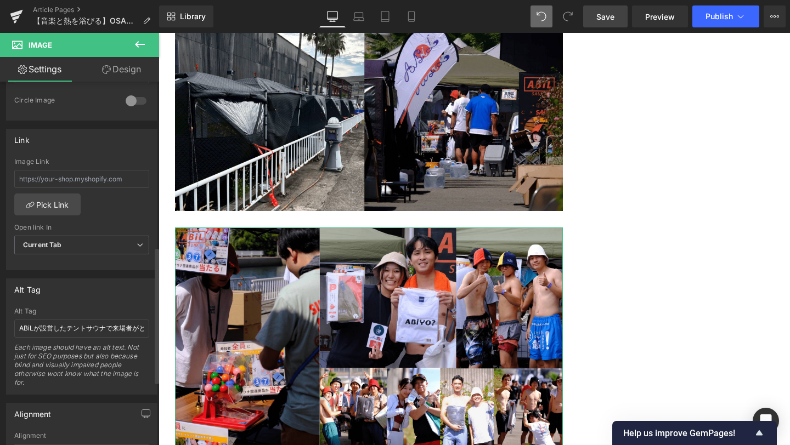
scroll to position [441, 0]
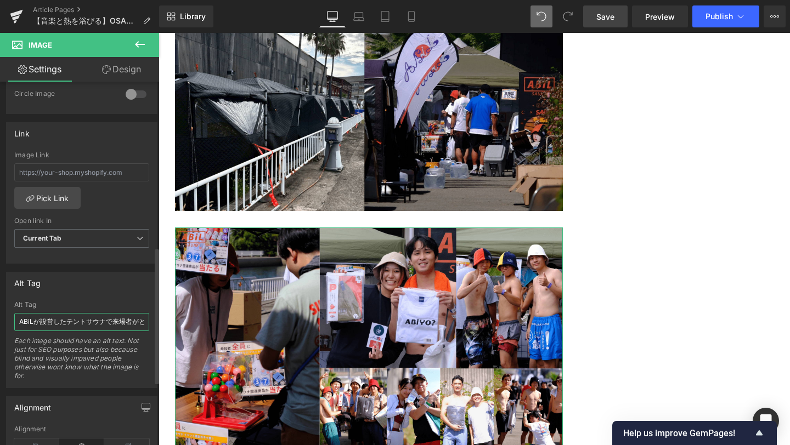
click at [26, 321] on input "ABiLが設営したテントサウナで来場者がととのいを楽しむ様子" at bounding box center [81, 322] width 135 height 18
drag, startPoint x: 17, startPoint y: 321, endPoint x: 147, endPoint y: 327, distance: 130.1
click at [147, 327] on div "ABiLが設営したテントサウナで来場者がととのいを楽しむ様子 Alt Tag ABiLが設営したテントサウナで来場者がととのいを楽しむ様子 Each imag…" at bounding box center [82, 344] width 150 height 87
type input "ABiLブースで行われた盛り上がるガチャポン抽選会の様子"
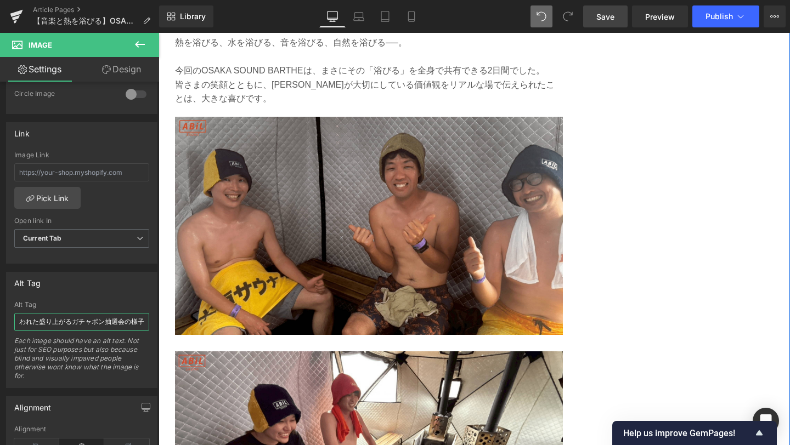
scroll to position [2949, 0]
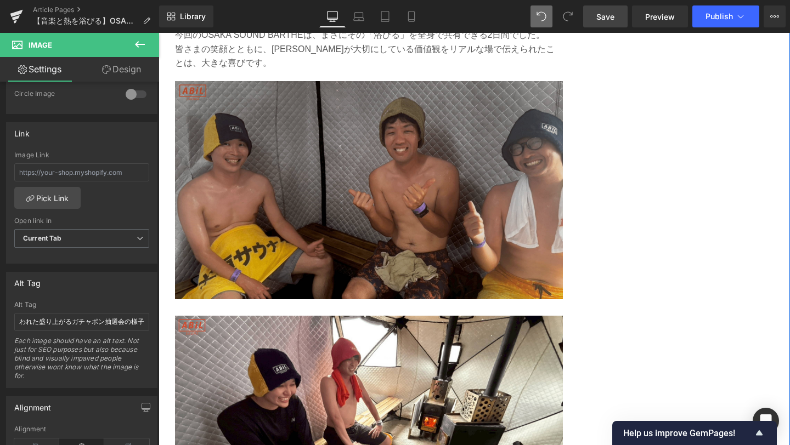
click at [299, 245] on img at bounding box center [369, 190] width 388 height 218
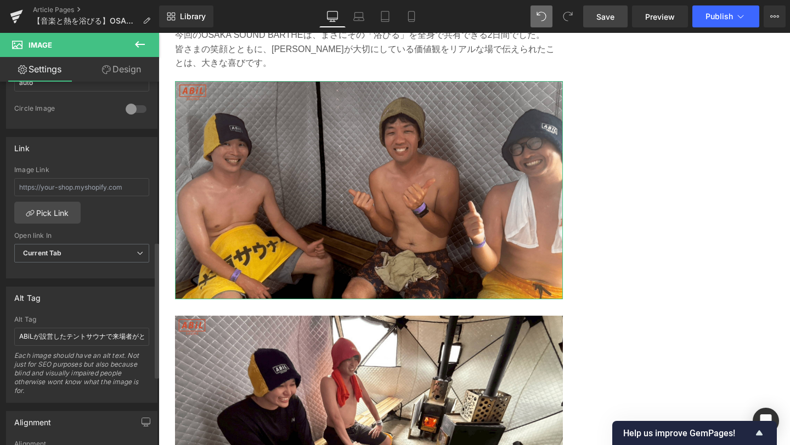
scroll to position [449, 0]
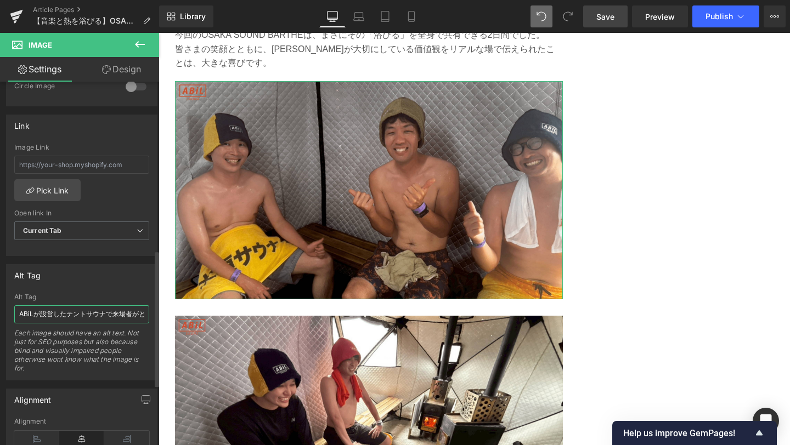
click at [21, 316] on input "ABiLが設営したテントサウナで来場者がととのいを楽しむ様子" at bounding box center [81, 314] width 135 height 18
drag, startPoint x: 19, startPoint y: 314, endPoint x: 146, endPoint y: 322, distance: 127.5
click at [146, 322] on div "ABiLが設営したテントサウナで来場者がととのいを楽しむ様子 Alt Tag ABiLが設営したテントサウナで来場者がととのいを楽しむ様子 Each imag…" at bounding box center [82, 336] width 150 height 87
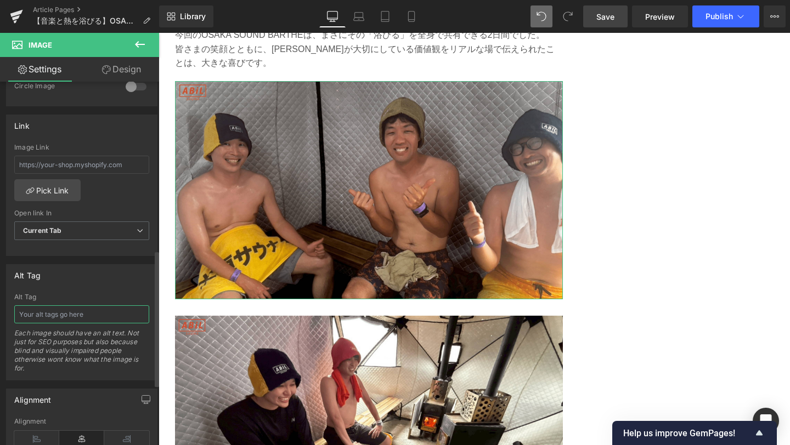
type input "仲間と一緒にABiLテントサウナを利用する来場者の笑顔"
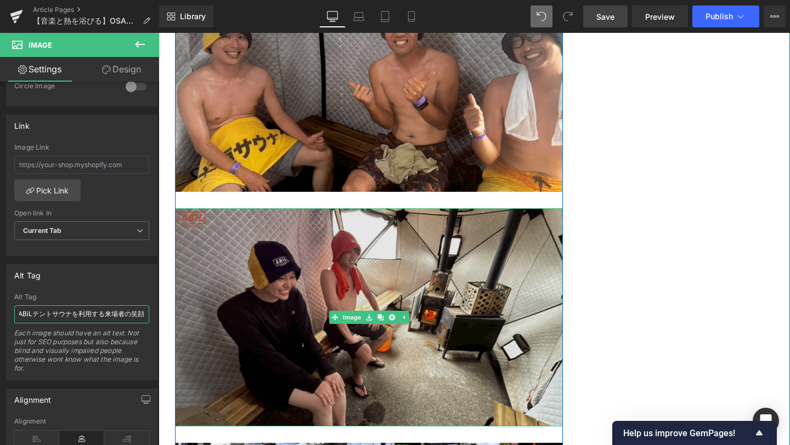
scroll to position [3098, 0]
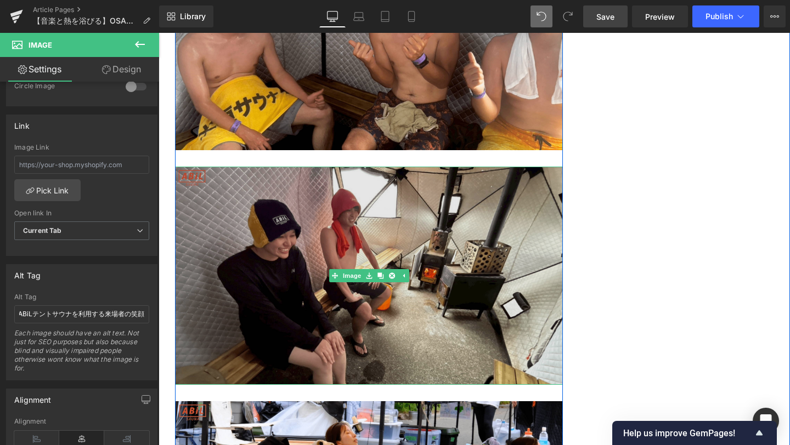
click at [316, 279] on img at bounding box center [369, 276] width 388 height 218
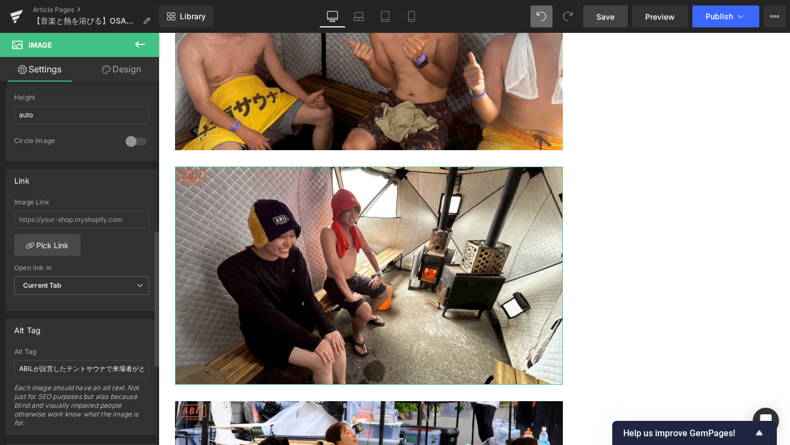
scroll to position [421, 0]
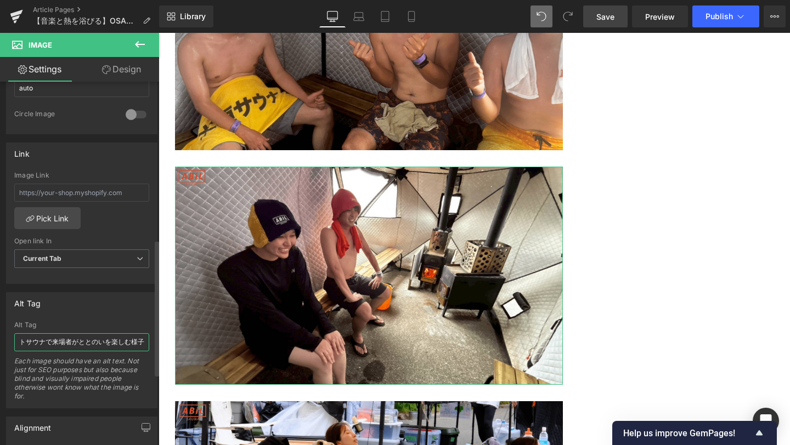
drag, startPoint x: 17, startPoint y: 343, endPoint x: 149, endPoint y: 347, distance: 132.2
click at [149, 347] on div "ABiLが設営したテントサウナで来場者がととのいを楽しむ様子 Alt Tag ABiLが設営したテントサウナで来場者がととのいを楽しむ様子 Each imag…" at bounding box center [82, 364] width 150 height 87
type input "ストーブ2台を使用したABiLテントサウナを楽しむ人々の様子"
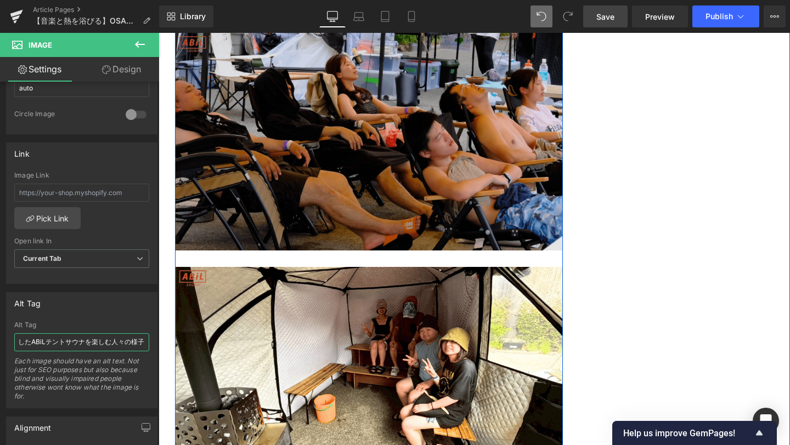
scroll to position [3506, 0]
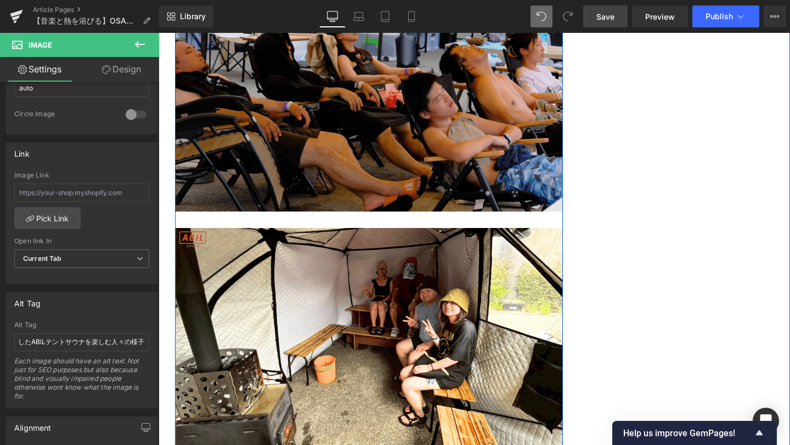
click at [308, 342] on img at bounding box center [369, 337] width 388 height 218
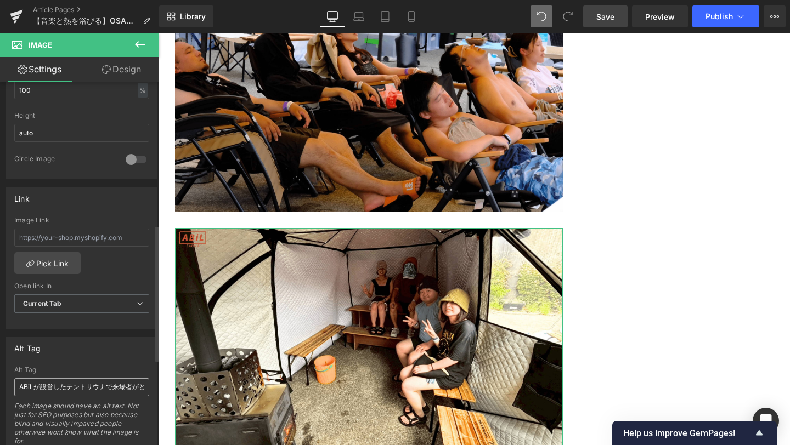
scroll to position [381, 0]
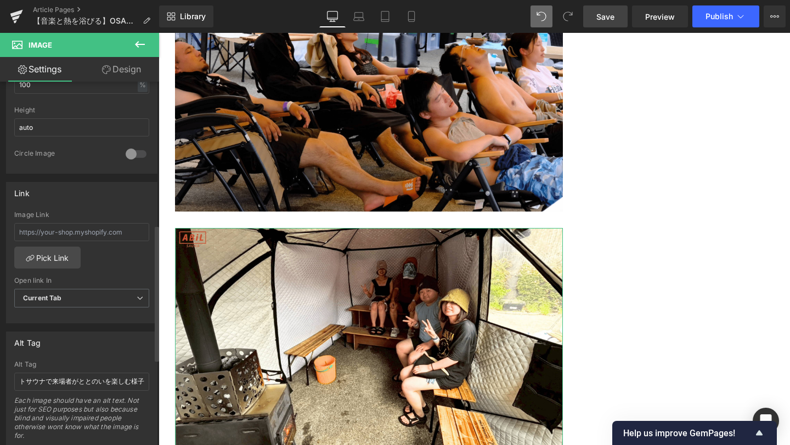
drag, startPoint x: 20, startPoint y: 380, endPoint x: 147, endPoint y: 384, distance: 127.3
click at [147, 384] on div "ABiLが設営したテントサウナで来場者がととのいを楽しむ様子 Alt Tag ABiLが設営したテントサウナで来場者がととのいを楽しむ様子 Each imag…" at bounding box center [82, 404] width 150 height 87
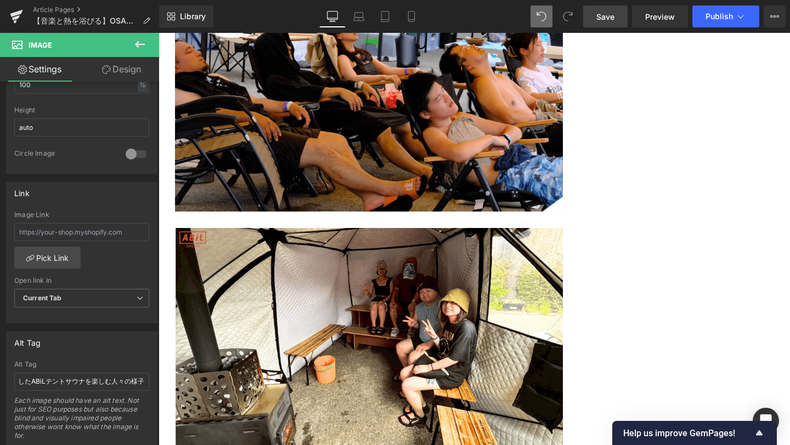
type input "ストーブ2台を使用したABiLテントサウナを楽しむ人々の様子"
click at [610, 20] on span "Save" at bounding box center [605, 17] width 18 height 12
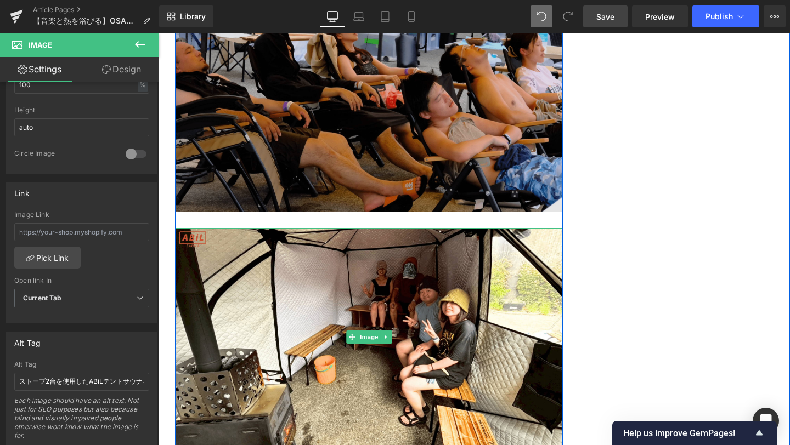
click at [289, 167] on img at bounding box center [369, 103] width 388 height 218
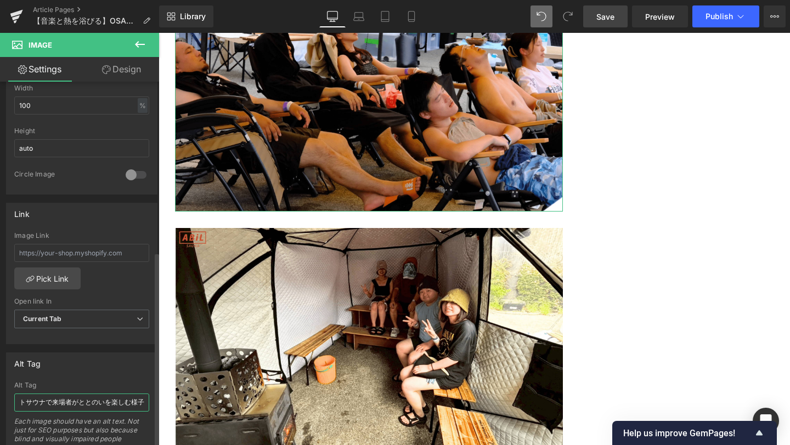
scroll to position [0, 64]
drag, startPoint x: 19, startPoint y: 399, endPoint x: 148, endPoint y: 396, distance: 128.4
click at [148, 396] on div "ABiLが設営したテントサウナで来場者がととのいを楽しむ様子 Alt Tag ABiLが設営したテントサウナで来場者がととのいを楽しむ様子 Each imag…" at bounding box center [82, 425] width 150 height 87
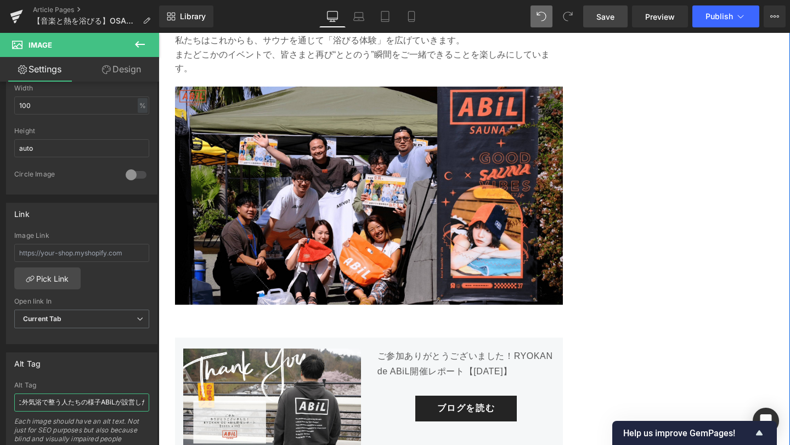
scroll to position [4037, 0]
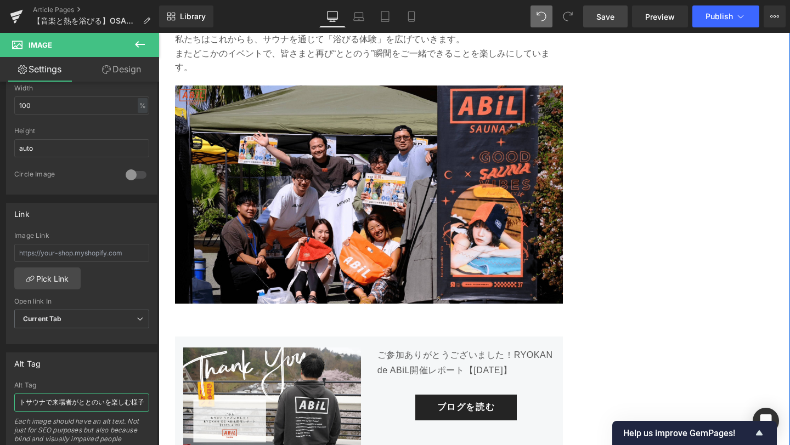
drag, startPoint x: 258, startPoint y: 438, endPoint x: 166, endPoint y: 409, distance: 96.3
type input "ABiLテントサウナ後に外気浴で整う人たちの様子"
click at [602, 14] on span "Save" at bounding box center [605, 17] width 18 height 12
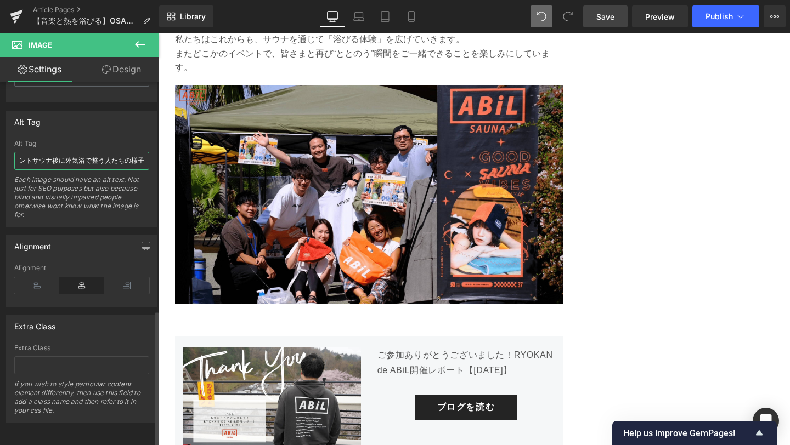
drag, startPoint x: 18, startPoint y: 152, endPoint x: 152, endPoint y: 161, distance: 134.6
click at [152, 161] on div "Alt Tag ABiLテントサウナ後に外気浴で整う人たちの様子 Alt Tag ABiLテントサウナ後に外気浴で整う人たちの様子 Each image sh…" at bounding box center [81, 169] width 151 height 116
paste input "今回のイベントを支えたABiLスタッフの集合写真"
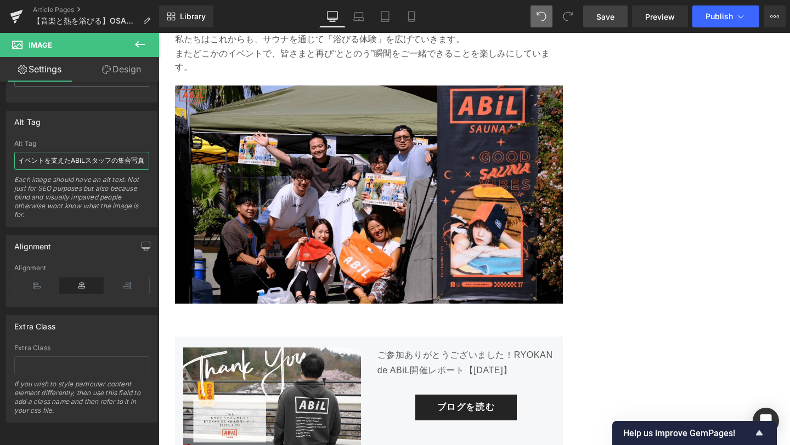
type input "今回のイベントを支えたABiLスタッフの集合写真"
click at [604, 19] on span "Save" at bounding box center [605, 17] width 18 height 12
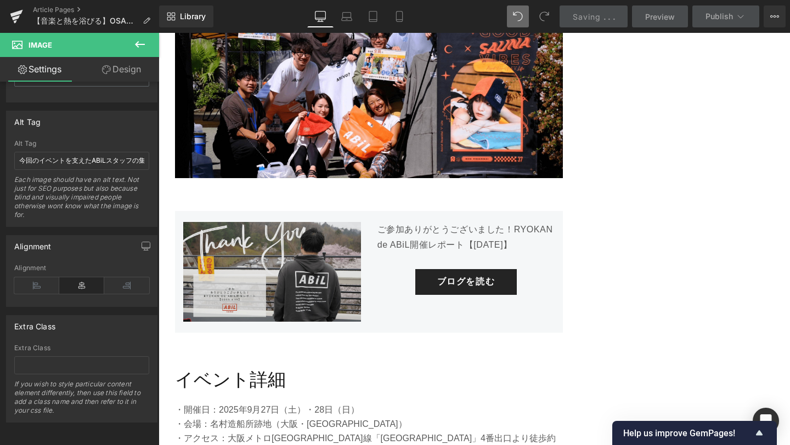
scroll to position [4164, 0]
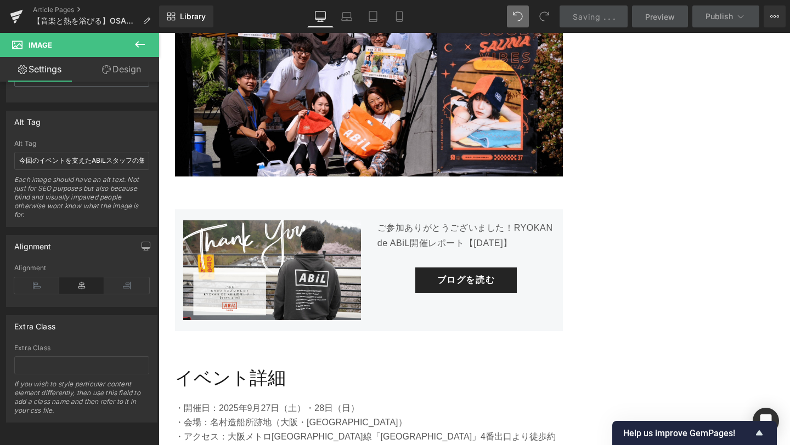
click at [264, 259] on div "Image" at bounding box center [272, 270] width 178 height 100
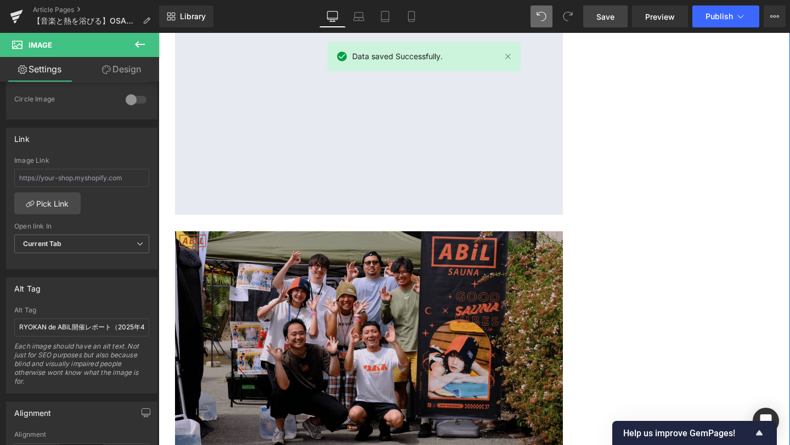
scroll to position [4752, 0]
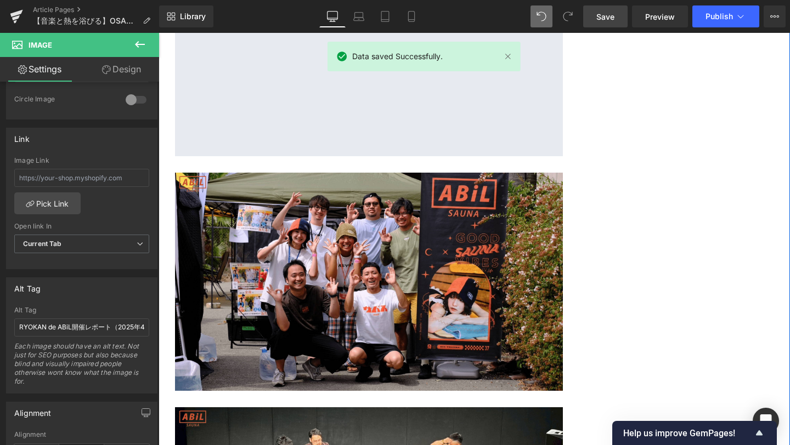
click at [329, 262] on img at bounding box center [369, 282] width 388 height 218
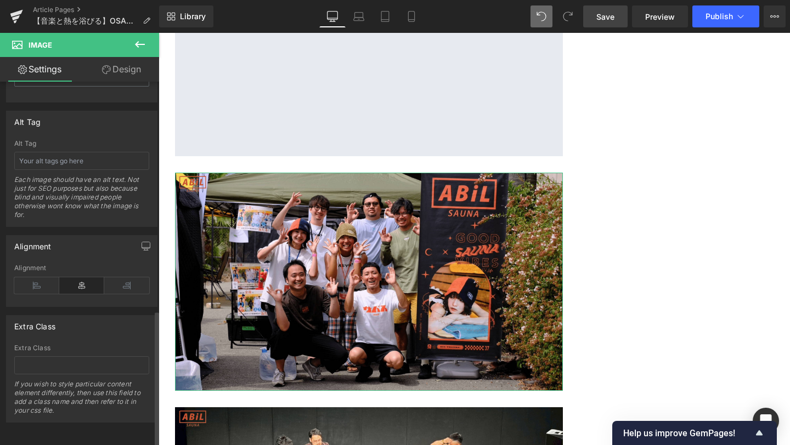
scroll to position [610, 0]
click at [88, 152] on input "text" at bounding box center [81, 161] width 135 height 18
type input "ABiLテントサウナでアウフグースを実施してくださった[PERSON_NAME]と集合写真"
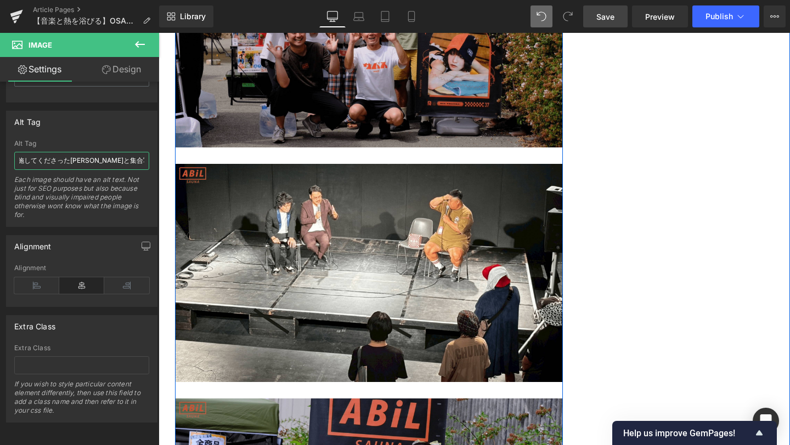
scroll to position [5003, 0]
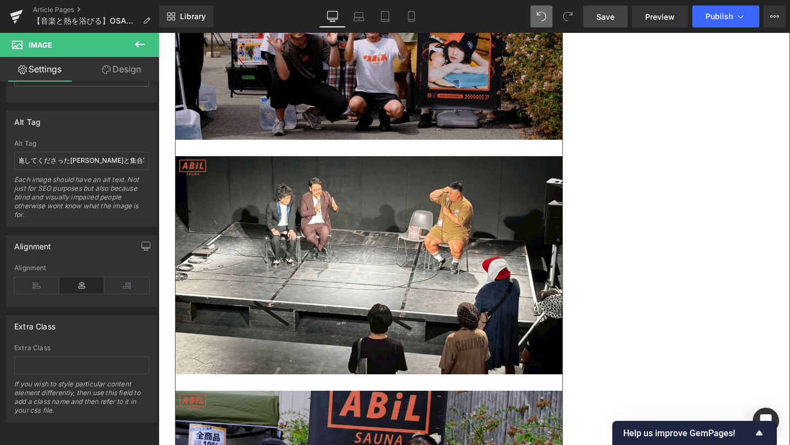
click at [283, 259] on img at bounding box center [369, 265] width 388 height 218
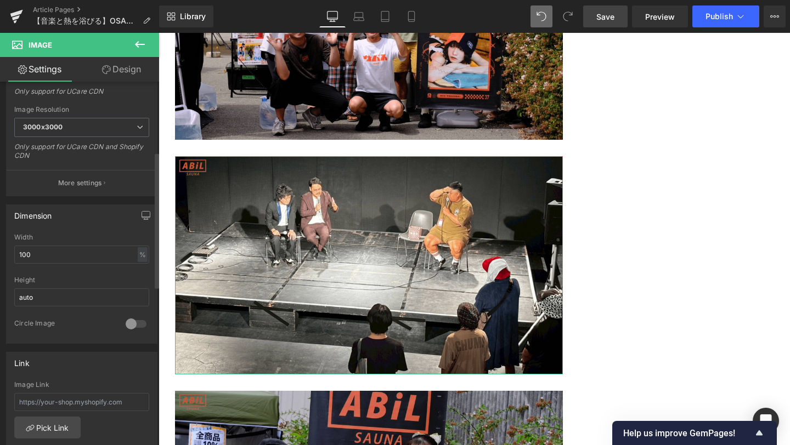
scroll to position [403, 0]
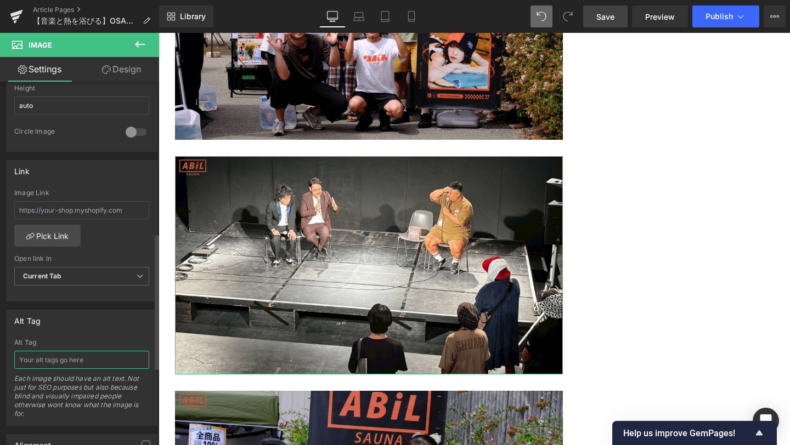
click at [56, 363] on input "text" at bounding box center [81, 360] width 135 height 18
paste input "フェス内で行われたお笑いトークショーの様子"
type input "フェス内で行われたお笑いトークショーの様子"
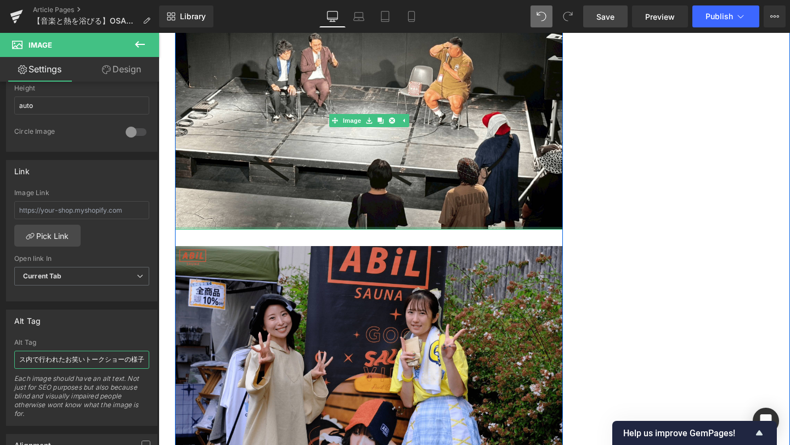
scroll to position [5188, 0]
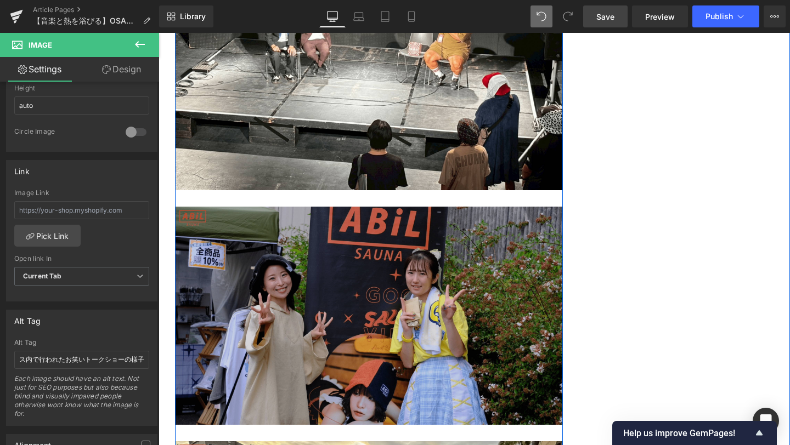
click at [304, 317] on img at bounding box center [369, 316] width 388 height 218
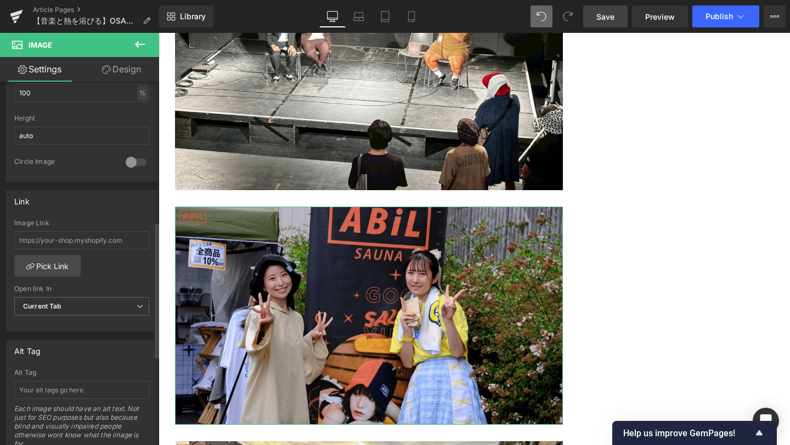
scroll to position [431, 0]
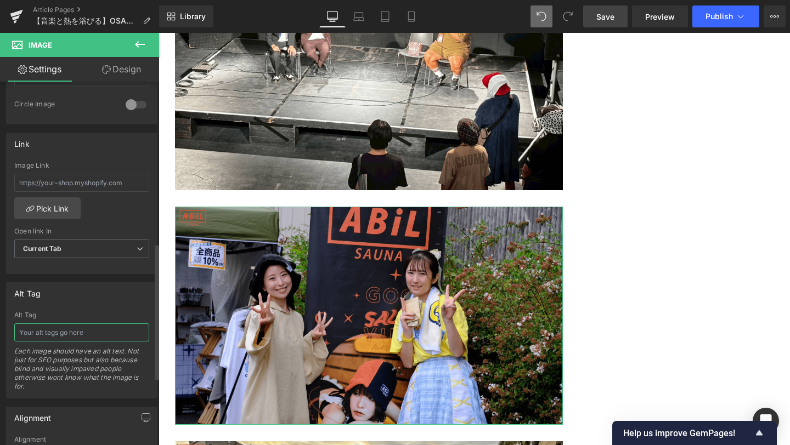
click at [97, 338] on input "text" at bounding box center [81, 333] width 135 height 18
paste input "ネパドル[PERSON_NAME]がABiLブースを訪れた時の写真"
type input "ネパドル[PERSON_NAME]がABiLブースを訪れた時の写真"
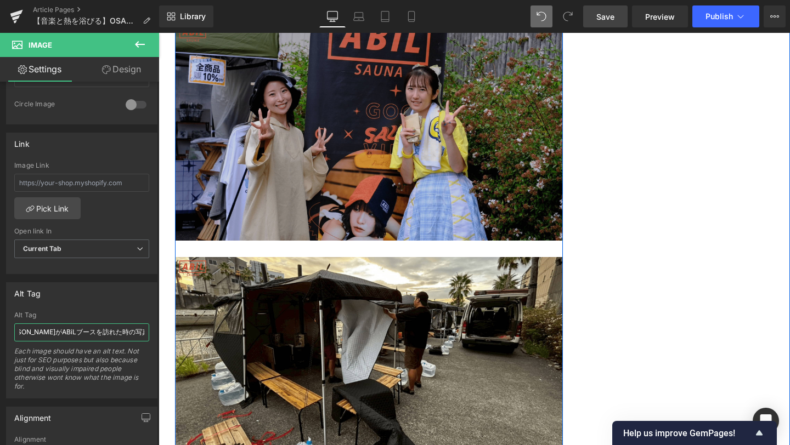
scroll to position [5395, 0]
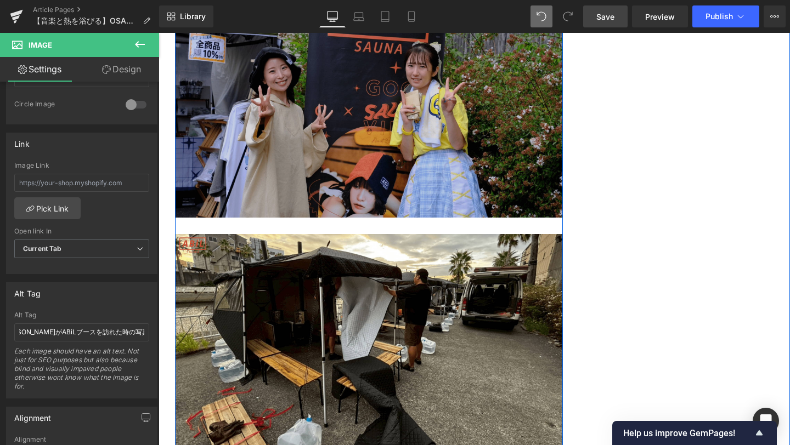
click at [299, 354] on img at bounding box center [369, 343] width 388 height 218
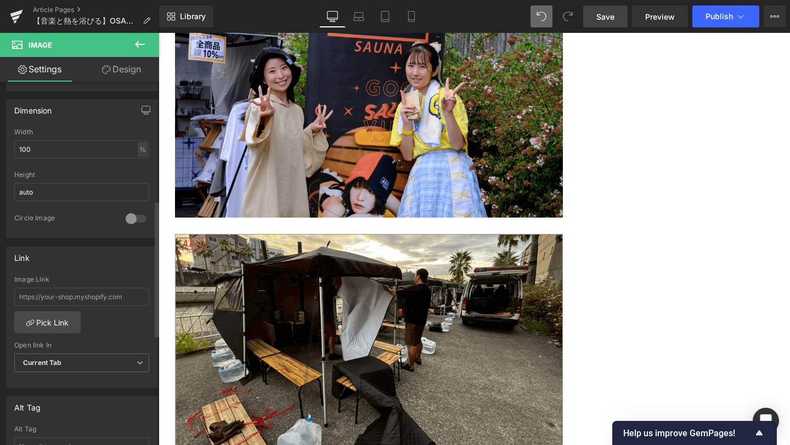
scroll to position [363, 0]
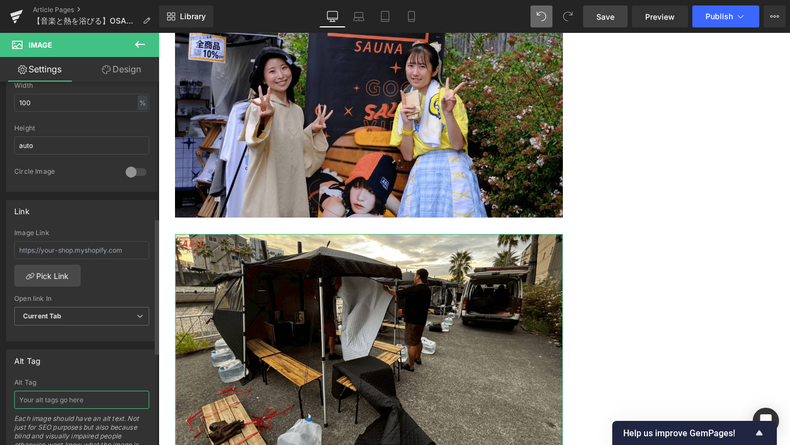
click at [89, 399] on input "text" at bounding box center [81, 400] width 135 height 18
type input "ABiLスタッフがテントサウナを準備している様子"
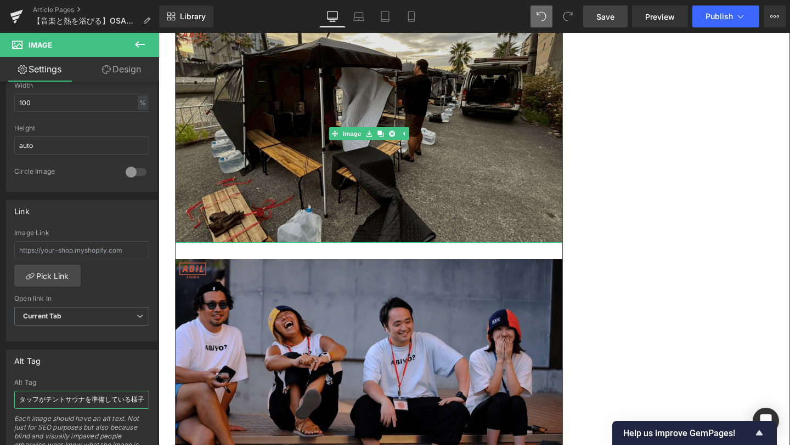
scroll to position [5726, 0]
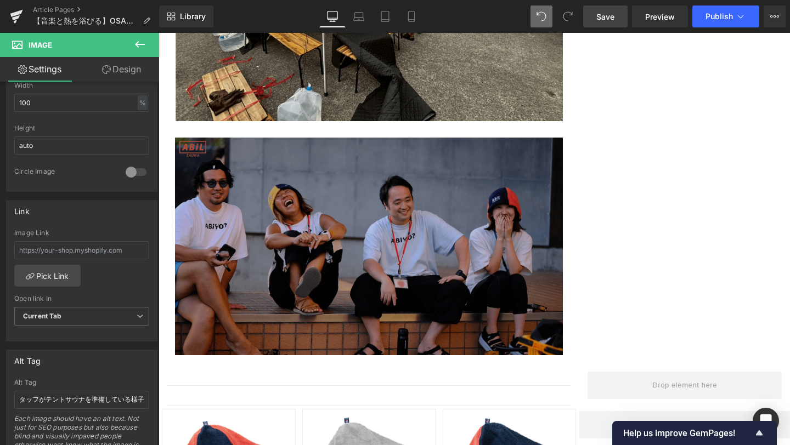
click at [341, 256] on img at bounding box center [369, 247] width 388 height 218
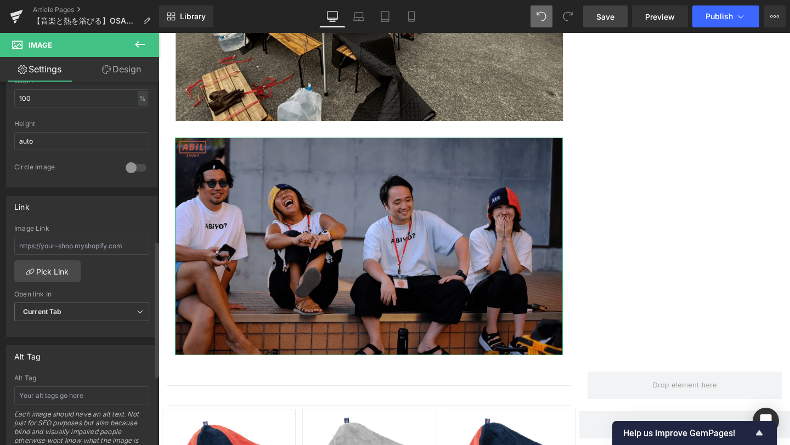
scroll to position [472, 0]
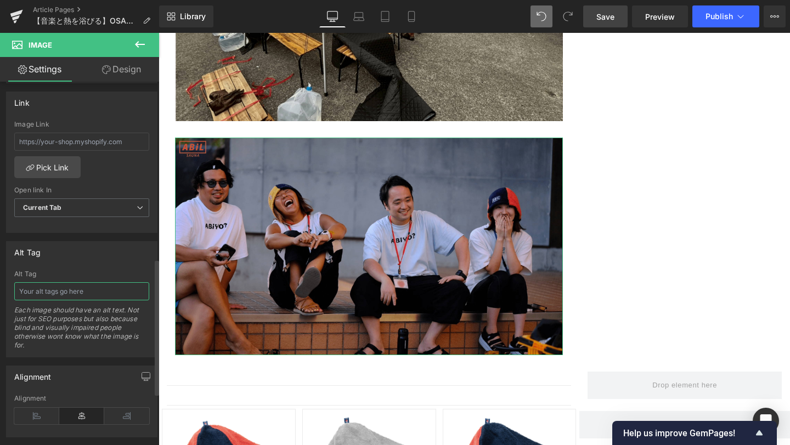
click at [75, 297] on input "text" at bounding box center [81, 291] width 135 height 18
paste input "ABiLスタッフ自身もイベントを心から楽しんでいる様子"
type input "ABiLスタッフ自身もイベントを心から楽しんでいる様子"
click at [599, 19] on span "Save" at bounding box center [605, 17] width 18 height 12
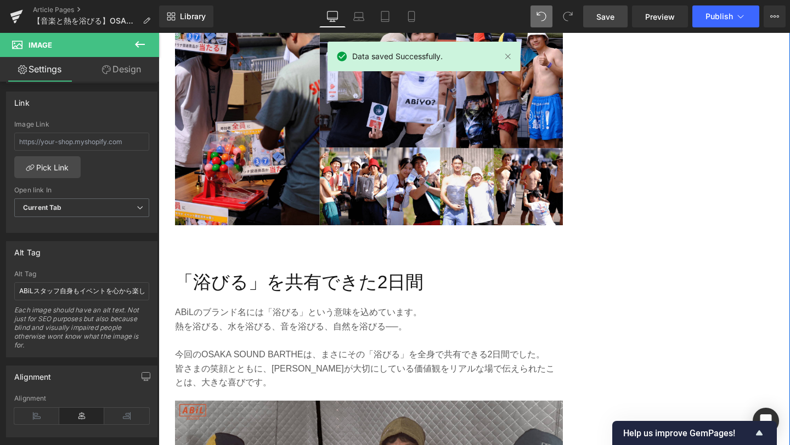
scroll to position [2542, 0]
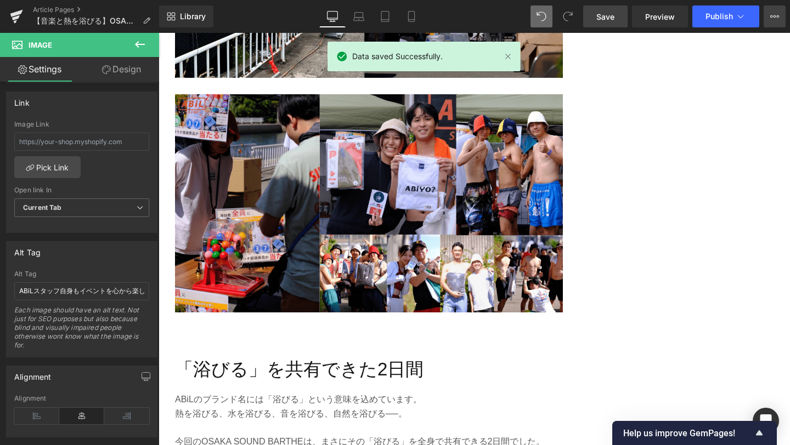
click at [769, 22] on button "View Live Page View with current Template Save Template to Library Schedule Pub…" at bounding box center [774, 16] width 22 height 22
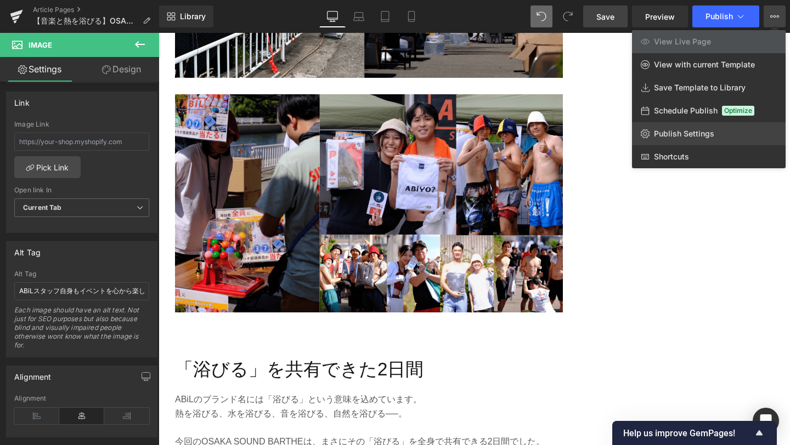
click at [710, 132] on span "Publish Settings" at bounding box center [684, 134] width 60 height 10
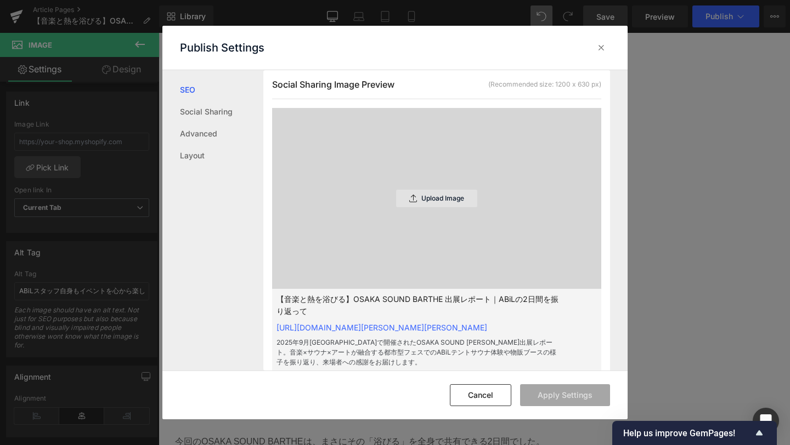
scroll to position [327, 0]
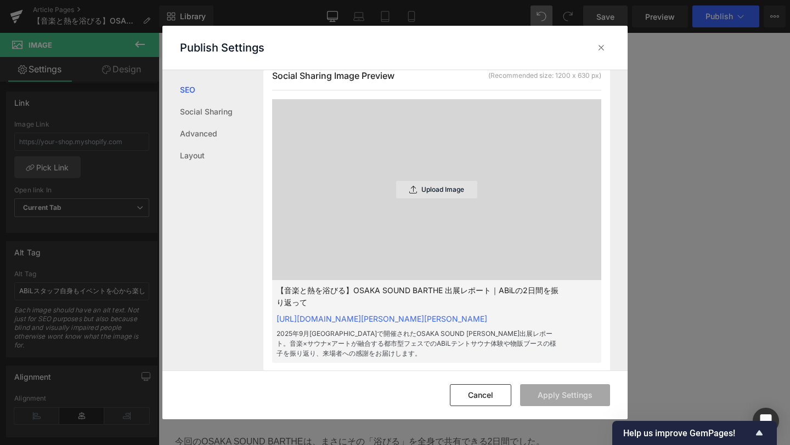
click at [438, 192] on p "Upload Image" at bounding box center [442, 190] width 43 height 8
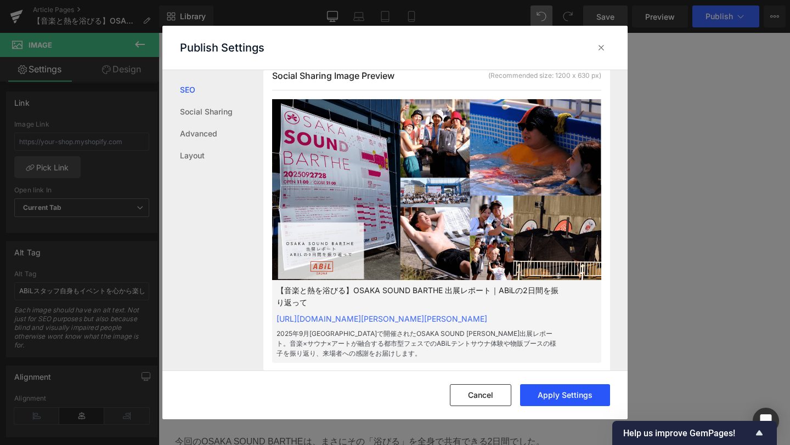
click at [585, 390] on button "Apply Settings" at bounding box center [565, 395] width 90 height 22
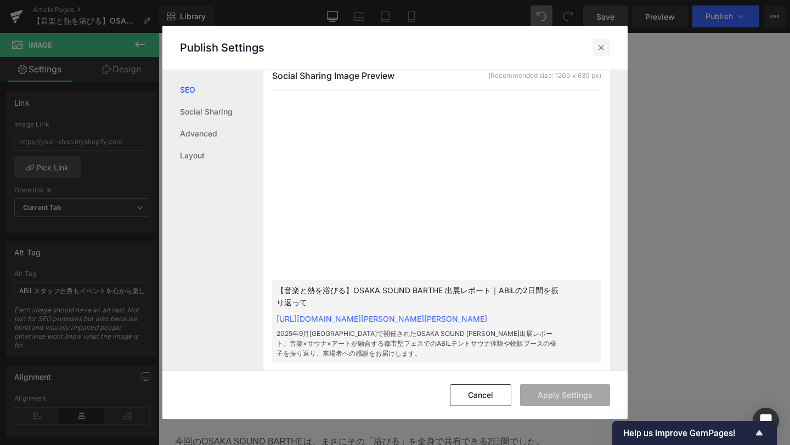
click at [606, 49] on icon at bounding box center [601, 47] width 11 height 11
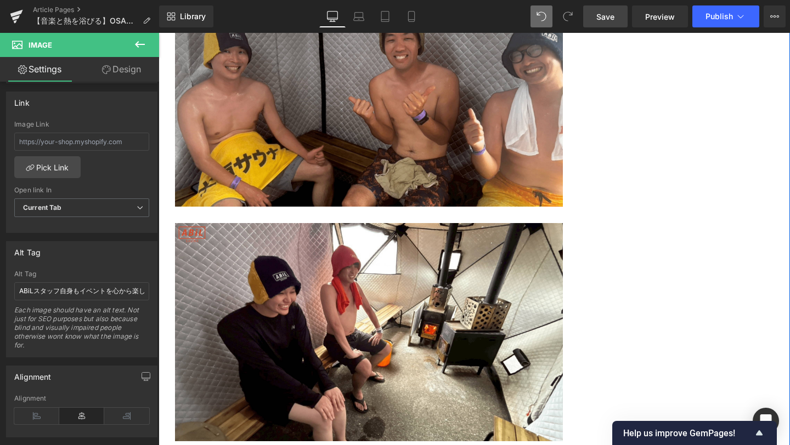
scroll to position [3094, 0]
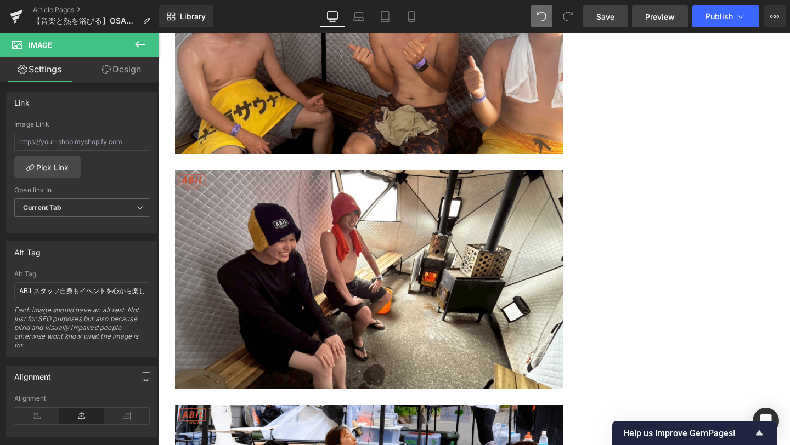
click at [662, 19] on span "Preview" at bounding box center [660, 17] width 30 height 12
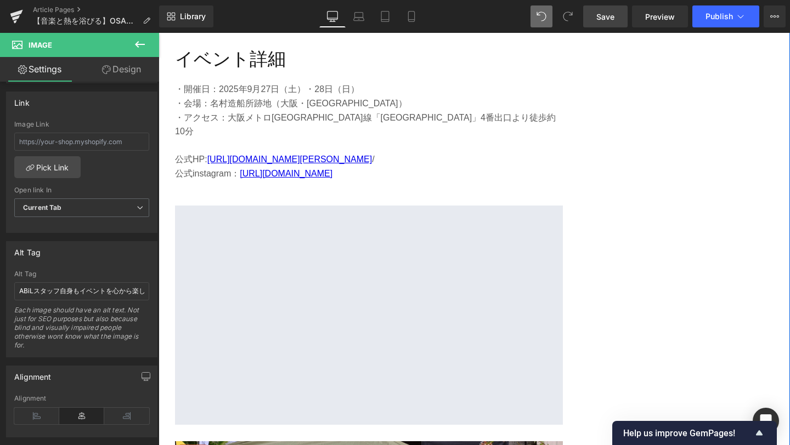
scroll to position [4486, 0]
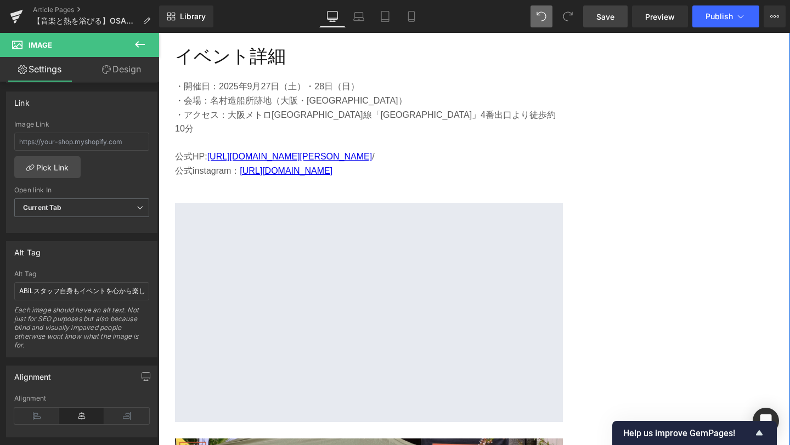
click at [197, 150] on p "公式HP: [URL][DOMAIN_NAME][PERSON_NAME] /" at bounding box center [369, 157] width 388 height 14
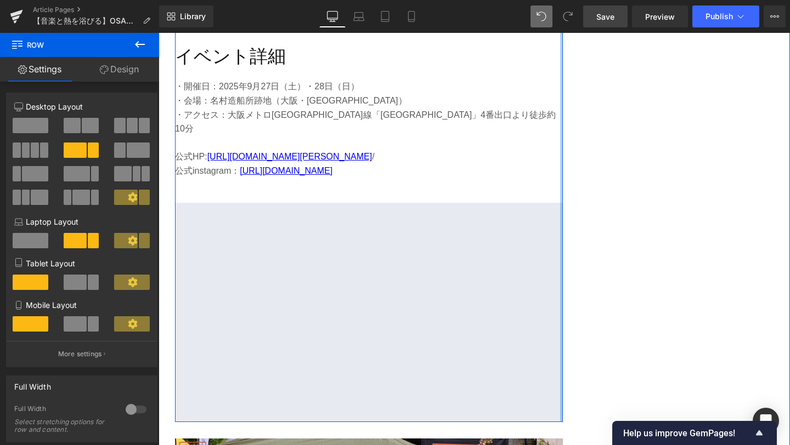
click at [560, 150] on div at bounding box center [561, 216] width 3 height 414
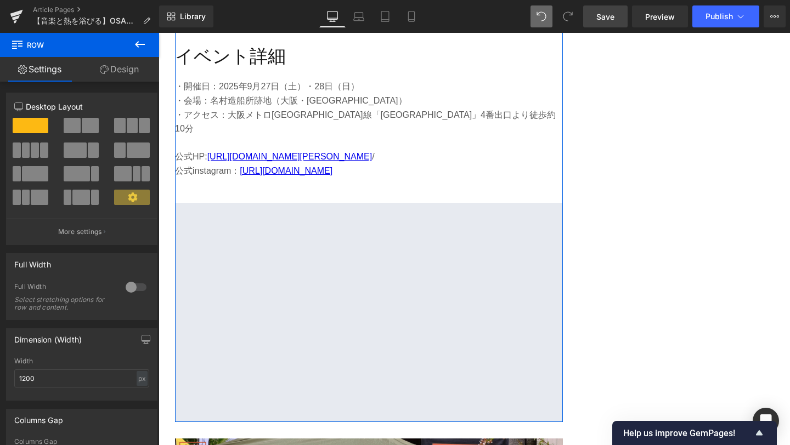
click at [130, 65] on link "Design" at bounding box center [120, 69] width 80 height 25
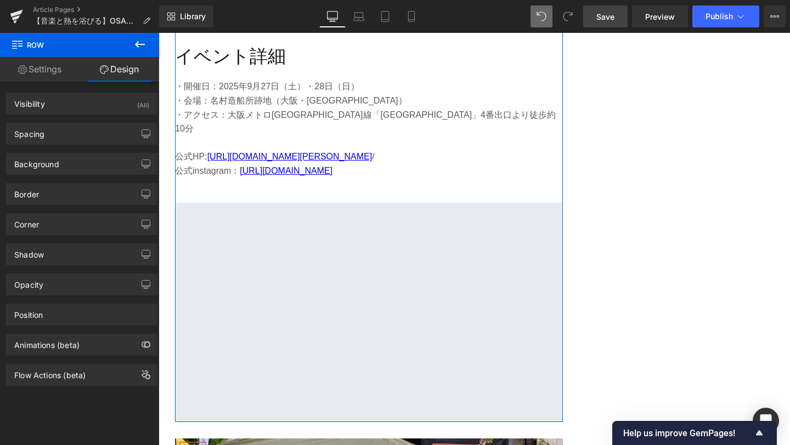
type input "0"
type input "30"
type input "0"
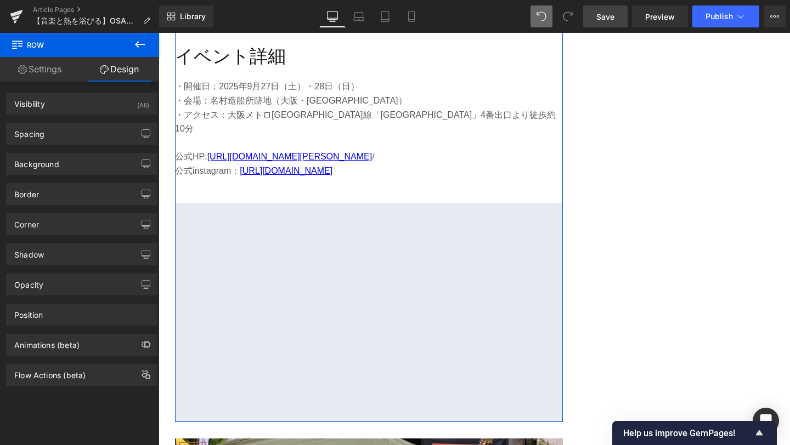
type input "0"
click at [76, 139] on div "Spacing" at bounding box center [82, 133] width 150 height 21
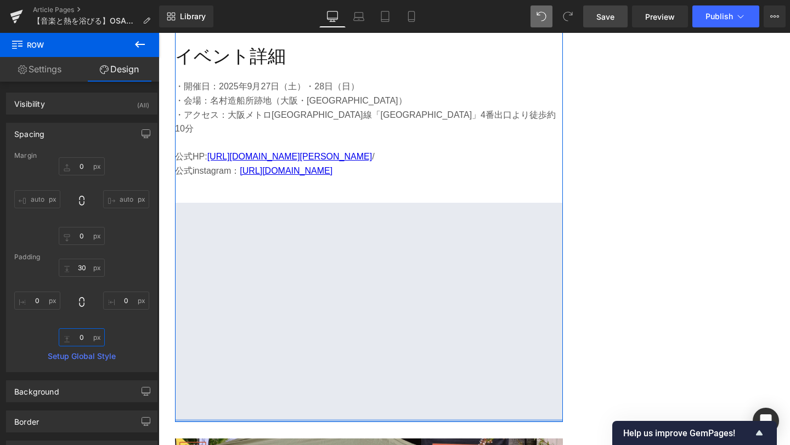
click at [83, 341] on input "0" at bounding box center [82, 338] width 46 height 18
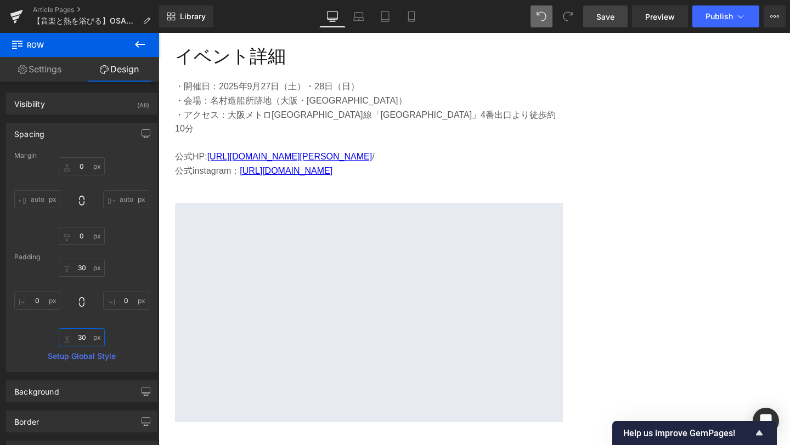
type input "30"
click at [596, 16] on link "Save" at bounding box center [605, 16] width 44 height 22
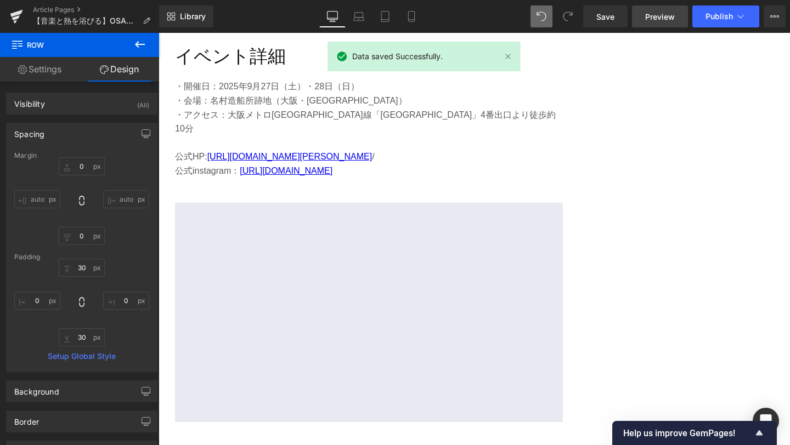
click at [656, 20] on span "Preview" at bounding box center [660, 17] width 30 height 12
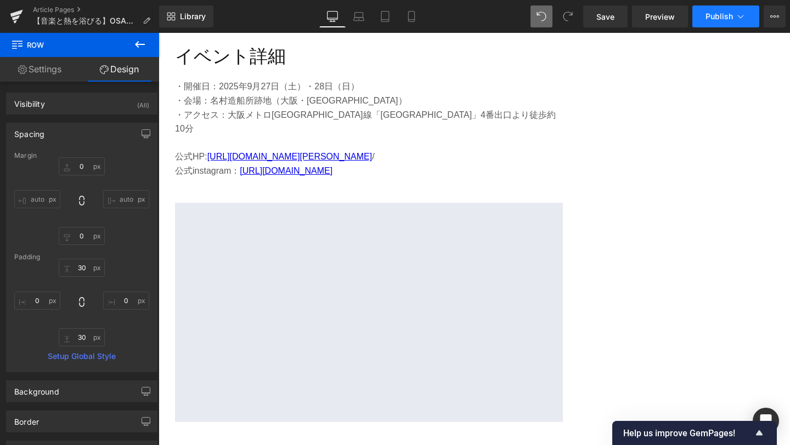
click at [720, 21] on button "Publish" at bounding box center [725, 16] width 67 height 22
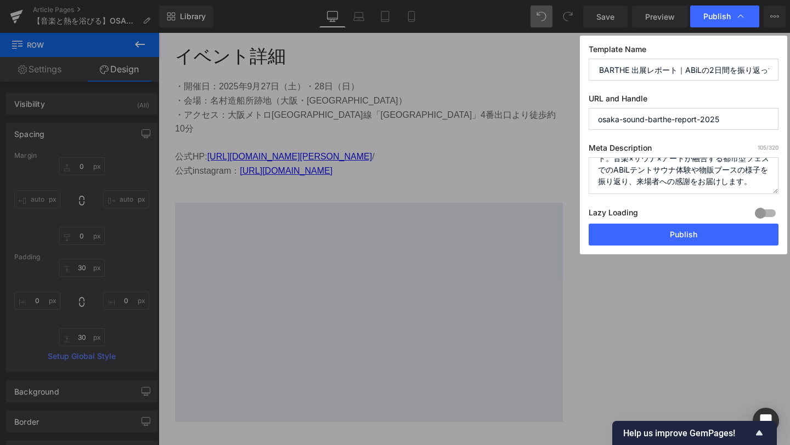
scroll to position [0, 140]
drag, startPoint x: 727, startPoint y: 68, endPoint x: 788, endPoint y: 66, distance: 60.9
click at [788, 66] on div "Publish Template Name 【音楽と熱を浴びる】OSAKA SOUND [PERSON_NAME] 出展レポート｜ABiLの2日間を振り返って…" at bounding box center [395, 222] width 790 height 445
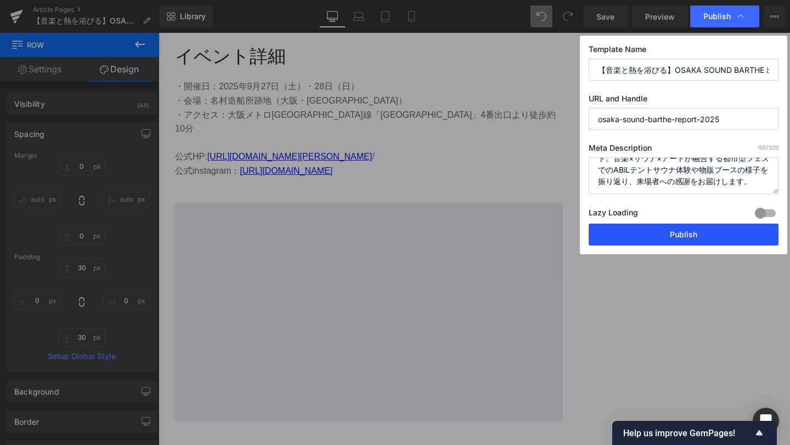
click at [690, 237] on button "Publish" at bounding box center [683, 235] width 190 height 22
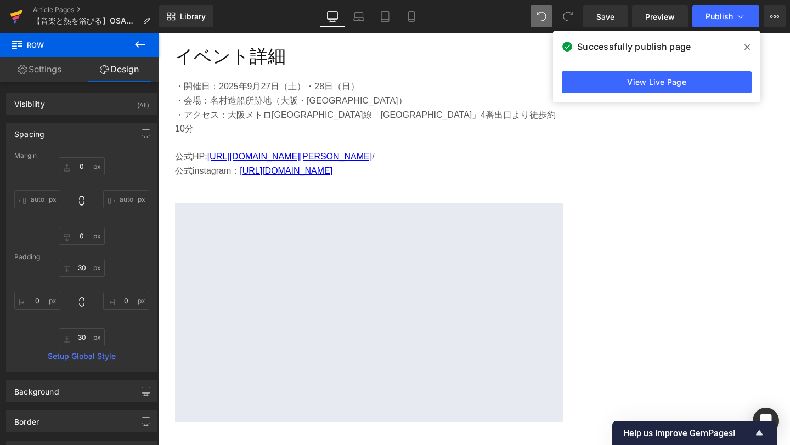
click at [19, 15] on icon at bounding box center [16, 17] width 8 height 5
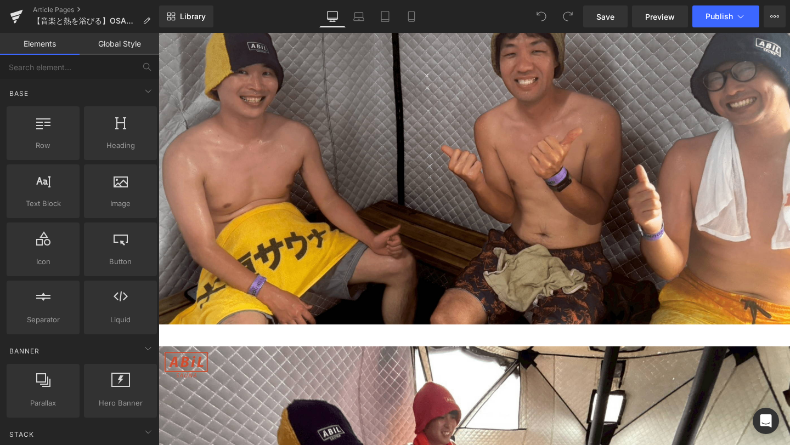
scroll to position [6888, 0]
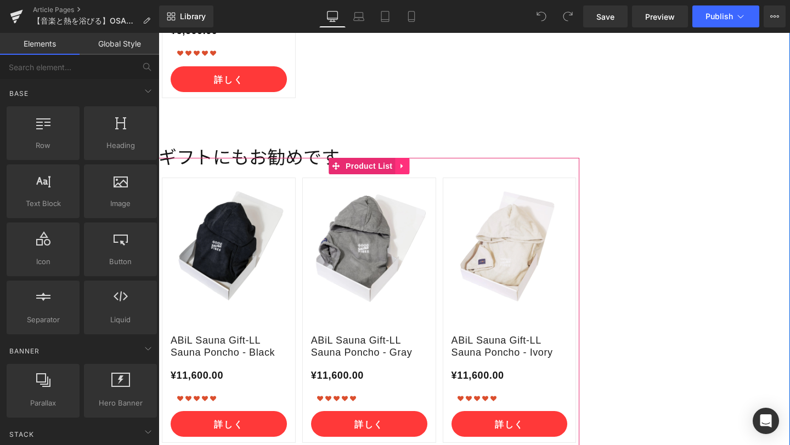
click at [401, 158] on link at bounding box center [402, 166] width 14 height 16
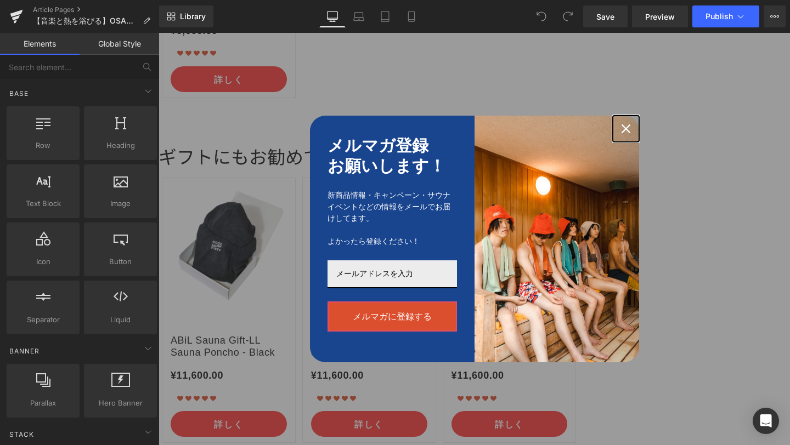
click at [630, 131] on div "Close" at bounding box center [626, 129] width 18 height 18
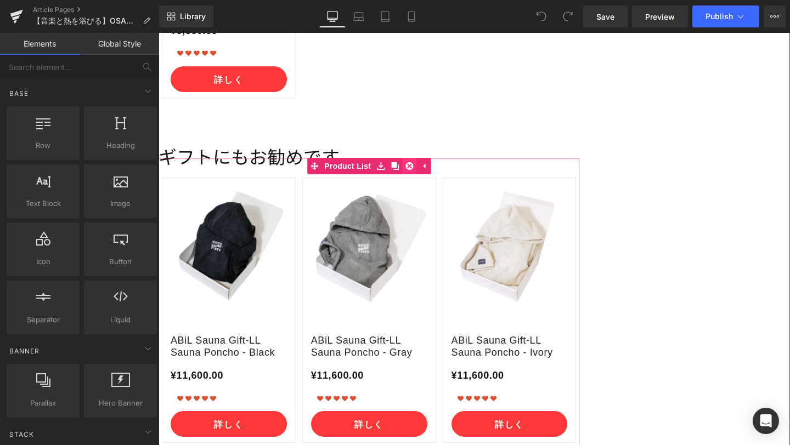
click at [415, 158] on link at bounding box center [409, 166] width 14 height 16
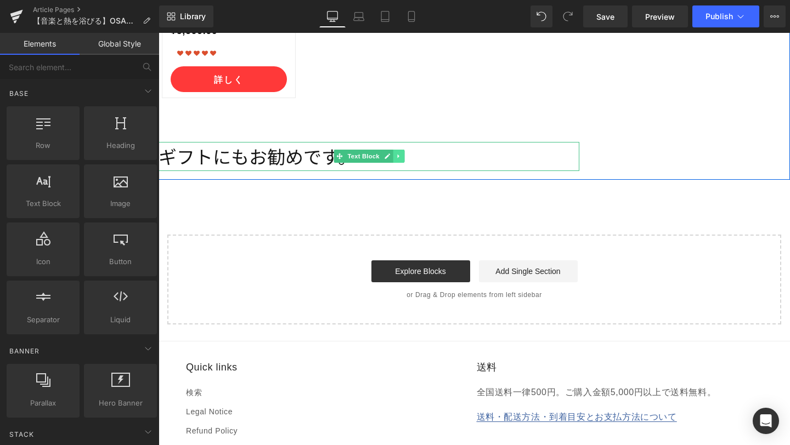
click at [397, 153] on icon at bounding box center [398, 156] width 6 height 7
click at [403, 154] on icon at bounding box center [404, 157] width 6 height 6
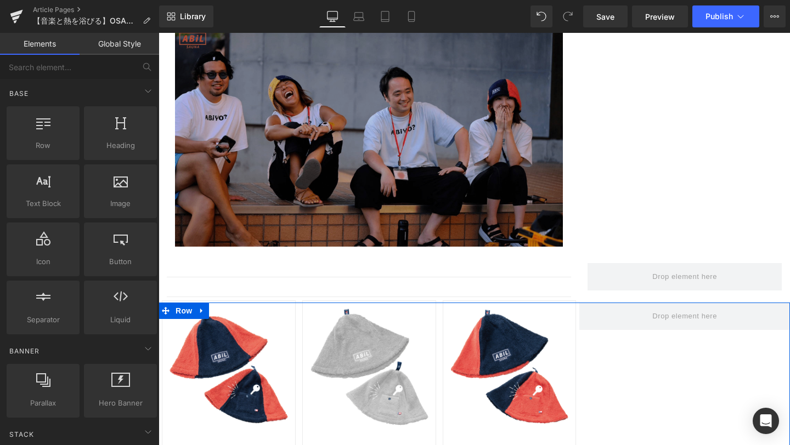
scroll to position [5825, 0]
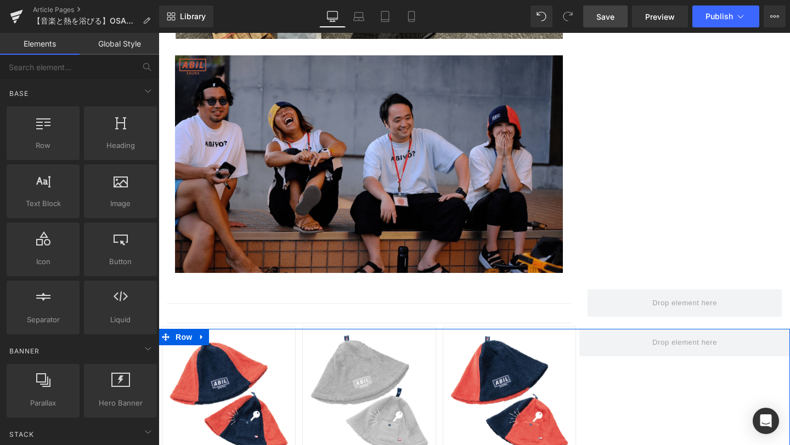
click at [610, 22] on link "Save" at bounding box center [605, 16] width 44 height 22
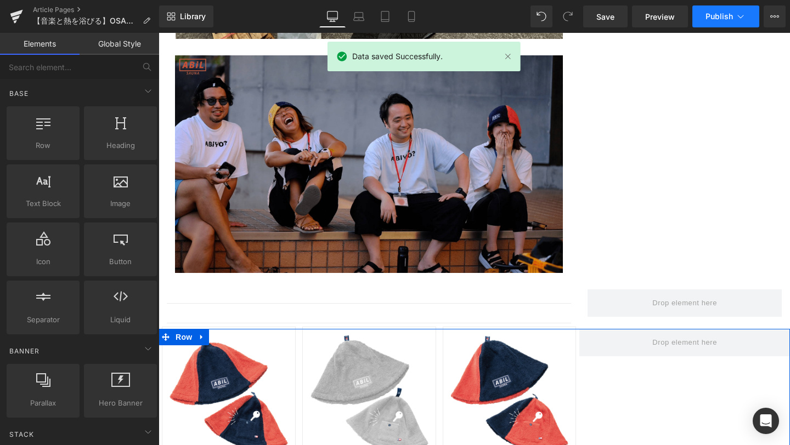
click at [725, 16] on span "Publish" at bounding box center [718, 16] width 27 height 9
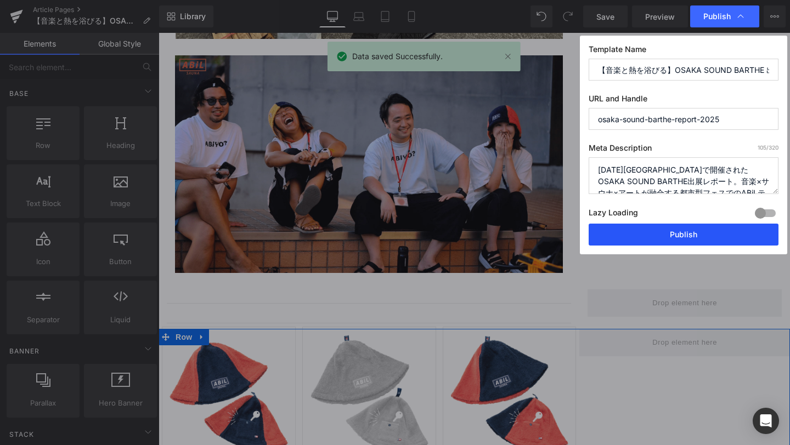
click at [674, 238] on button "Publish" at bounding box center [683, 235] width 190 height 22
